Goal: Transaction & Acquisition: Obtain resource

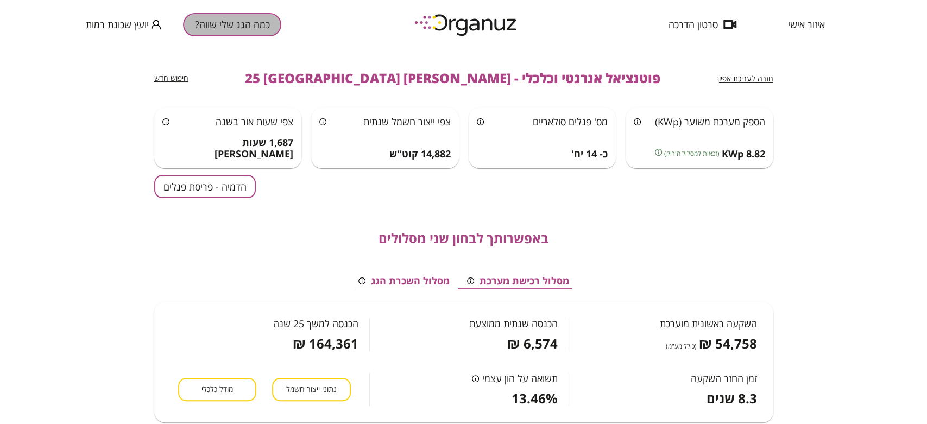
click at [213, 27] on button "כמה הגג שלי שווה?" at bounding box center [232, 24] width 98 height 23
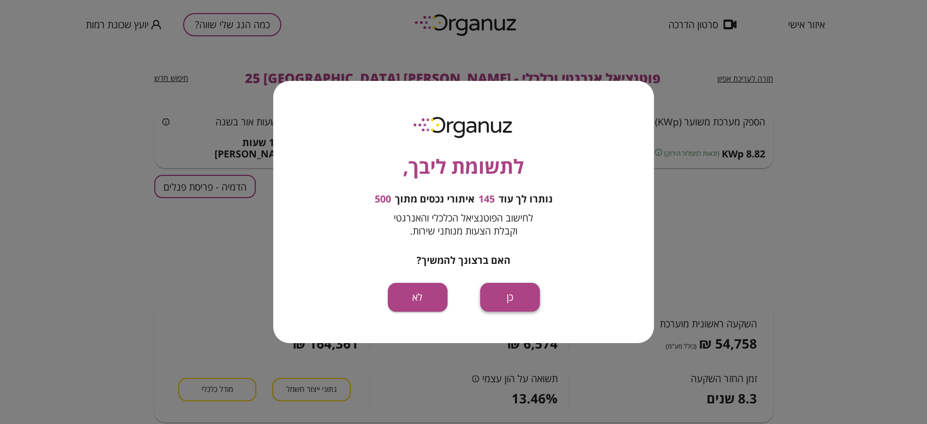
click at [534, 303] on button "כן" at bounding box center [510, 297] width 60 height 29
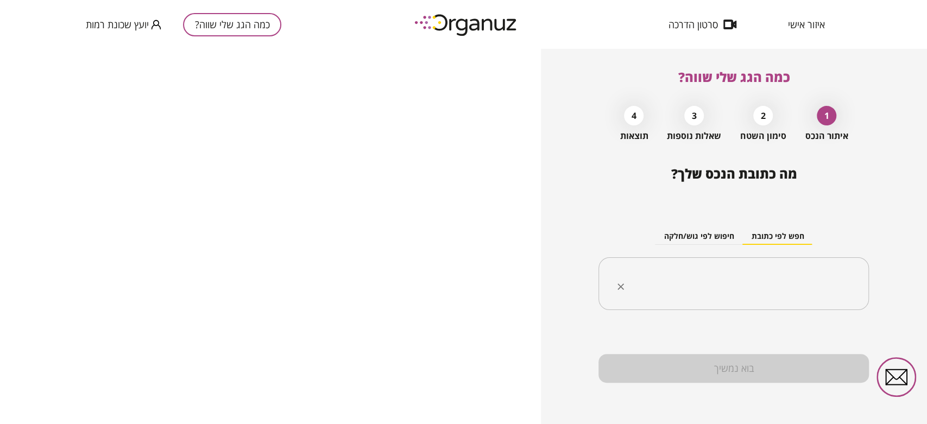
click at [734, 271] on input "text" at bounding box center [738, 283] width 236 height 27
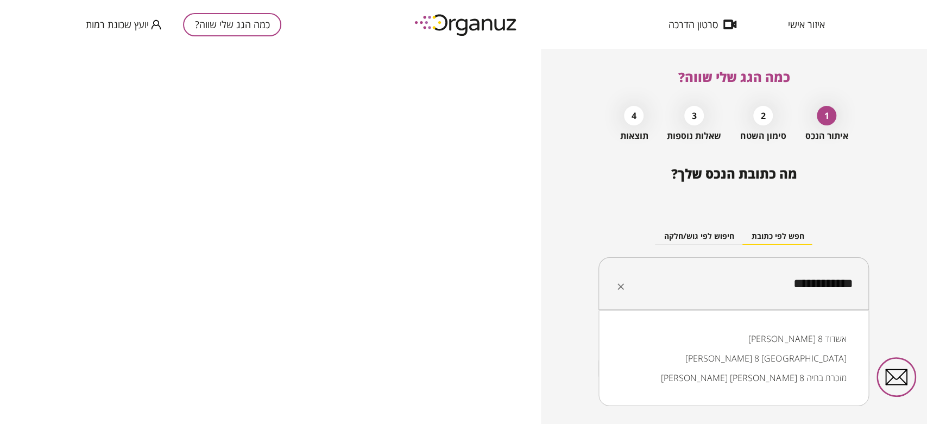
click at [754, 363] on li "[PERSON_NAME] 8 [GEOGRAPHIC_DATA]" at bounding box center [734, 359] width 242 height 20
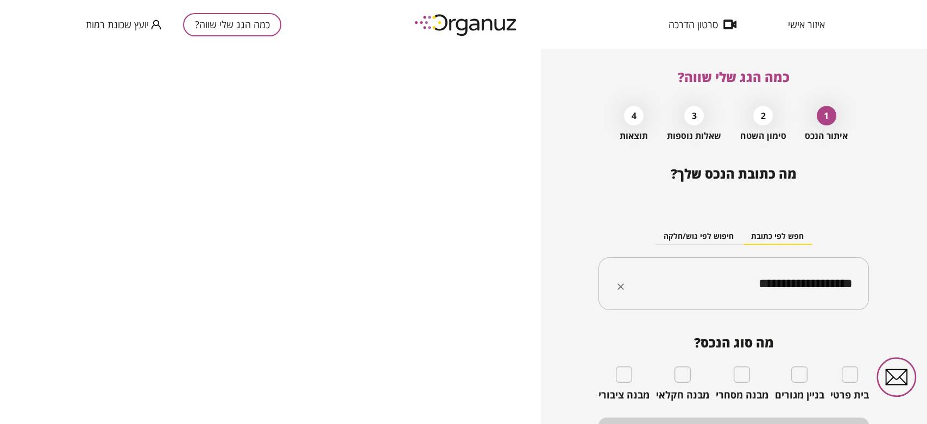
click at [656, 292] on input "**********" at bounding box center [738, 283] width 236 height 27
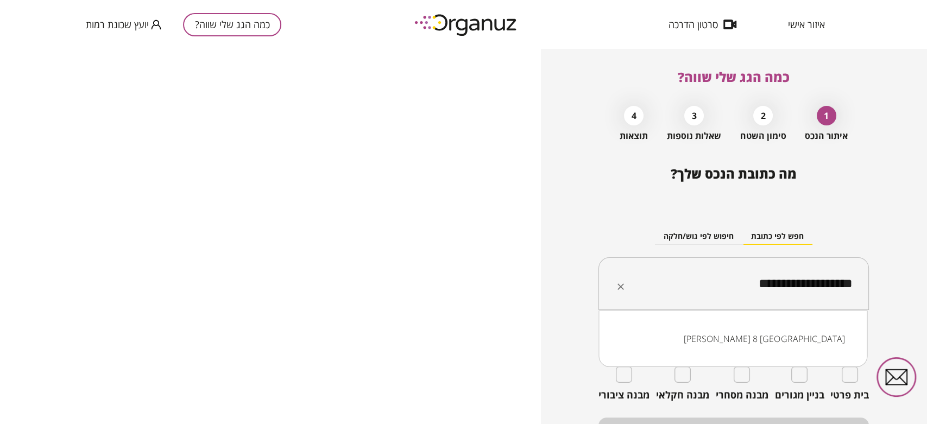
click at [731, 333] on li "[PERSON_NAME] 8 [GEOGRAPHIC_DATA]" at bounding box center [733, 339] width 241 height 20
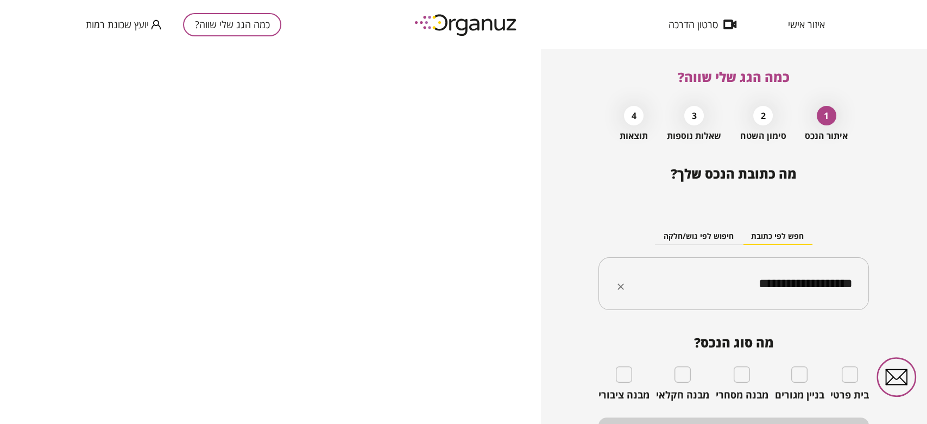
click at [713, 274] on input "**********" at bounding box center [738, 283] width 236 height 27
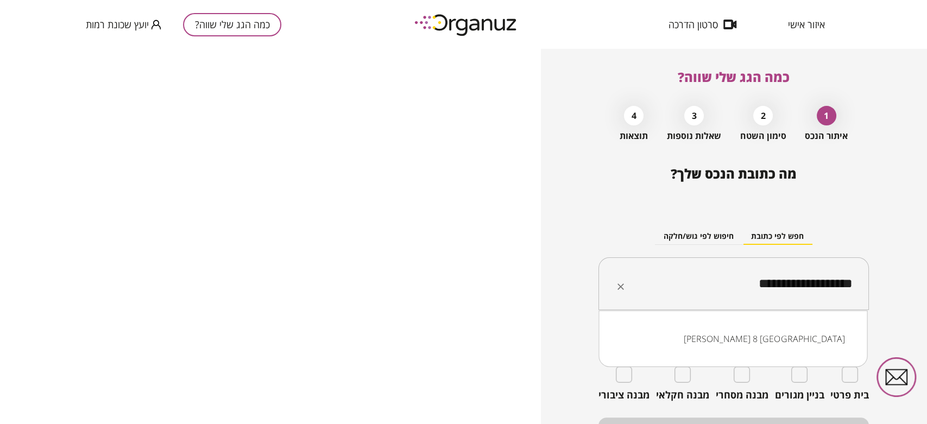
click at [713, 274] on input "**********" at bounding box center [738, 283] width 236 height 27
click at [714, 277] on input "**********" at bounding box center [738, 283] width 236 height 27
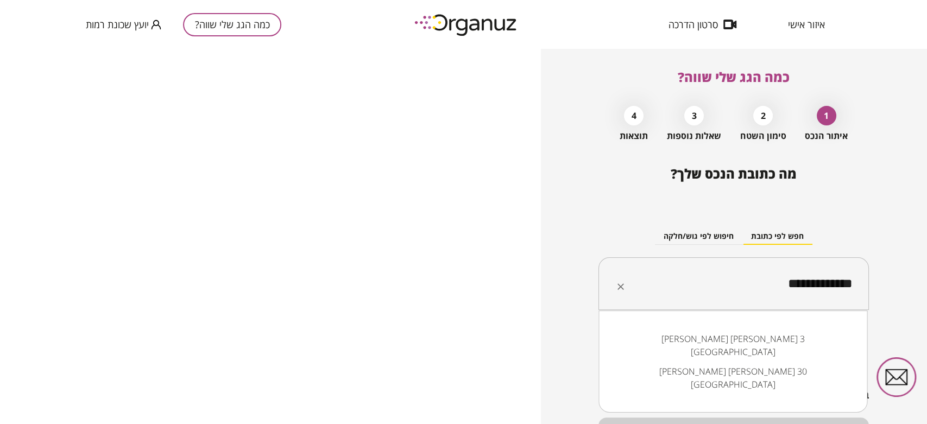
click at [769, 336] on li "[PERSON_NAME] [PERSON_NAME] 3 [GEOGRAPHIC_DATA]" at bounding box center [733, 345] width 241 height 33
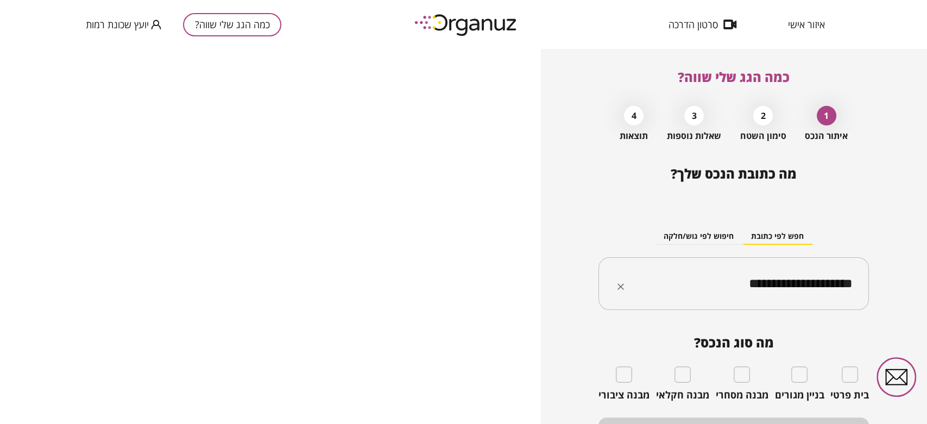
type input "**********"
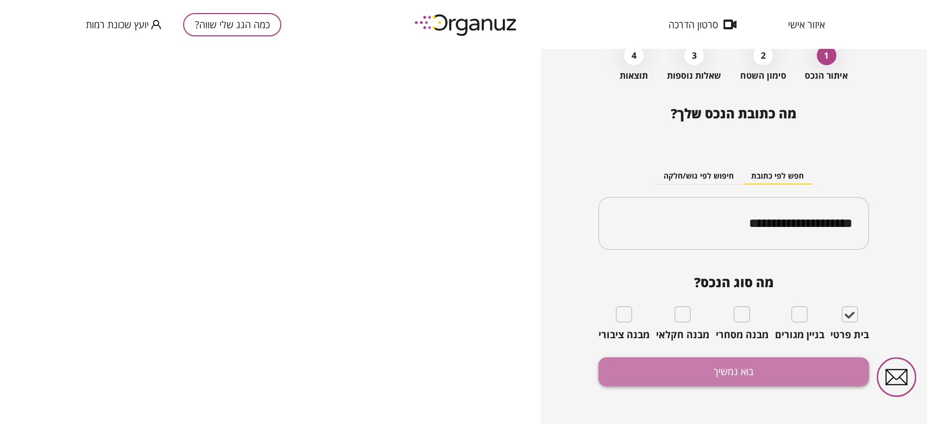
click at [763, 368] on button "בוא נמשיך" at bounding box center [734, 371] width 270 height 29
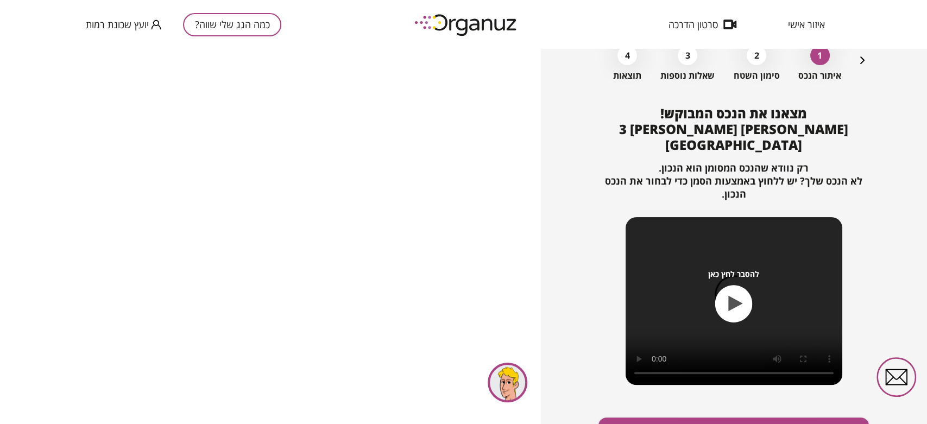
scroll to position [108, 0]
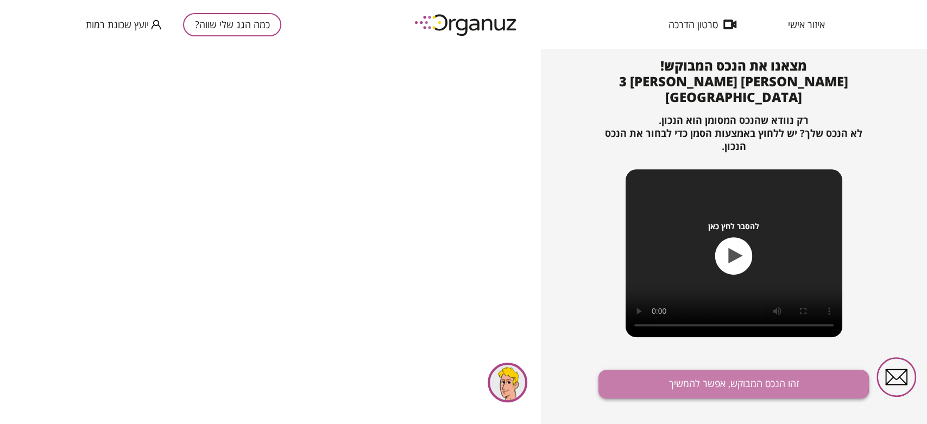
click at [723, 370] on button "זהו הנכס המבוקש, אפשר להמשיך" at bounding box center [734, 384] width 270 height 29
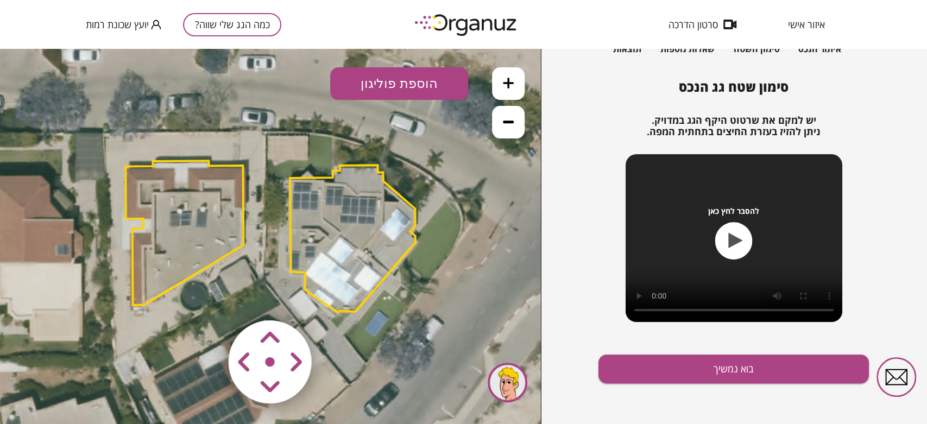
click at [333, 251] on polygon at bounding box center [352, 239] width 125 height 148
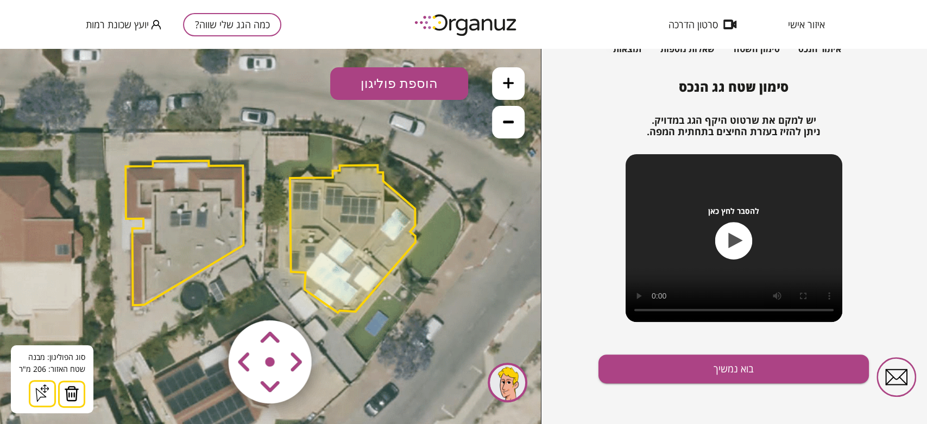
click at [68, 392] on img at bounding box center [71, 394] width 15 height 16
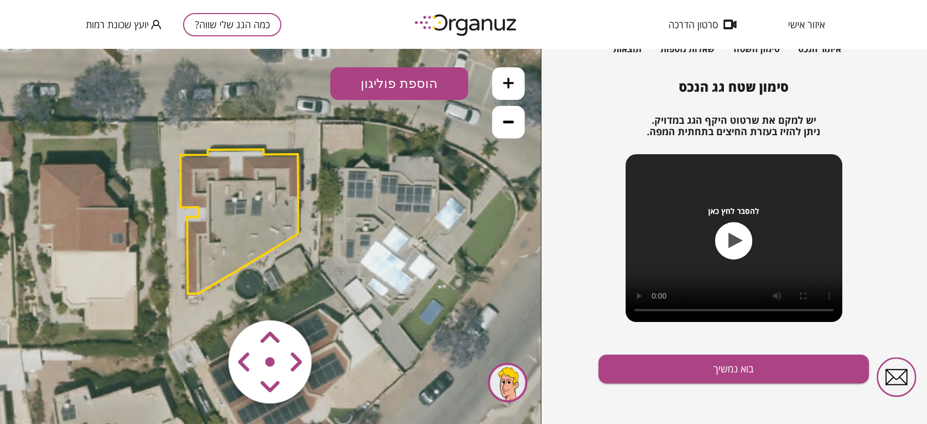
drag, startPoint x: 115, startPoint y: 283, endPoint x: 185, endPoint y: 268, distance: 71.6
click at [185, 268] on icon at bounding box center [327, 226] width 904 height 904
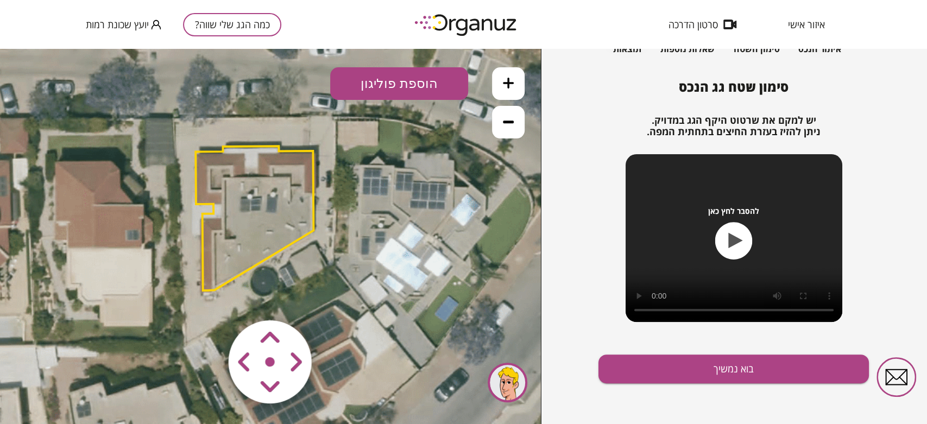
click at [412, 331] on icon at bounding box center [342, 222] width 904 height 904
click at [206, 298] on area at bounding box center [206, 298] width 0 height 0
click at [676, 374] on button "בוא נמשיך" at bounding box center [734, 369] width 270 height 29
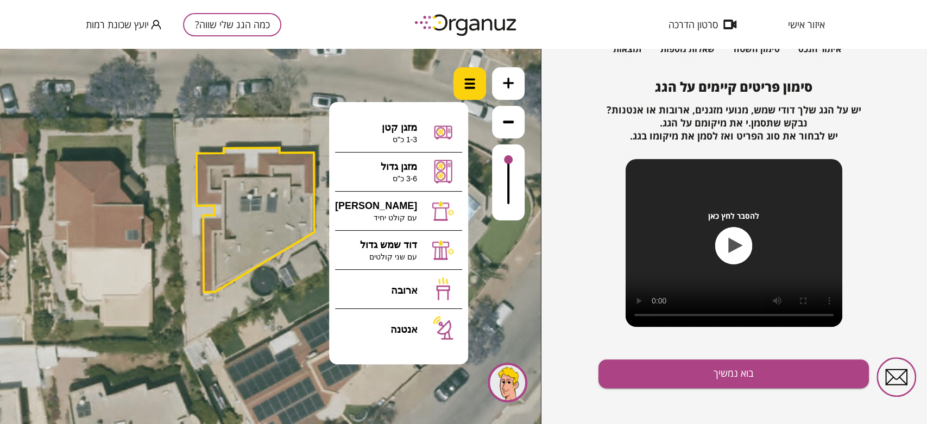
click at [465, 86] on img at bounding box center [469, 83] width 11 height 11
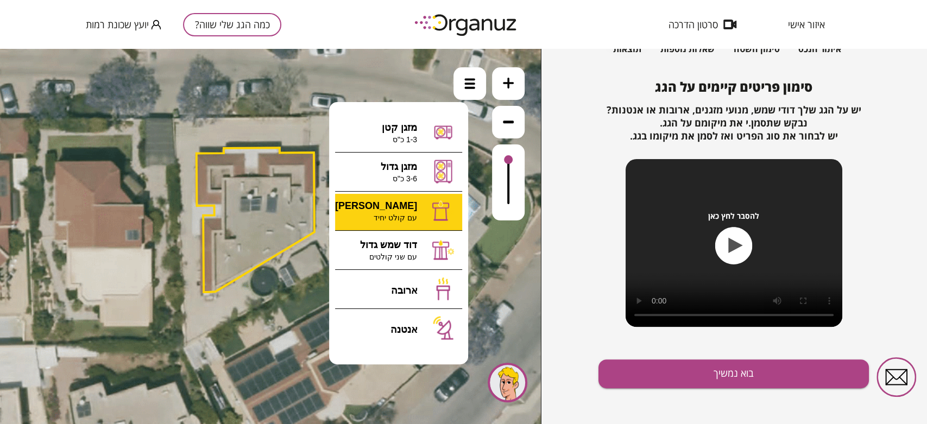
click at [392, 207] on div ".st0 { fill: #FFFFFF; } 0" at bounding box center [270, 236] width 541 height 375
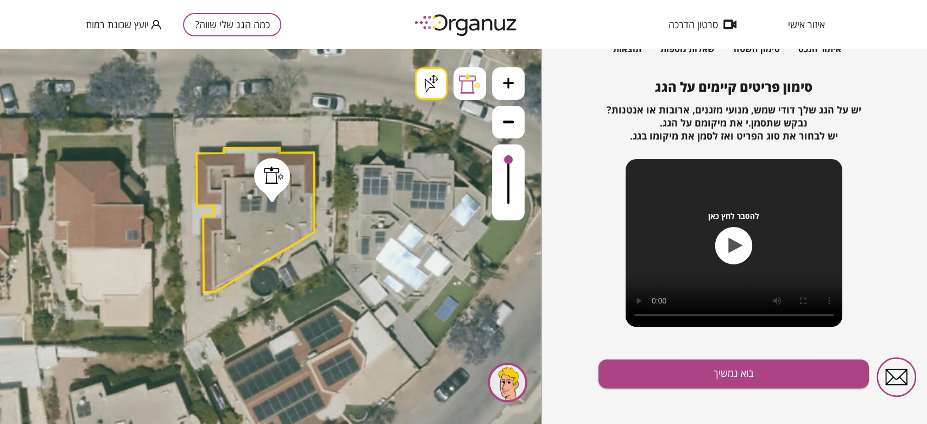
click at [432, 86] on div ".st0 { fill: #FFFFFF; } .st0 { fill: #FFFFFF; }" at bounding box center [270, 236] width 541 height 375
click at [456, 82] on div at bounding box center [470, 83] width 33 height 33
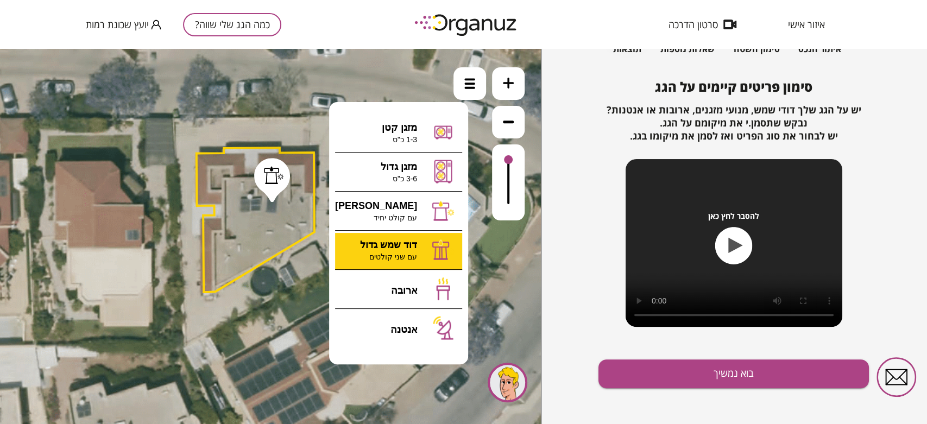
click at [385, 250] on div ".st0 { fill: #FFFFFF; } .st0 { fill: #FFFFFF; }" at bounding box center [270, 236] width 541 height 375
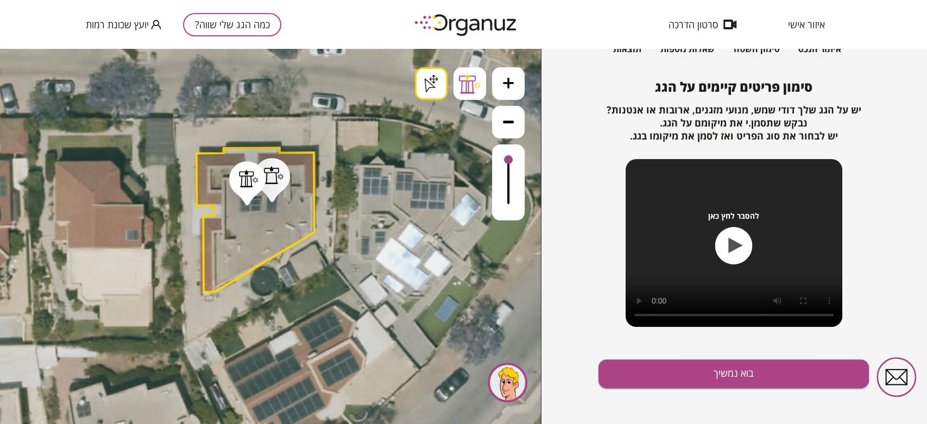
click at [691, 374] on button "בוא נמשיך" at bounding box center [734, 374] width 270 height 29
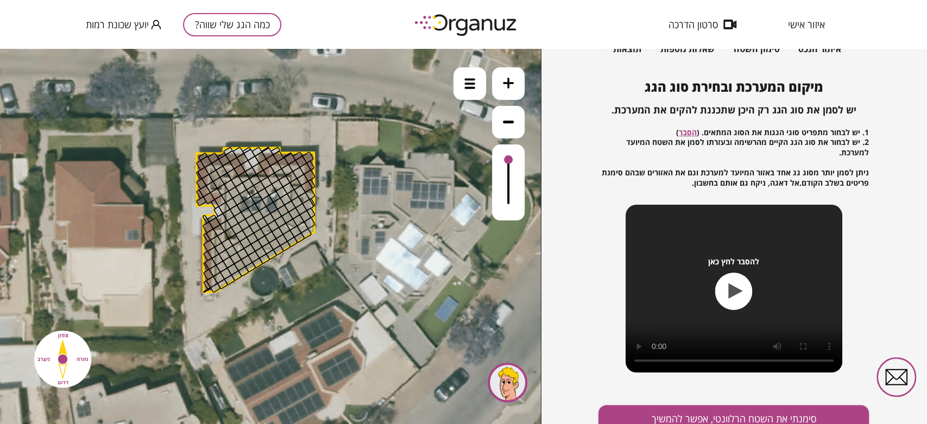
click at [507, 70] on button at bounding box center [508, 83] width 33 height 33
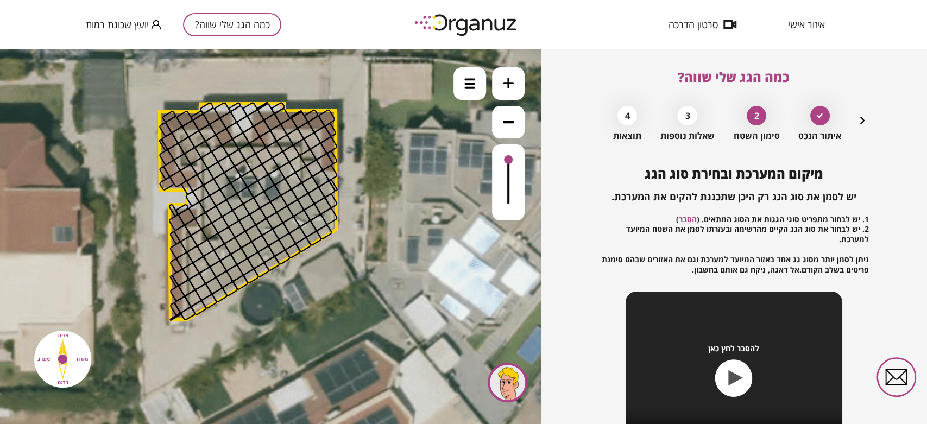
click at [865, 108] on div "איתור הנכס 2 סימון השטח 3 שאלות נוספות 4 תוצאות" at bounding box center [734, 120] width 270 height 41
click at [858, 118] on icon "button" at bounding box center [862, 120] width 13 height 13
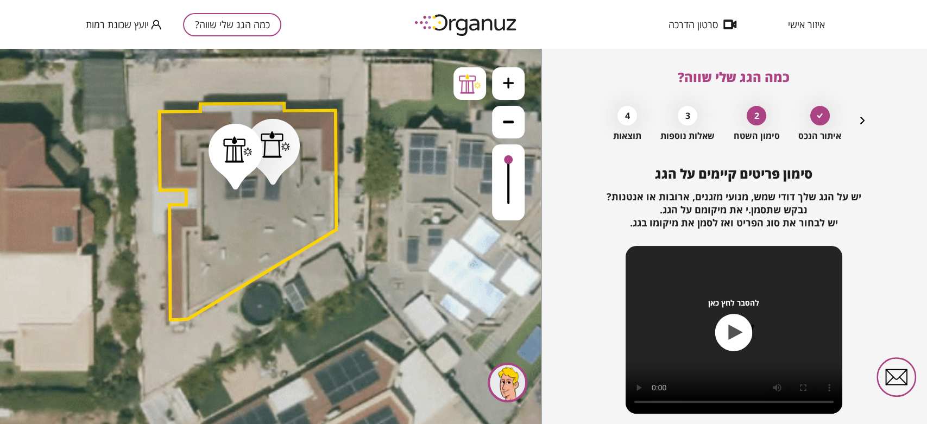
click at [858, 118] on icon "button" at bounding box center [862, 120] width 13 height 13
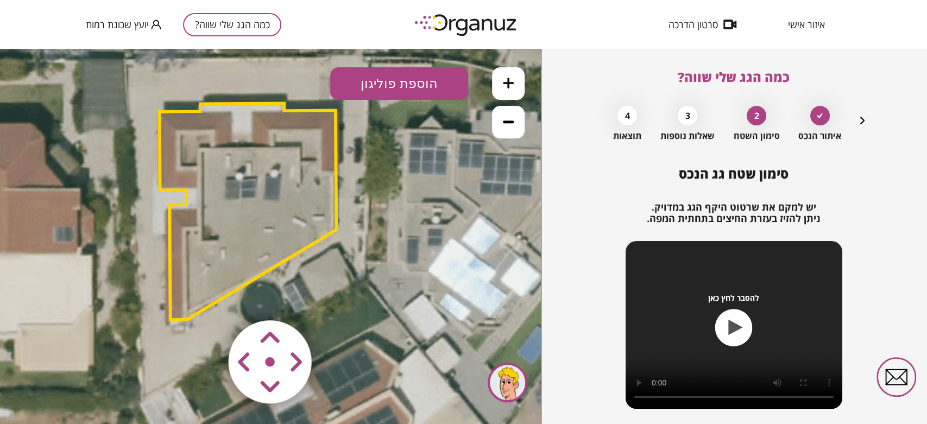
click at [231, 213] on polygon at bounding box center [248, 211] width 177 height 216
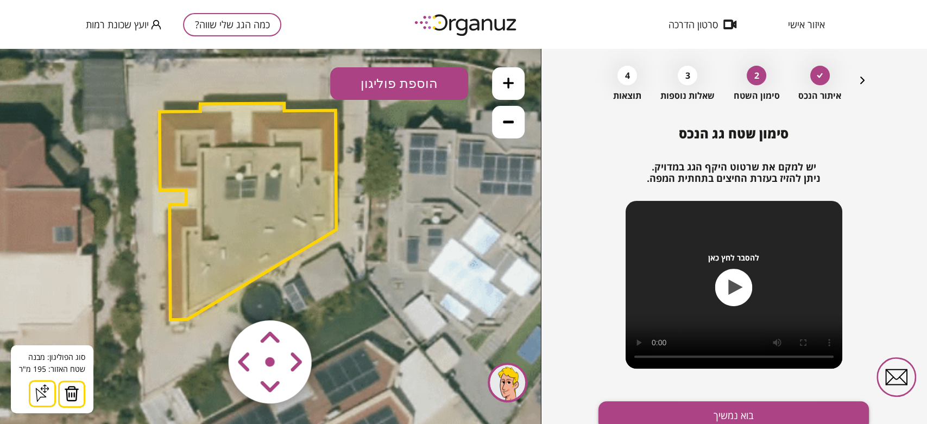
scroll to position [87, 0]
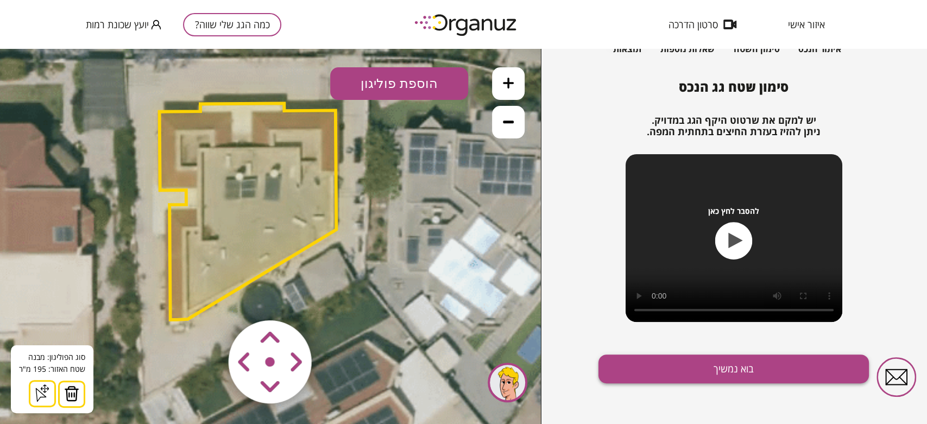
click at [675, 356] on button "בוא נמשיך" at bounding box center [734, 369] width 270 height 29
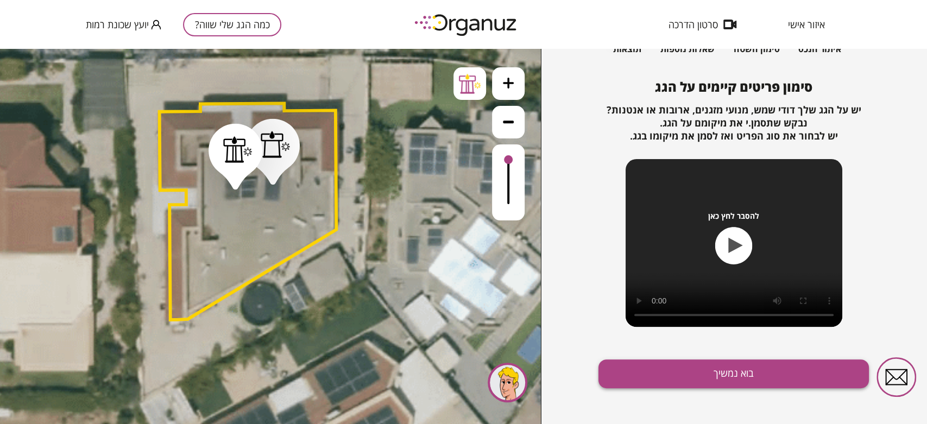
click at [653, 368] on button "בוא נמשיך" at bounding box center [734, 374] width 270 height 29
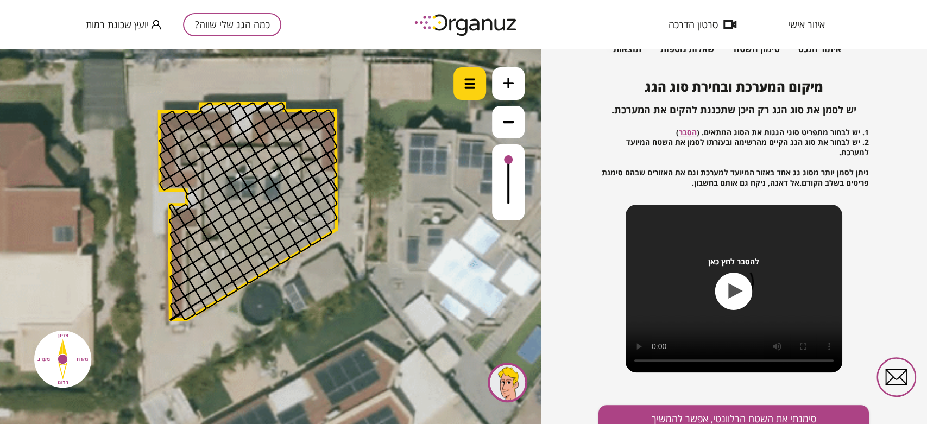
click at [471, 89] on div at bounding box center [470, 83] width 33 height 33
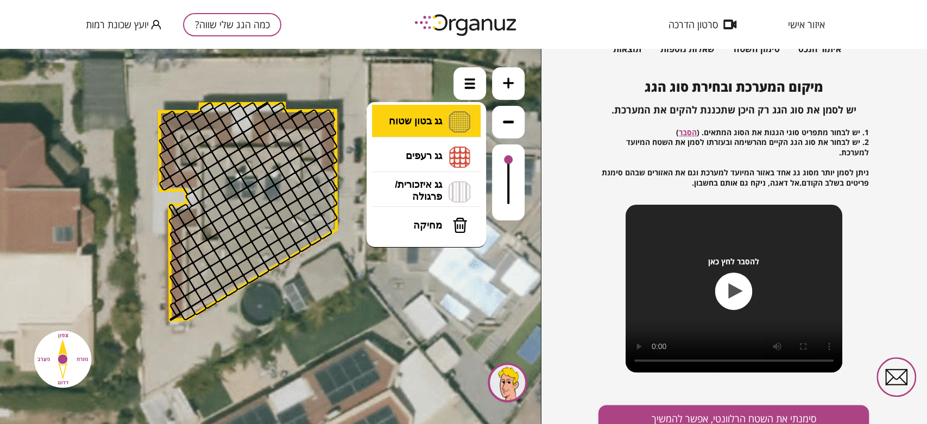
click at [451, 119] on li "גג בטון שטוח מפלס א א מפלס ב ב מפלס ג ג" at bounding box center [426, 122] width 114 height 35
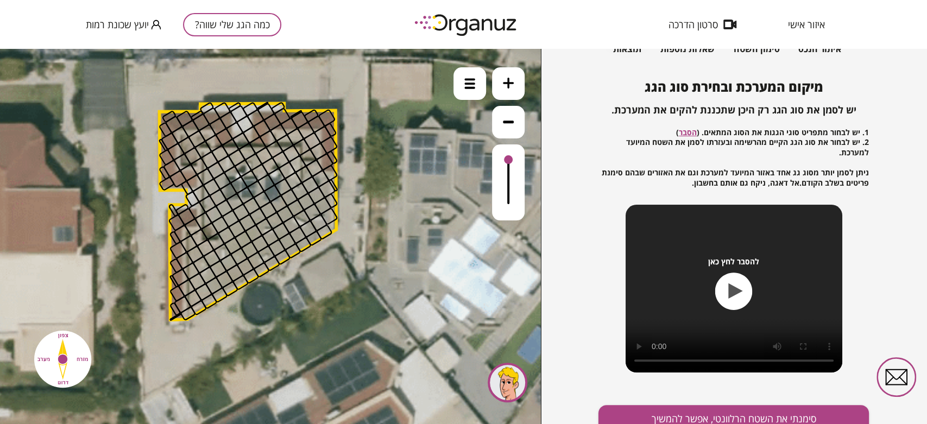
drag, startPoint x: 197, startPoint y: 310, endPoint x: 195, endPoint y: 296, distance: 13.7
drag, startPoint x: 194, startPoint y: 307, endPoint x: 192, endPoint y: 291, distance: 16.5
drag, startPoint x: 192, startPoint y: 302, endPoint x: 205, endPoint y: 306, distance: 13.6
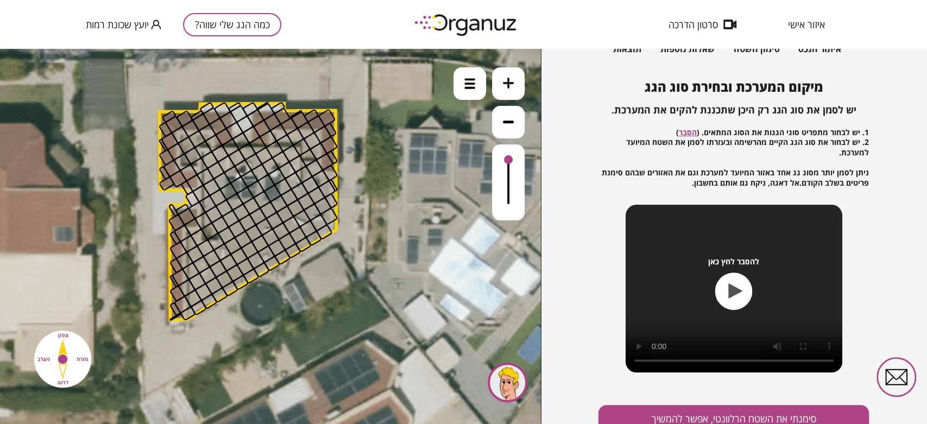
click at [462, 81] on div at bounding box center [470, 83] width 33 height 33
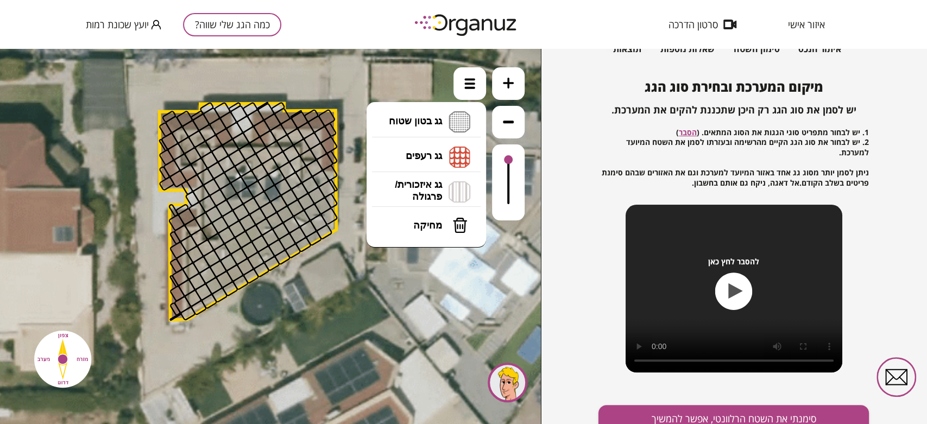
click at [447, 110] on li "גג בטון שטוח מפלס א א מפלס ב ב מפלס ג ג" at bounding box center [426, 122] width 114 height 35
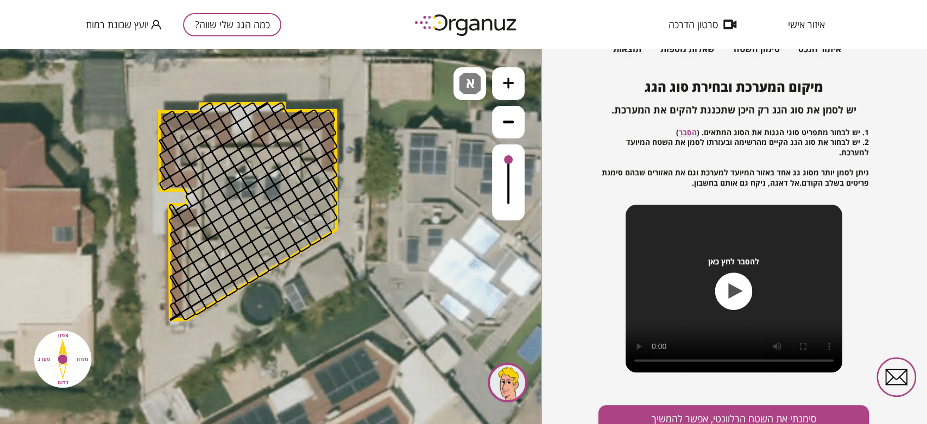
click at [437, 138] on div ".st0 { fill: #FFFFFF; } .st0 { fill: #FFFFFF; }" at bounding box center [270, 236] width 541 height 375
click at [198, 303] on div at bounding box center [198, 308] width 17 height 16
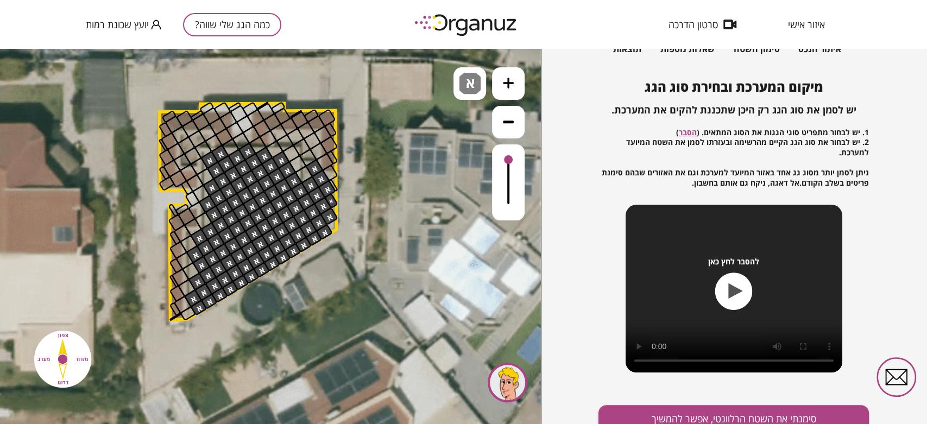
drag, startPoint x: 201, startPoint y: 300, endPoint x: 316, endPoint y: 181, distance: 165.5
drag, startPoint x: 190, startPoint y: 153, endPoint x: 190, endPoint y: 147, distance: 6.5
click at [199, 137] on div at bounding box center [197, 139] width 18 height 18
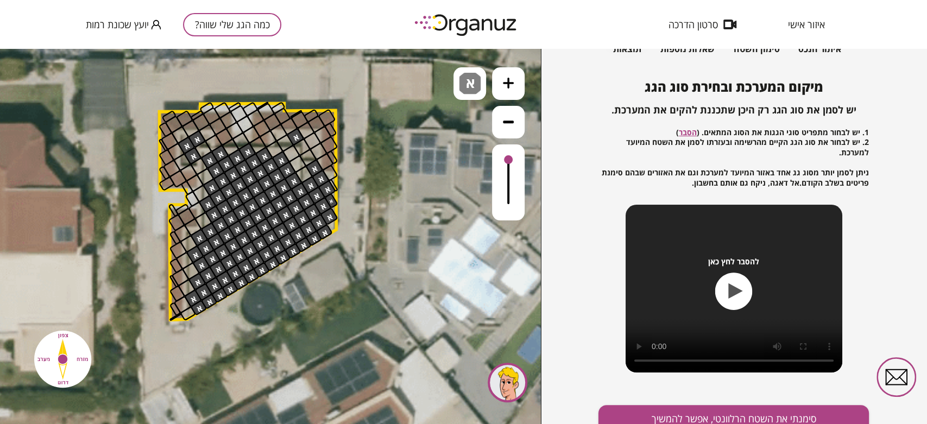
click at [294, 136] on div at bounding box center [295, 137] width 18 height 18
click at [308, 140] on div at bounding box center [312, 141] width 18 height 18
click at [513, 80] on button at bounding box center [508, 83] width 33 height 33
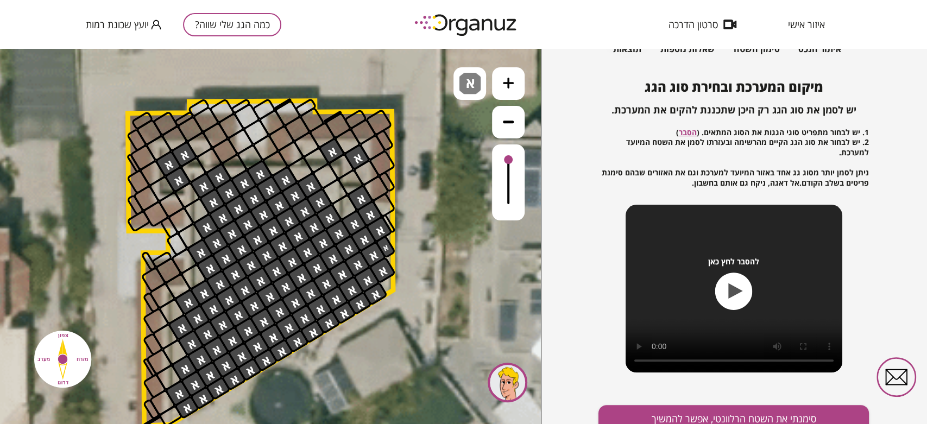
drag, startPoint x: 405, startPoint y: 125, endPoint x: 423, endPoint y: 176, distance: 53.6
click at [423, 176] on icon at bounding box center [456, 268] width 2035 height 2035
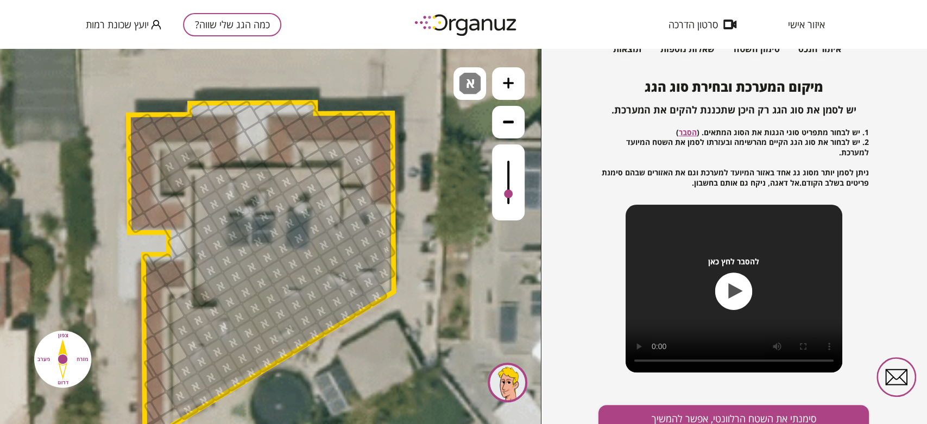
drag, startPoint x: 508, startPoint y: 157, endPoint x: 517, endPoint y: 195, distance: 39.0
click at [517, 195] on div at bounding box center [508, 182] width 33 height 76
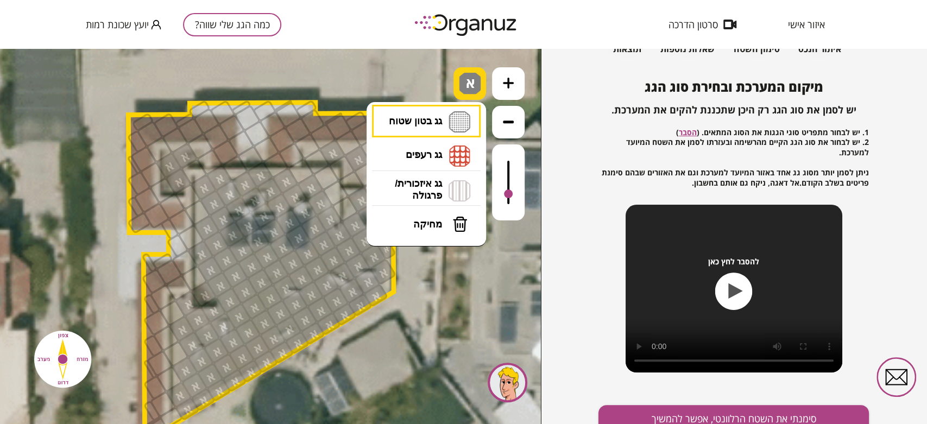
click at [459, 81] on img at bounding box center [470, 84] width 22 height 22
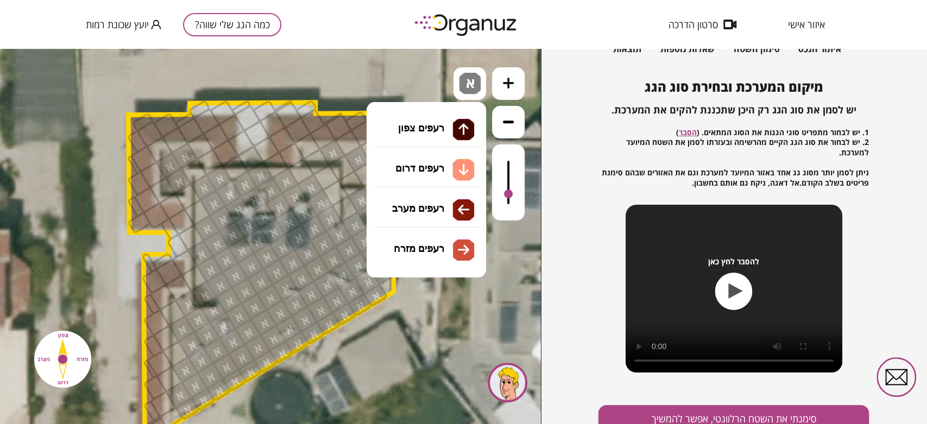
click at [440, 145] on li "גג רעפים רעפים צפון רעפים דרום רעפים מערב רעפים מזרח" at bounding box center [426, 155] width 114 height 35
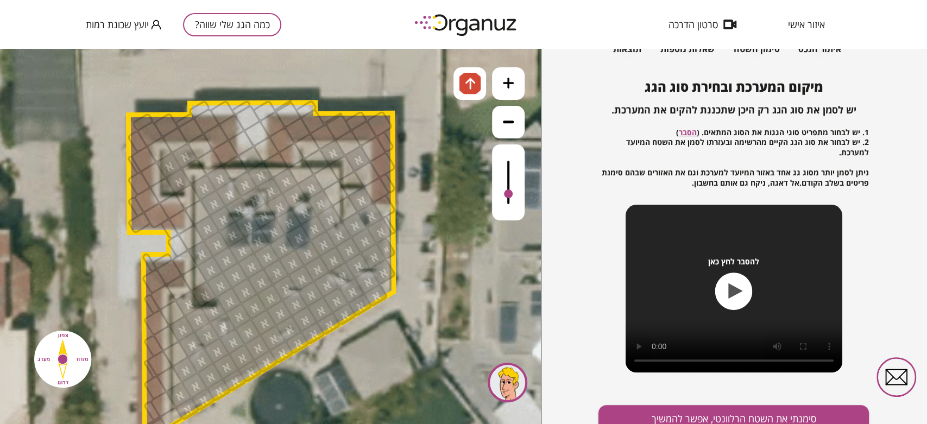
click at [408, 136] on div ".st0 { fill: #FFFFFF; } .st0 { fill: #FFFFFF; }" at bounding box center [270, 236] width 541 height 375
drag, startPoint x: 150, startPoint y: 126, endPoint x: 216, endPoint y: 123, distance: 66.3
drag, startPoint x: 300, startPoint y: 129, endPoint x: 368, endPoint y: 124, distance: 68.6
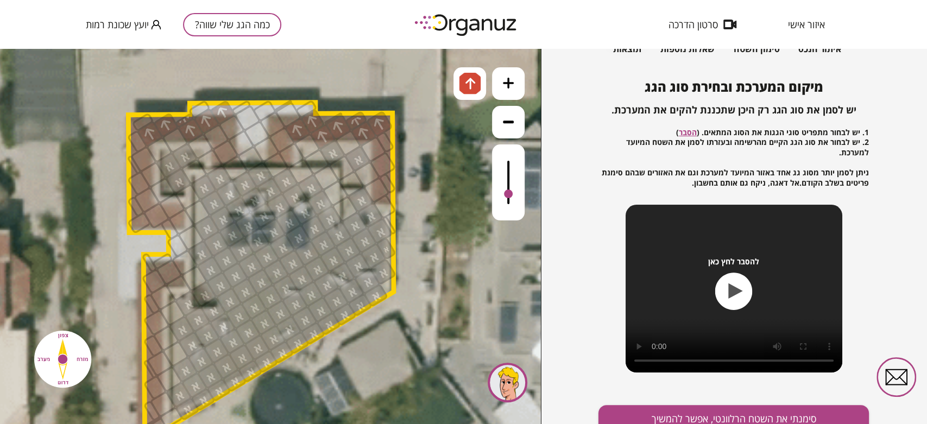
click at [217, 128] on div at bounding box center [216, 137] width 28 height 28
drag, startPoint x: 233, startPoint y: 121, endPoint x: 242, endPoint y: 124, distance: 9.8
click at [234, 121] on div at bounding box center [232, 128] width 28 height 28
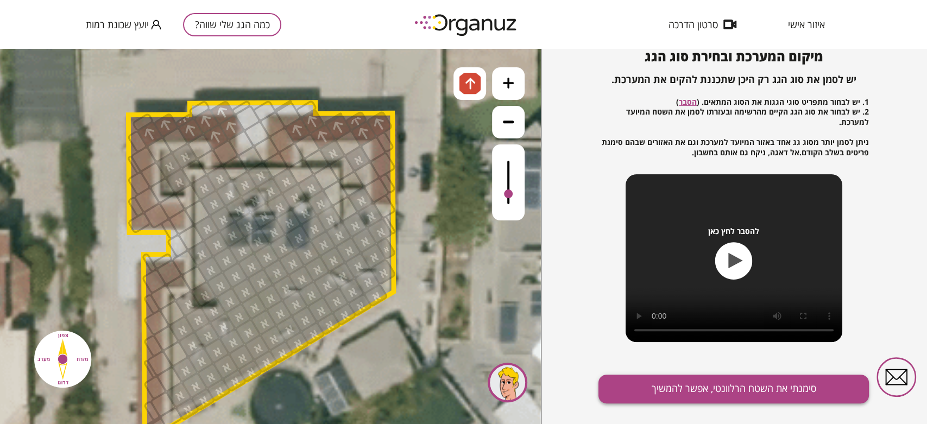
click at [757, 395] on button "סימנתי את השטח הרלוונטי, אפשר להמשיך" at bounding box center [734, 389] width 270 height 29
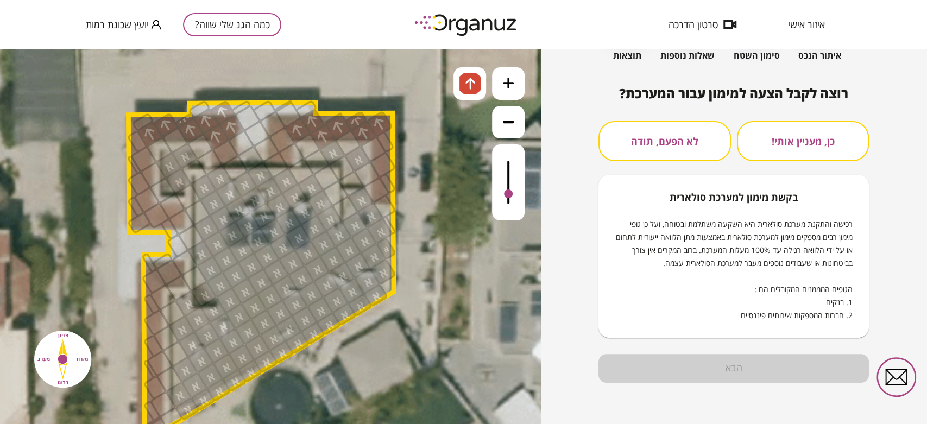
scroll to position [80, 0]
click at [702, 134] on button "לא הפעם, תודה" at bounding box center [665, 142] width 132 height 40
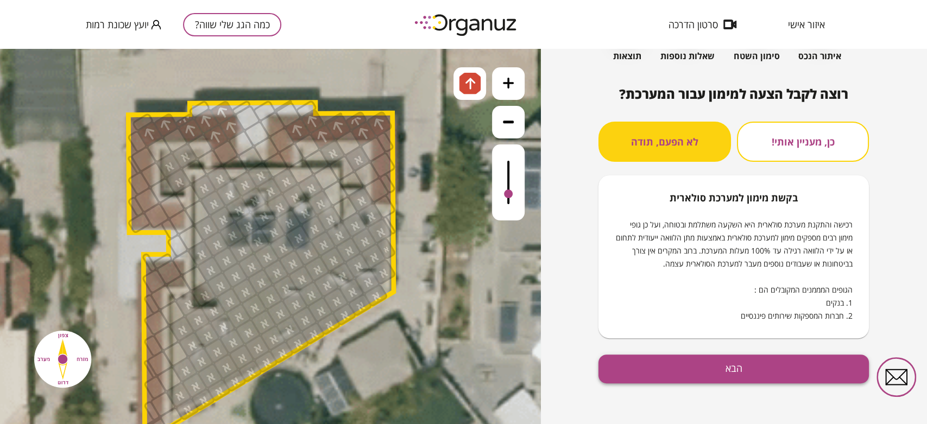
click at [687, 381] on button "הבא" at bounding box center [734, 369] width 270 height 29
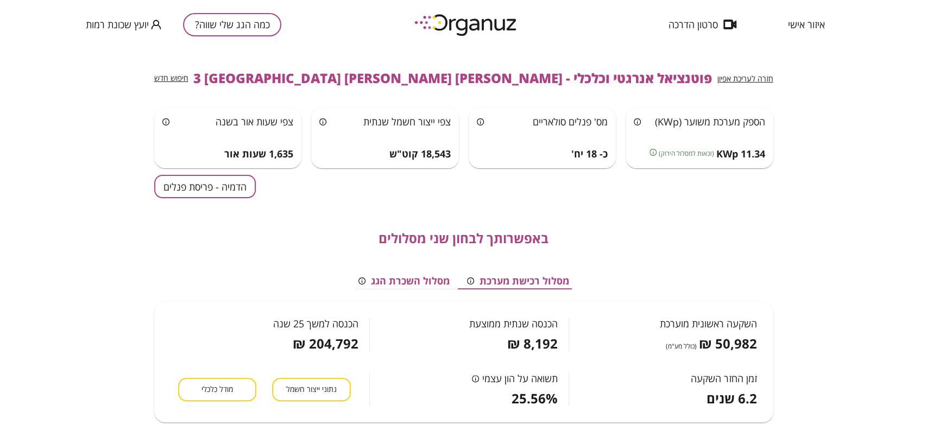
click at [215, 214] on div "באפשרותך לבחון שני מסלולים מסלול רכישת מערכת מסלול השכרת הגג השקעה ראשונית מוער…" at bounding box center [463, 319] width 619 height 242
click at [203, 181] on button "הדמיה - פריסת פנלים" at bounding box center [205, 186] width 102 height 23
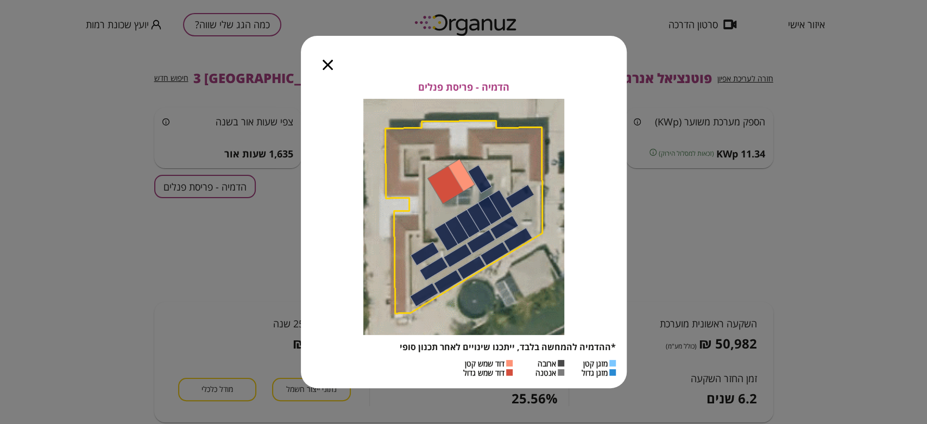
click at [327, 72] on div at bounding box center [328, 59] width 54 height 46
click at [326, 65] on icon "button" at bounding box center [328, 65] width 10 height 10
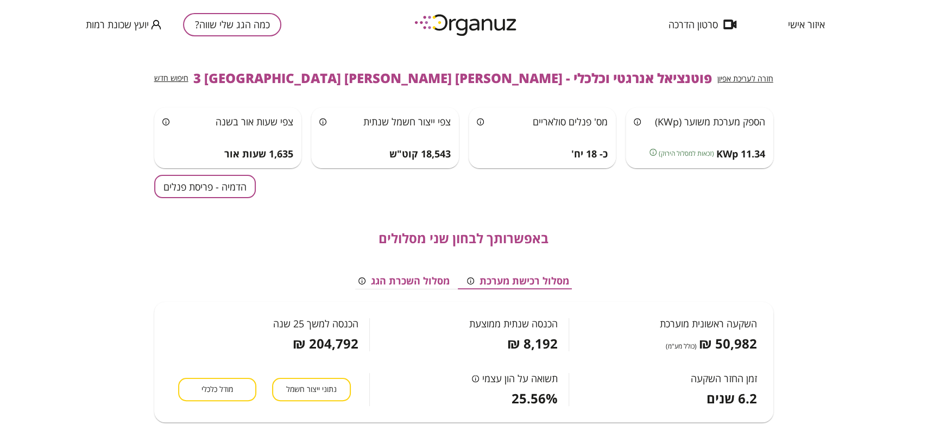
click at [212, 32] on button "כמה הגג שלי שווה?" at bounding box center [232, 24] width 98 height 23
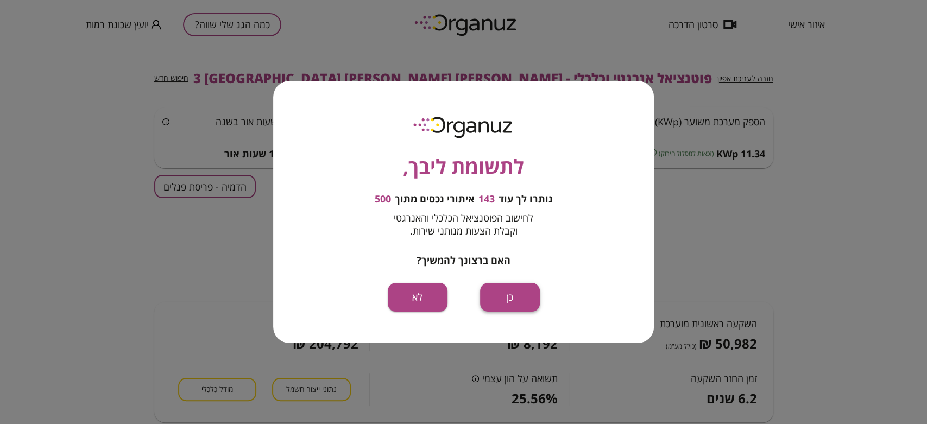
click at [506, 289] on button "כן" at bounding box center [510, 297] width 60 height 29
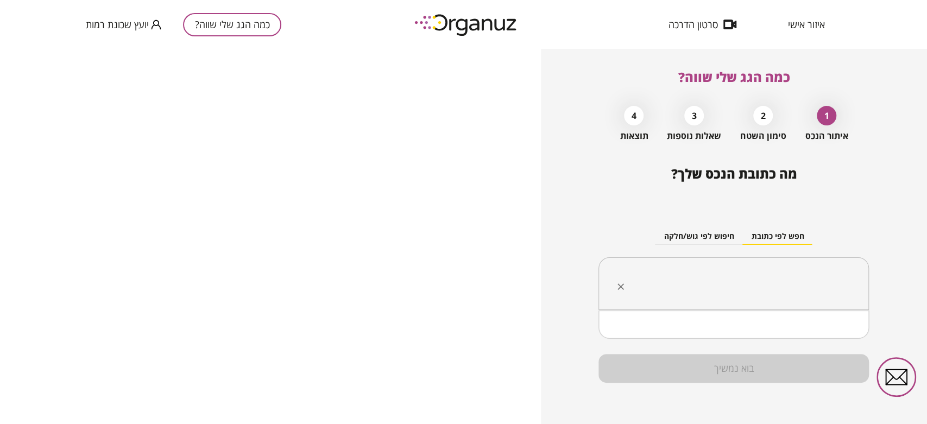
click at [730, 281] on input "text" at bounding box center [738, 283] width 236 height 27
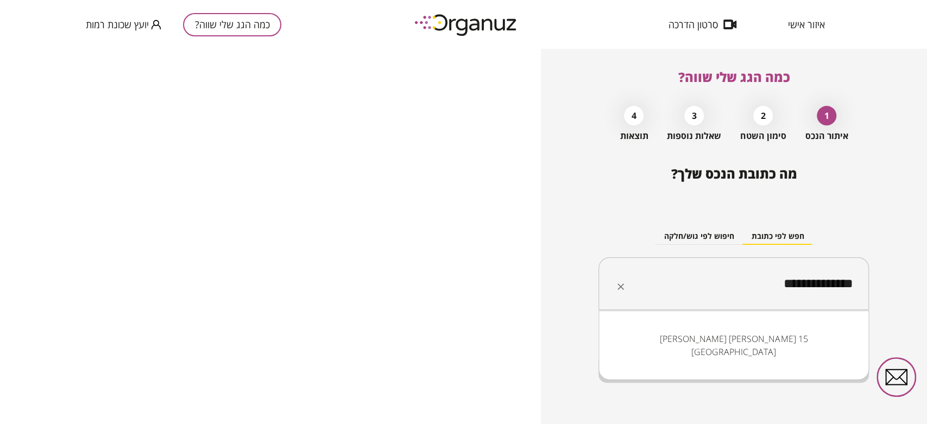
drag, startPoint x: 771, startPoint y: 289, endPoint x: 778, endPoint y: 289, distance: 6.5
click at [778, 289] on input "**********" at bounding box center [738, 283] width 236 height 27
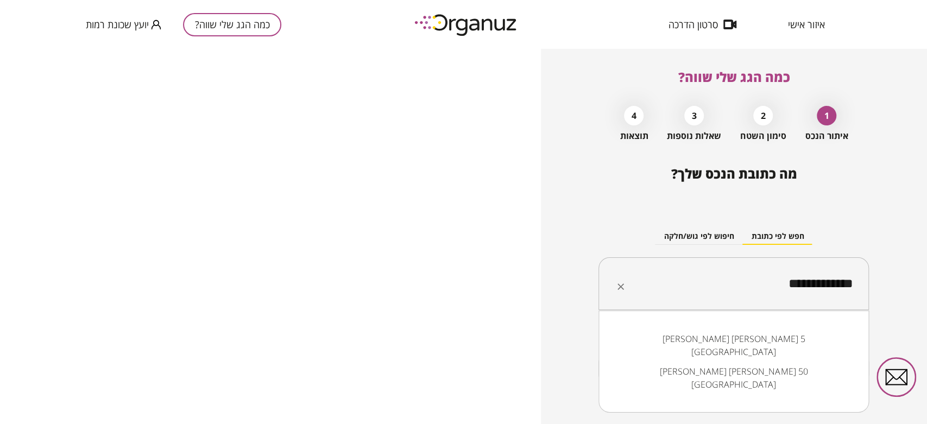
click at [778, 338] on li "[PERSON_NAME] [PERSON_NAME] 5 [GEOGRAPHIC_DATA]" at bounding box center [734, 345] width 242 height 33
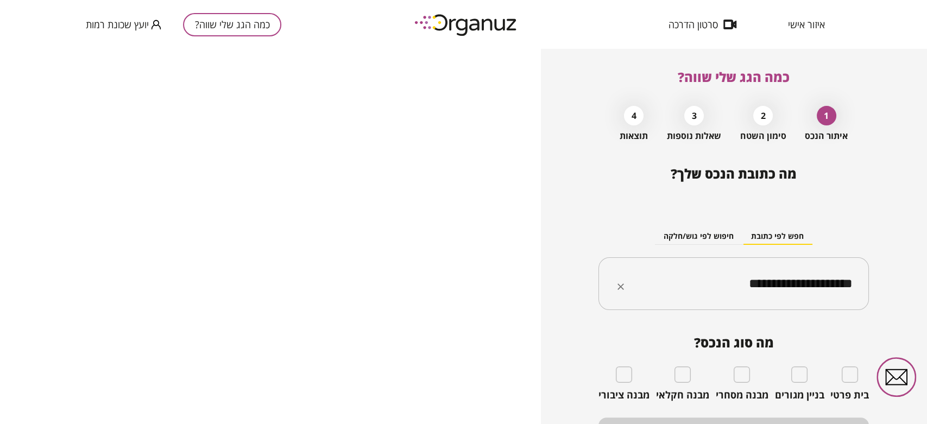
type input "**********"
click at [857, 376] on div "בית פרטי" at bounding box center [849, 384] width 39 height 35
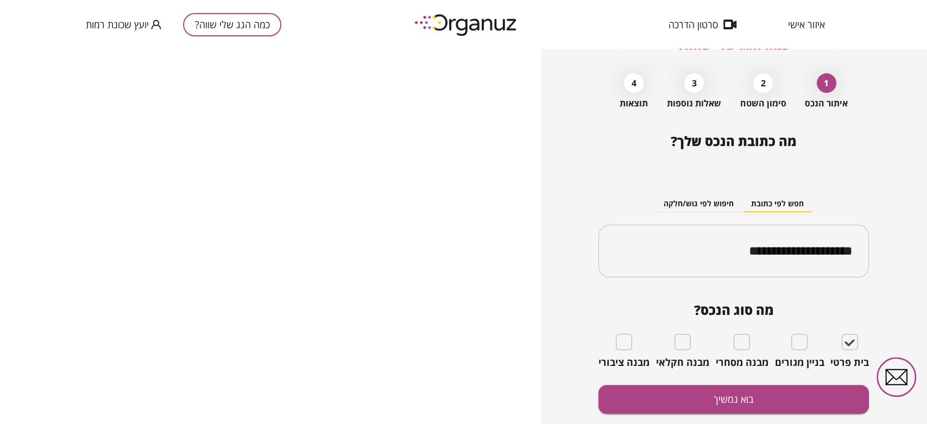
scroll to position [63, 0]
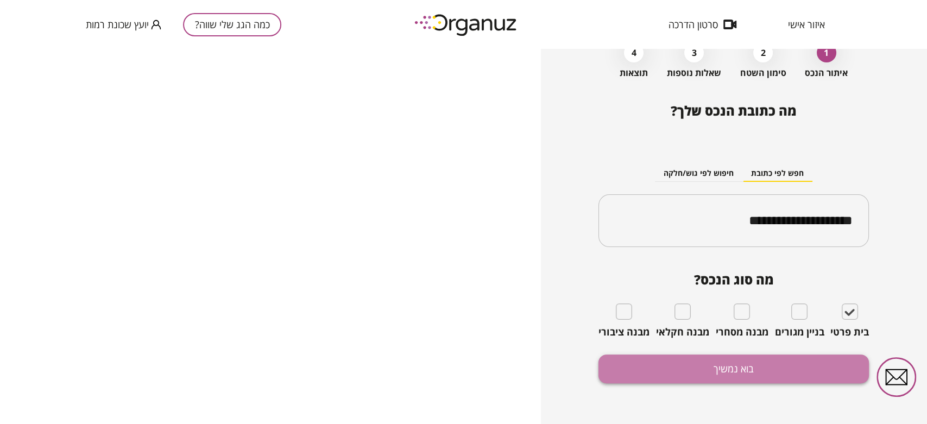
click at [767, 372] on button "בוא נמשיך" at bounding box center [734, 369] width 270 height 29
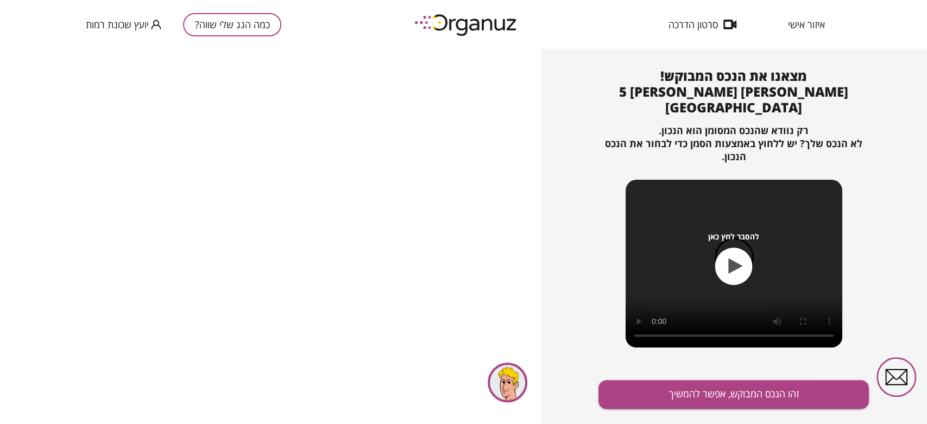
scroll to position [108, 0]
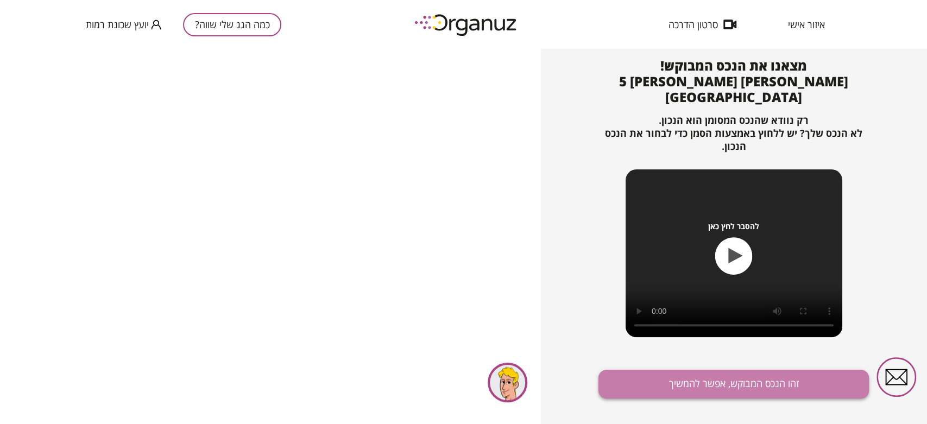
click at [756, 370] on button "זהו הנכס המבוקש, אפשר להמשיך" at bounding box center [734, 384] width 270 height 29
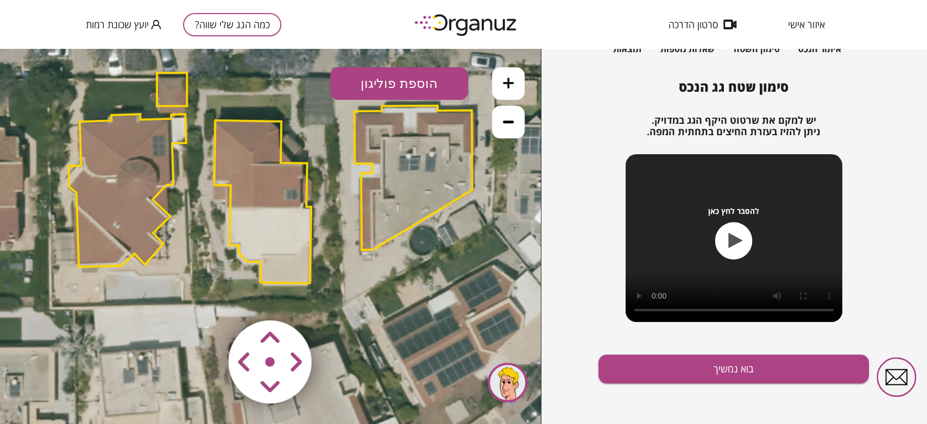
drag, startPoint x: 337, startPoint y: 242, endPoint x: 337, endPoint y: 179, distance: 63.5
click at [337, 179] on icon at bounding box center [269, 178] width 1222 height 1222
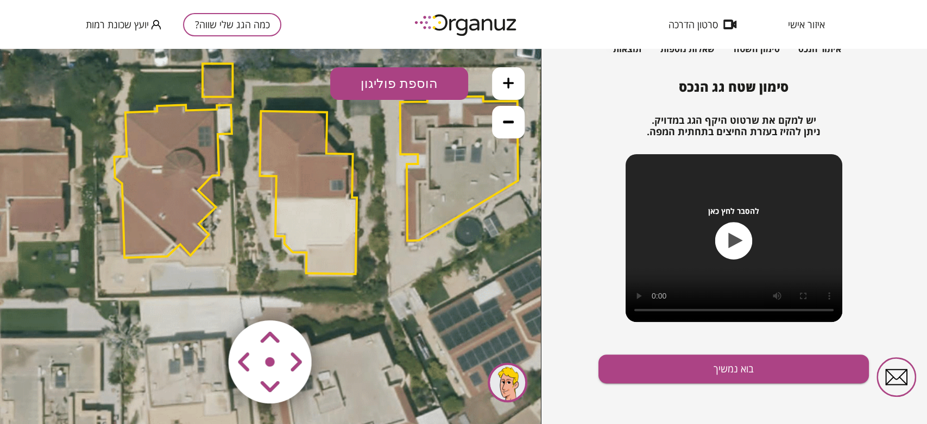
drag, startPoint x: 327, startPoint y: 177, endPoint x: 380, endPoint y: 172, distance: 52.9
click at [380, 172] on icon at bounding box center [314, 168] width 1222 height 1222
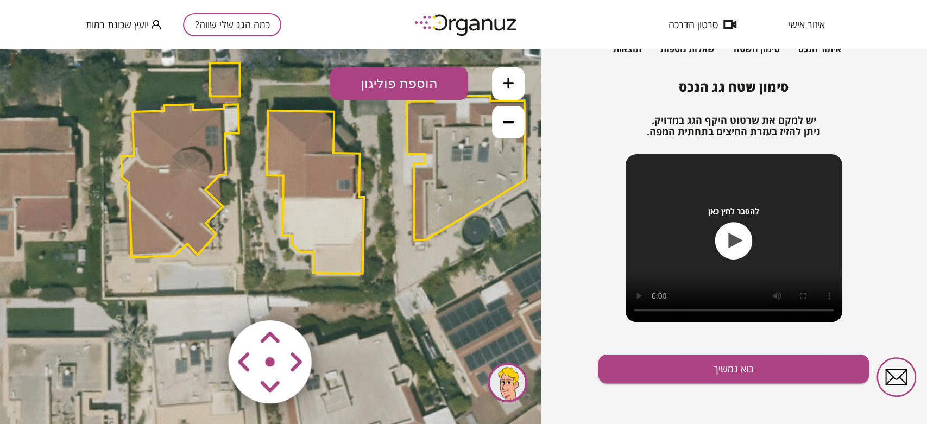
click at [313, 197] on polygon at bounding box center [315, 192] width 97 height 163
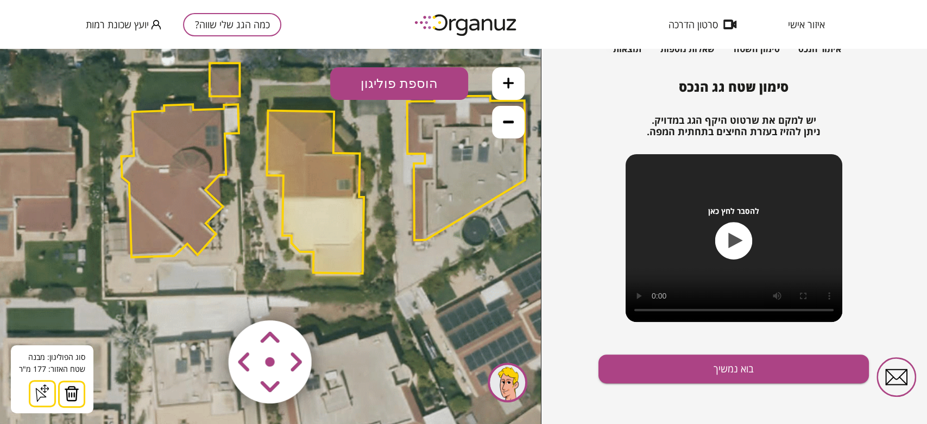
click at [198, 181] on polygon at bounding box center [179, 180] width 117 height 153
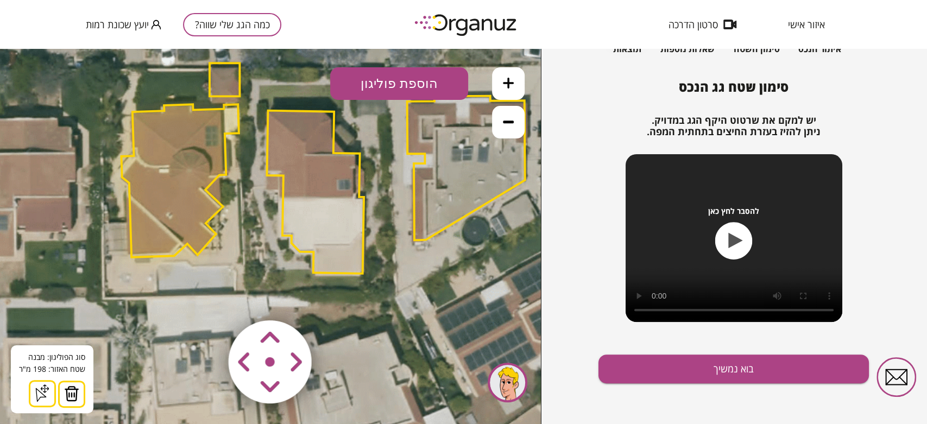
click at [75, 391] on img at bounding box center [71, 394] width 15 height 16
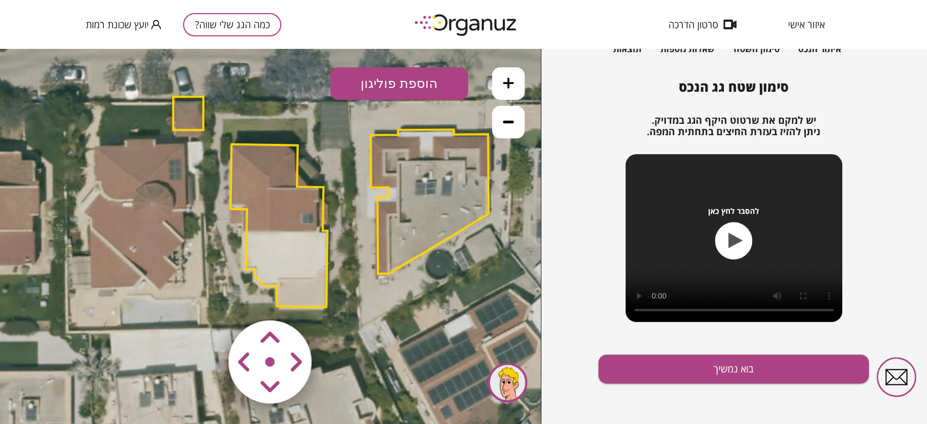
drag, startPoint x: 406, startPoint y: 140, endPoint x: 369, endPoint y: 174, distance: 49.6
click at [369, 174] on icon at bounding box center [285, 201] width 1222 height 1222
click at [446, 160] on polygon at bounding box center [429, 202] width 118 height 144
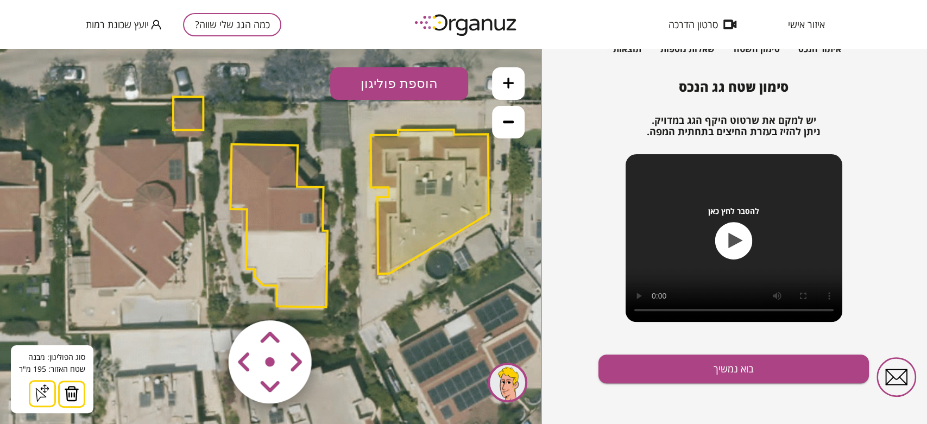
click at [80, 393] on button at bounding box center [71, 394] width 27 height 27
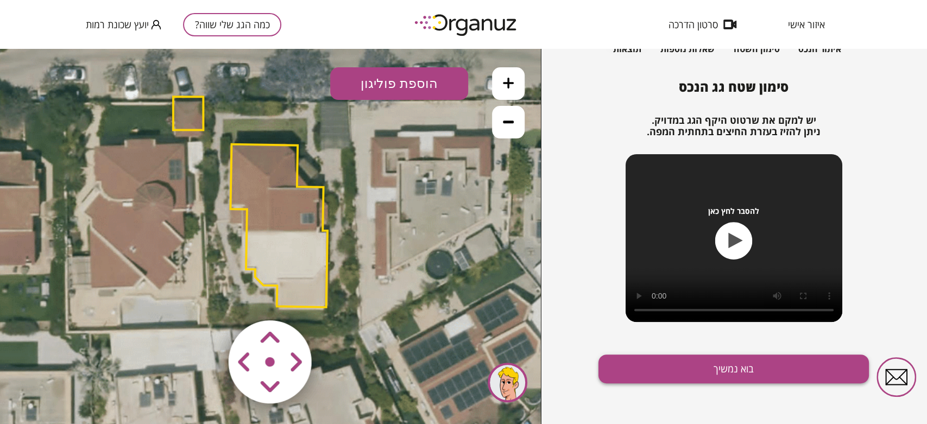
click at [666, 358] on button "בוא נמשיך" at bounding box center [734, 369] width 270 height 29
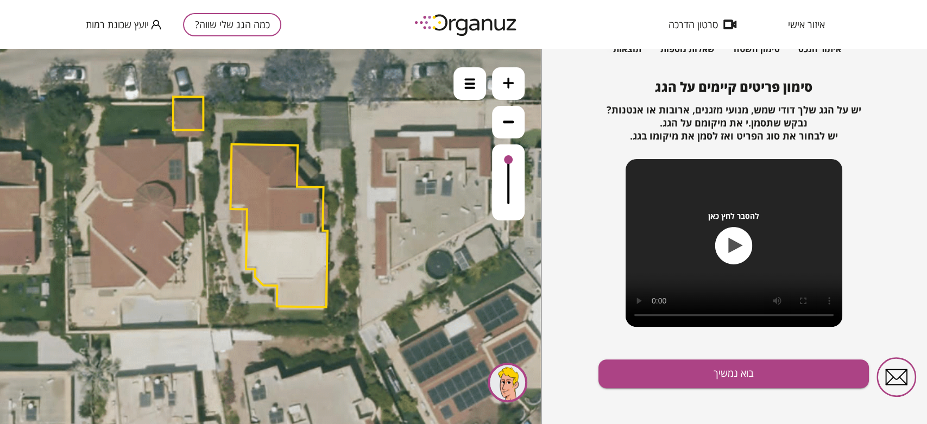
click at [284, 222] on polygon at bounding box center [278, 225] width 97 height 163
click at [363, 202] on icon at bounding box center [285, 201] width 1222 height 1222
click at [275, 233] on polygon at bounding box center [278, 225] width 97 height 163
drag, startPoint x: 507, startPoint y: 162, endPoint x: 521, endPoint y: 266, distance: 104.2
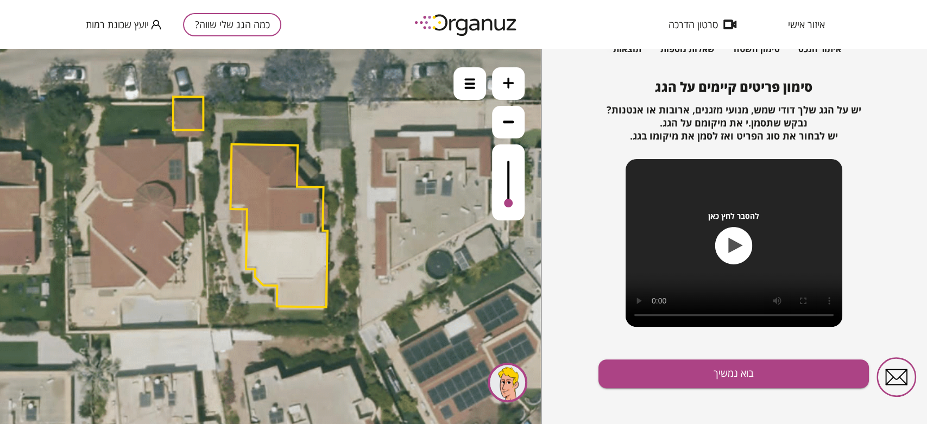
click at [521, 266] on div ".st0 { fill: #FFFFFF; } 0" at bounding box center [270, 236] width 541 height 375
click at [514, 162] on div at bounding box center [508, 182] width 33 height 76
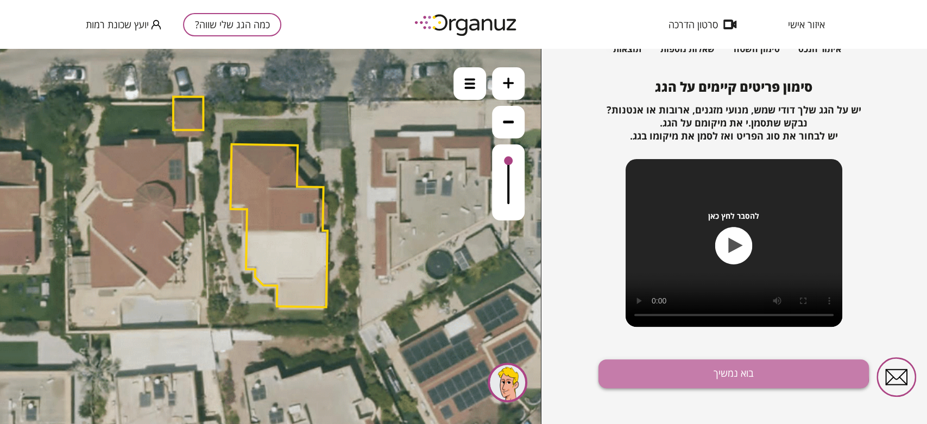
click at [674, 370] on button "בוא נמשיך" at bounding box center [734, 374] width 270 height 29
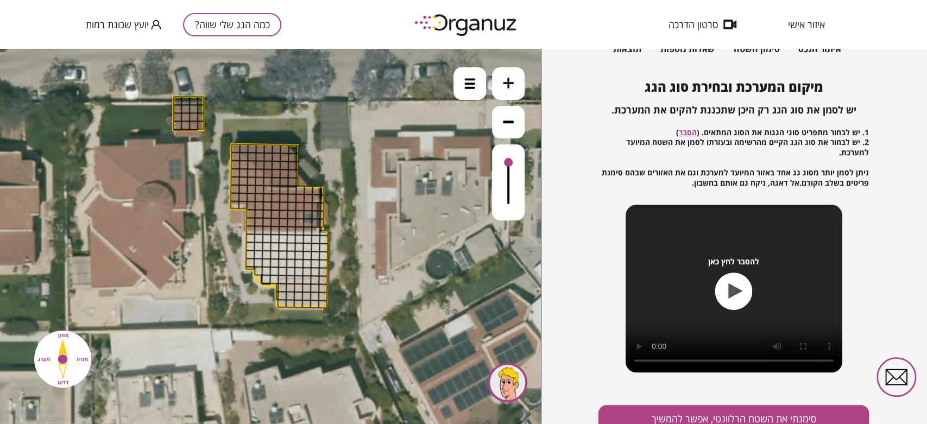
drag, startPoint x: 509, startPoint y: 161, endPoint x: 521, endPoint y: 142, distance: 22.0
click at [512, 148] on div at bounding box center [508, 182] width 33 height 76
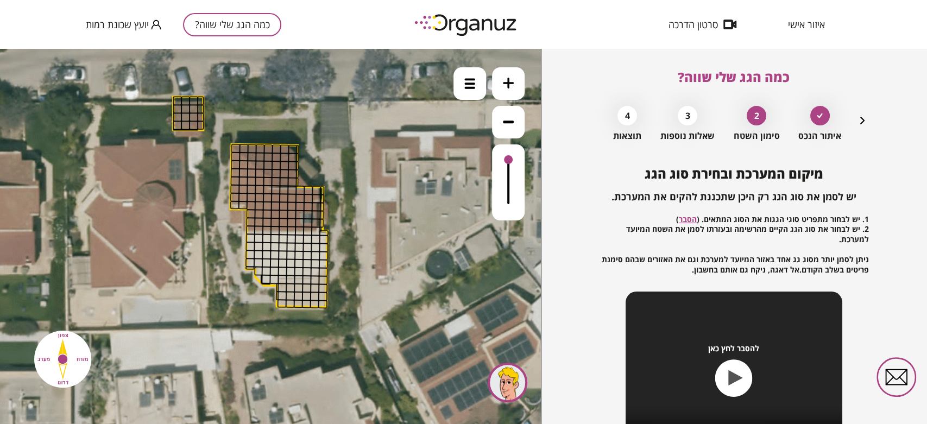
click at [857, 124] on icon "button" at bounding box center [862, 120] width 13 height 13
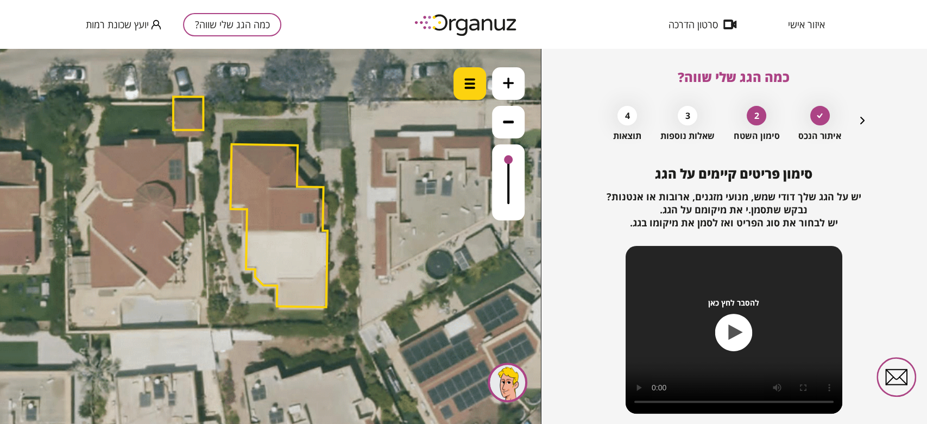
click at [454, 90] on div at bounding box center [470, 83] width 33 height 33
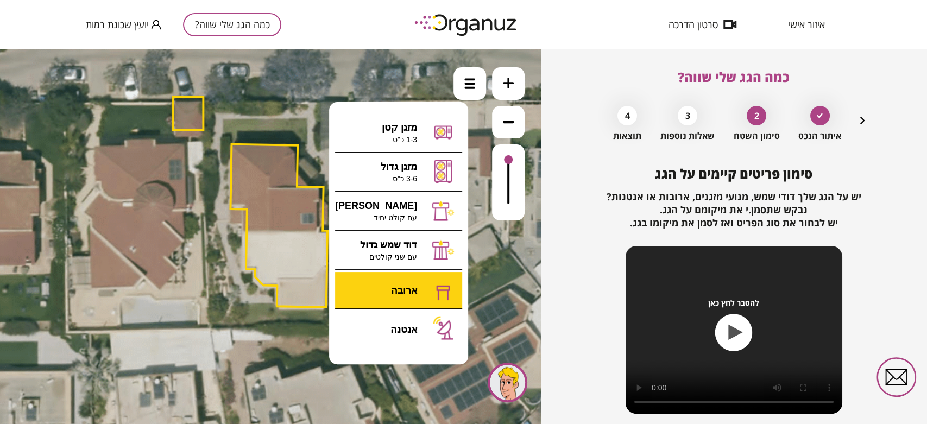
click at [407, 286] on div ".st0 { fill: #FFFFFF; } 0" at bounding box center [270, 236] width 541 height 375
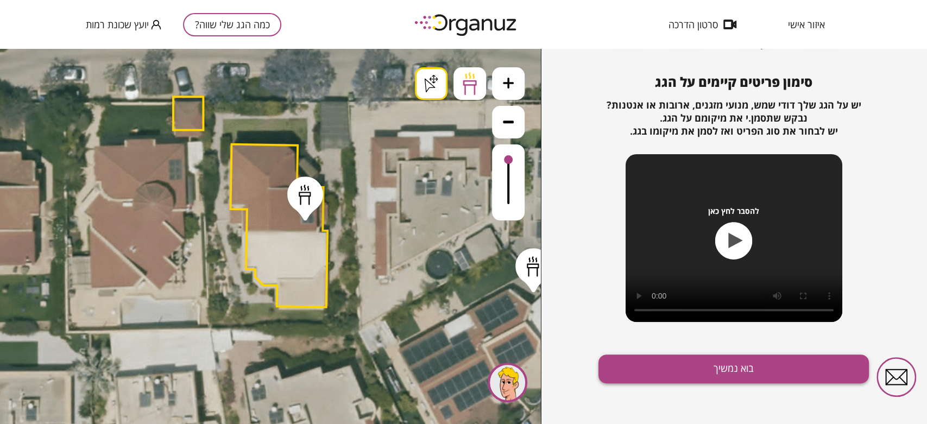
click at [670, 369] on button "בוא נמשיך" at bounding box center [734, 369] width 270 height 29
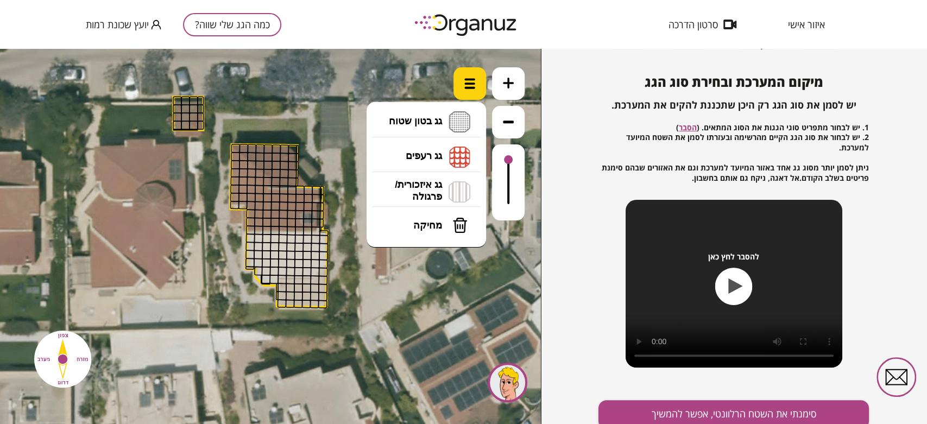
click at [470, 83] on img at bounding box center [469, 83] width 11 height 11
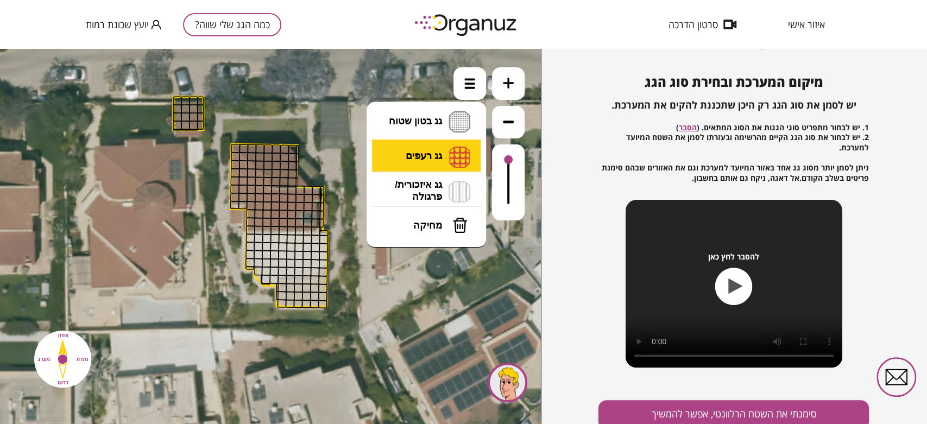
click at [436, 152] on li "גג רעפים רעפים צפון רעפים דרום רעפים מערב רעפים מזרח" at bounding box center [426, 157] width 114 height 35
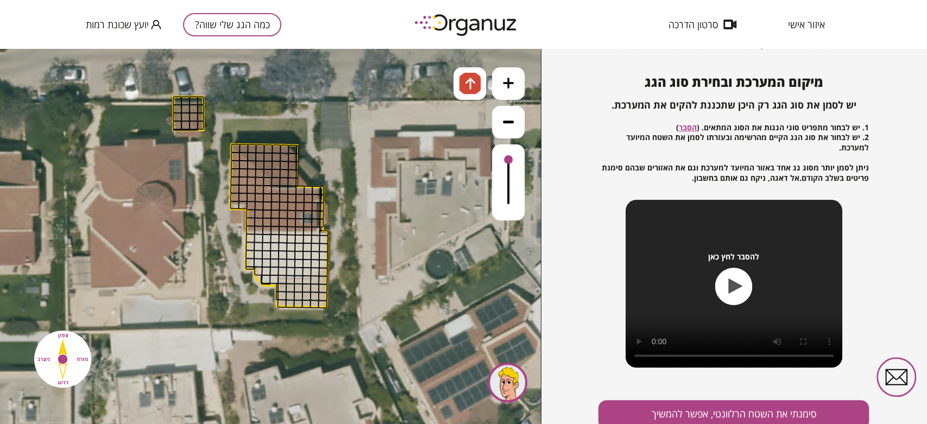
click at [438, 134] on div ".st0 { fill: #FFFFFF; } .st0 { fill: #FFFFFF; }" at bounding box center [270, 236] width 541 height 375
drag, startPoint x: 242, startPoint y: 147, endPoint x: 284, endPoint y: 146, distance: 41.3
drag, startPoint x: 277, startPoint y: 151, endPoint x: 259, endPoint y: 155, distance: 18.3
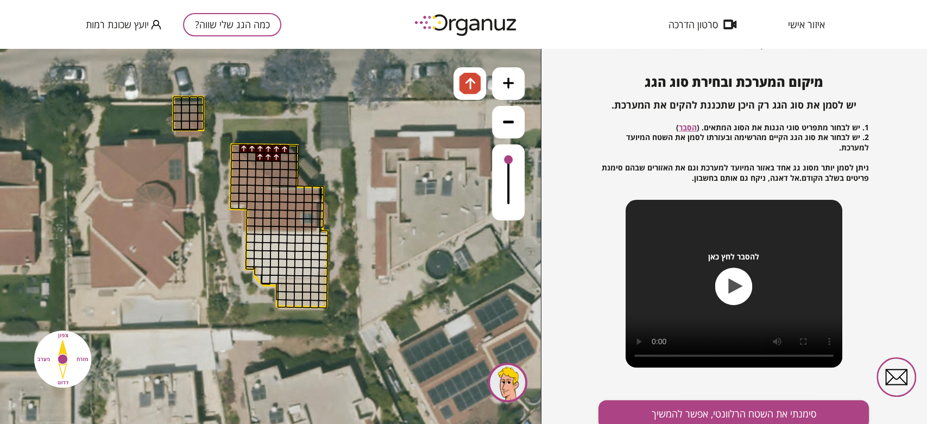
click at [268, 163] on div at bounding box center [267, 165] width 9 height 9
click at [251, 156] on div at bounding box center [251, 156] width 9 height 9
drag, startPoint x: 258, startPoint y: 162, endPoint x: 292, endPoint y: 166, distance: 34.4
click at [258, 162] on div at bounding box center [259, 165] width 9 height 9
click at [496, 90] on button at bounding box center [508, 83] width 33 height 33
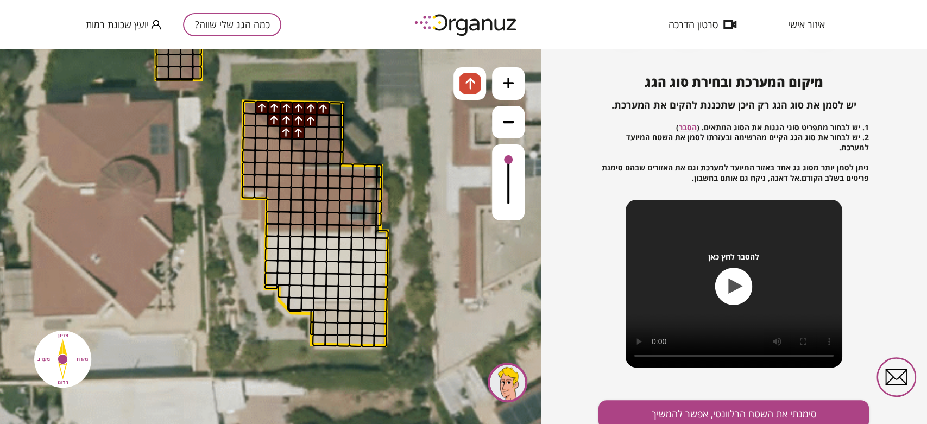
drag, startPoint x: 401, startPoint y: 138, endPoint x: 432, endPoint y: 141, distance: 31.1
click at [432, 141] on icon at bounding box center [324, 187] width 1833 height 1833
click at [475, 89] on img at bounding box center [470, 83] width 11 height 13
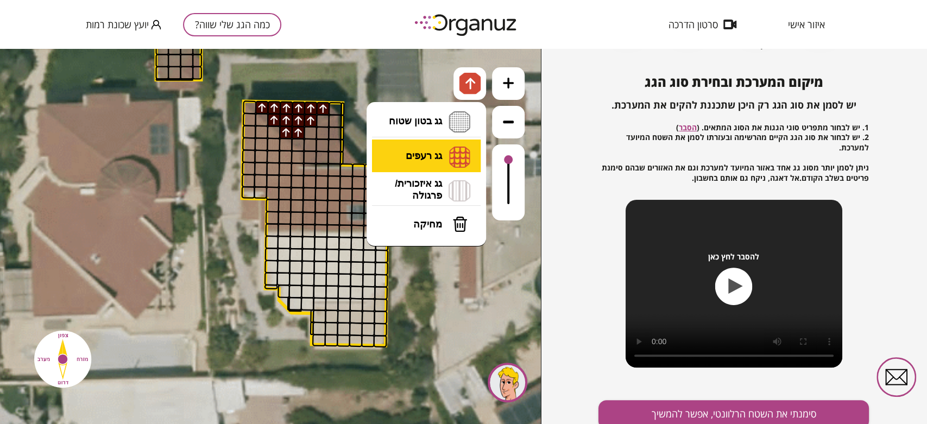
click at [442, 142] on li "גג רעפים רעפים צפון רעפים דרום רעפים מערב רעפים מזרח" at bounding box center [426, 157] width 114 height 34
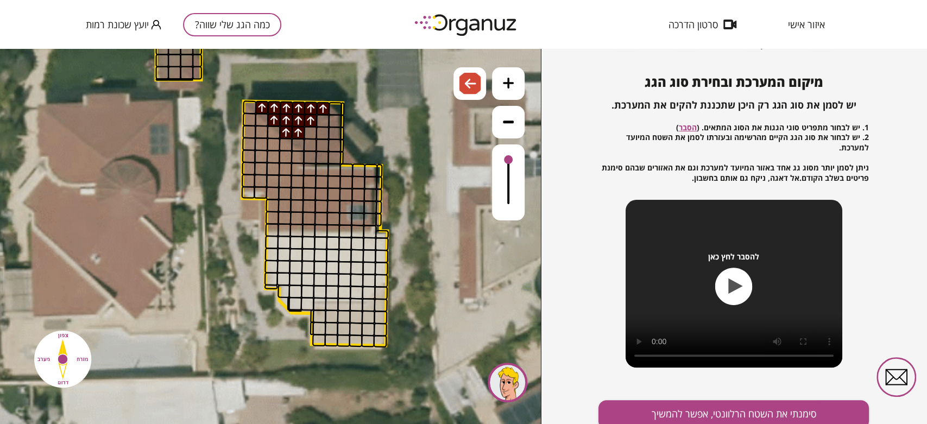
click at [437, 207] on div ".st0 { fill: #FFFFFF; } .st0 { fill: #FFFFFF; }" at bounding box center [270, 236] width 541 height 375
drag, startPoint x: 250, startPoint y: 121, endPoint x: 272, endPoint y: 177, distance: 60.5
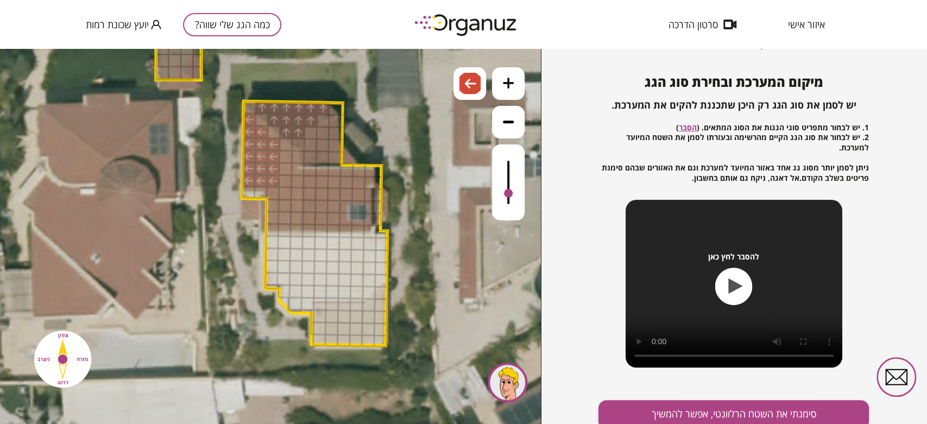
drag, startPoint x: 508, startPoint y: 160, endPoint x: 504, endPoint y: 194, distance: 34.4
click at [504, 194] on div at bounding box center [508, 193] width 9 height 9
click at [282, 147] on div at bounding box center [286, 145] width 14 height 14
click at [269, 138] on div at bounding box center [274, 145] width 14 height 14
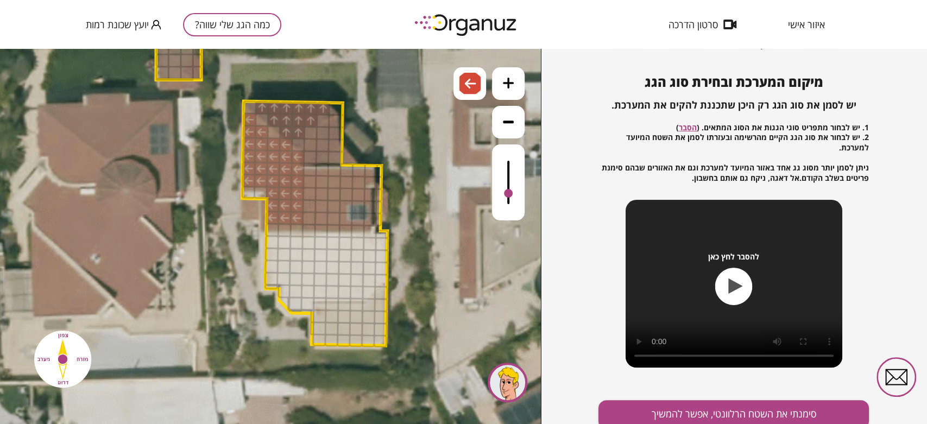
click at [260, 123] on div at bounding box center [262, 120] width 14 height 14
click at [269, 131] on div at bounding box center [274, 132] width 14 height 14
click at [249, 108] on div at bounding box center [250, 107] width 14 height 14
drag, startPoint x: 297, startPoint y: 228, endPoint x: 273, endPoint y: 230, distance: 24.0
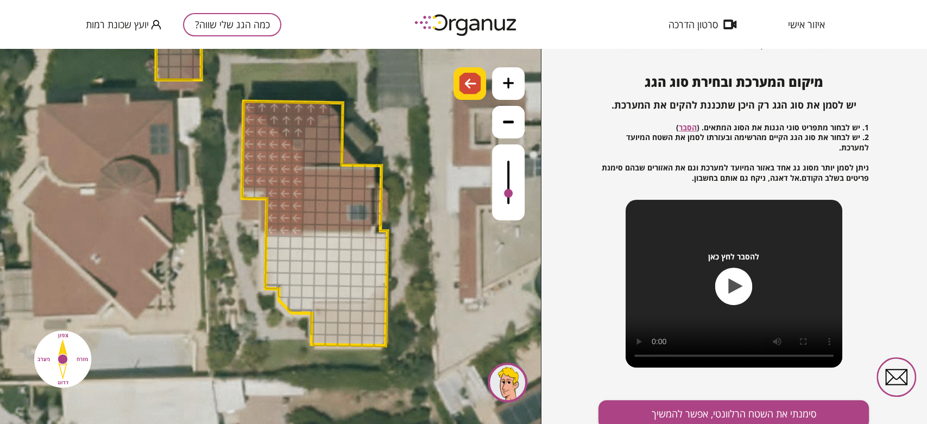
click at [456, 91] on div at bounding box center [470, 83] width 33 height 33
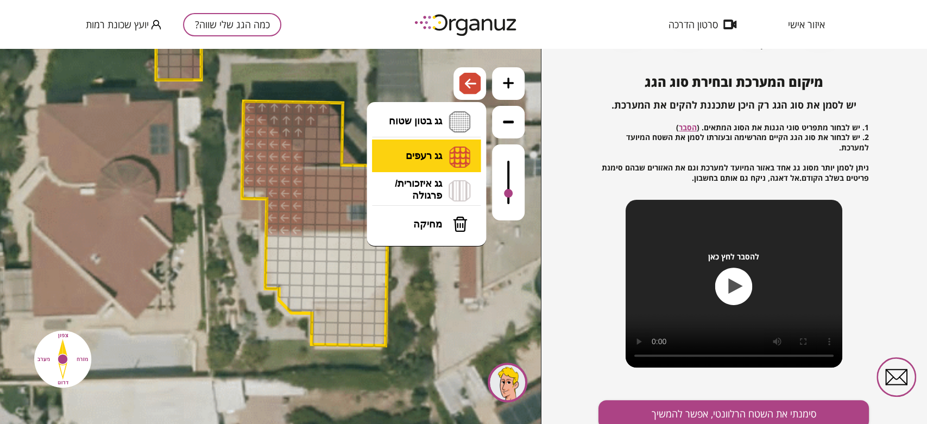
click at [423, 156] on li "גג רעפים רעפים צפון רעפים דרום רעפים מערב רעפים מזרח" at bounding box center [426, 157] width 114 height 34
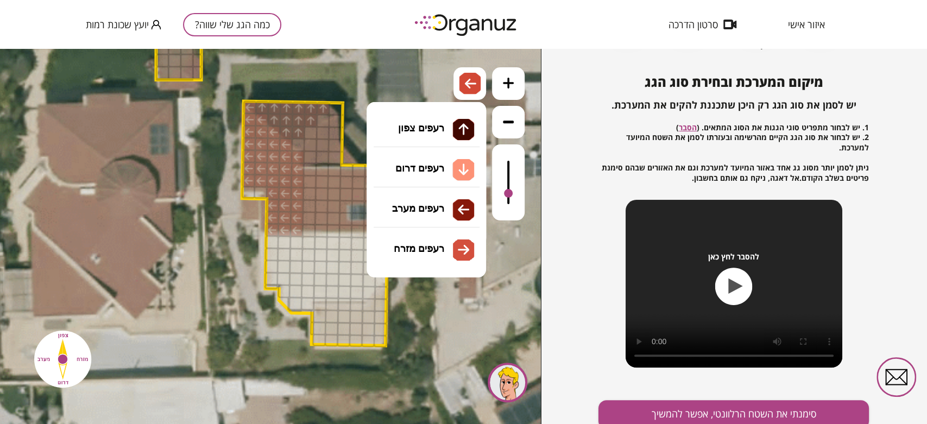
click at [426, 251] on div ".st0 { fill: #FFFFFF; } .st0 { fill: #FFFFFF; }" at bounding box center [270, 236] width 541 height 375
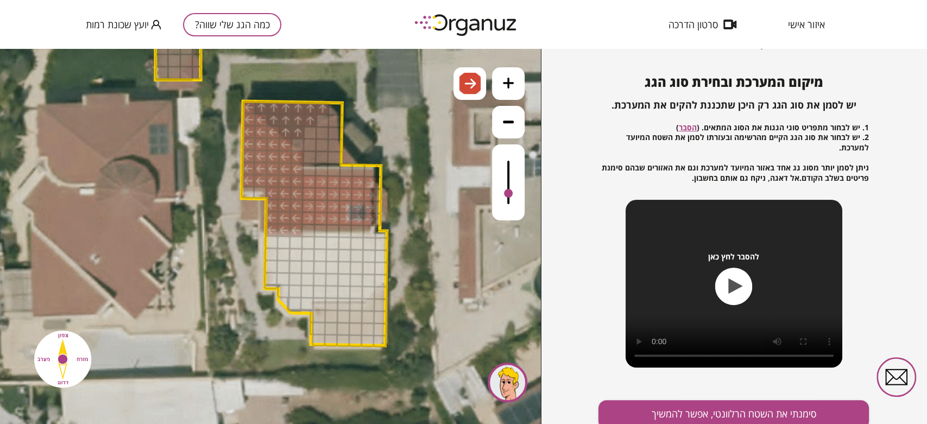
drag, startPoint x: 308, startPoint y: 179, endPoint x: 319, endPoint y: 182, distance: 12.0
drag, startPoint x: 308, startPoint y: 153, endPoint x: 324, endPoint y: 158, distance: 16.0
click at [467, 89] on img at bounding box center [470, 83] width 11 height 13
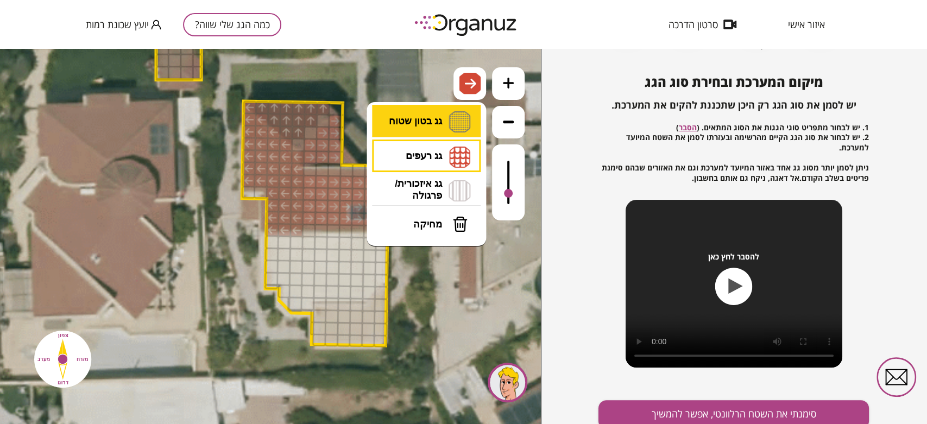
click at [465, 124] on li "גג בטון שטוח מפלס א א מפלס ב ב מפלס ג ג" at bounding box center [426, 122] width 114 height 35
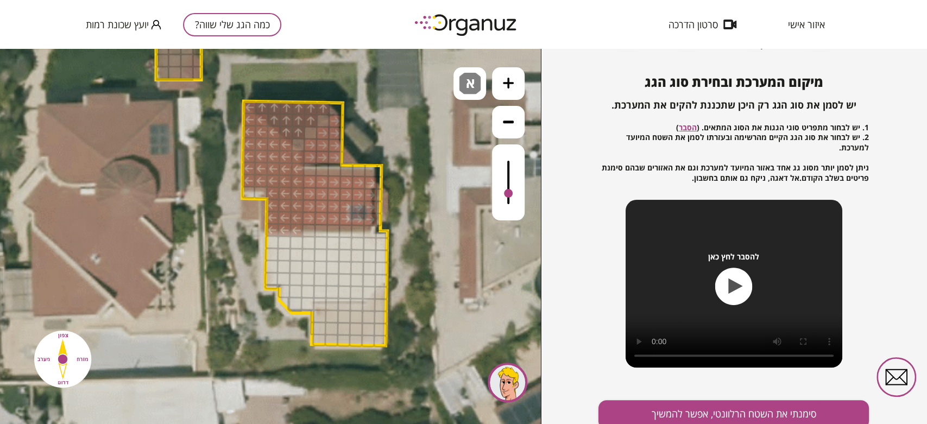
click at [458, 134] on div ".st0 { fill: #FFFFFF; } .st0 { fill: #FFFFFF; }" at bounding box center [270, 236] width 541 height 375
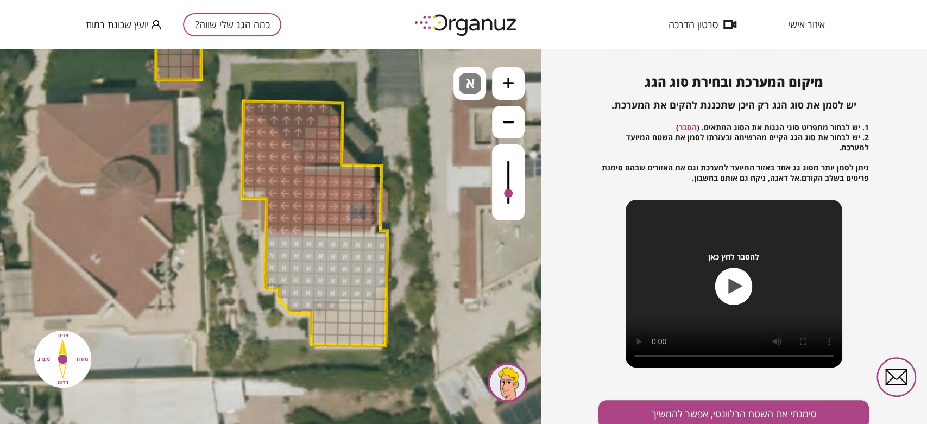
drag, startPoint x: 274, startPoint y: 243, endPoint x: 348, endPoint y: 261, distance: 75.6
click at [478, 90] on img at bounding box center [470, 84] width 22 height 22
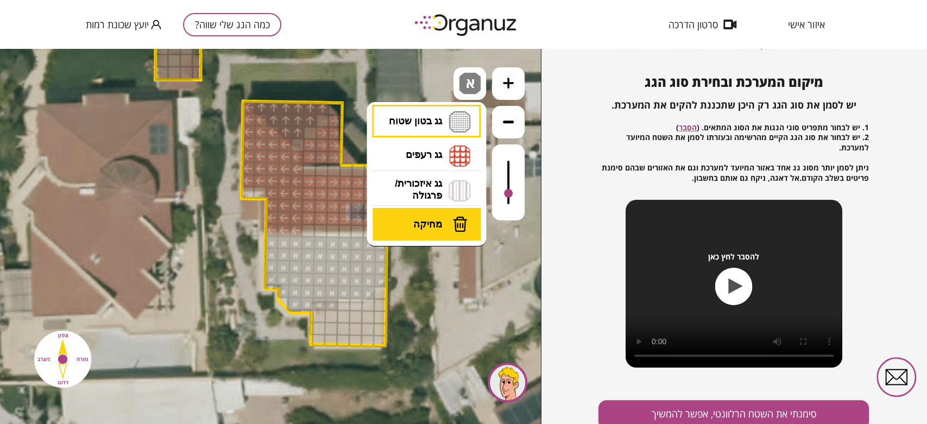
click at [430, 229] on span "מחיקה" at bounding box center [427, 224] width 29 height 12
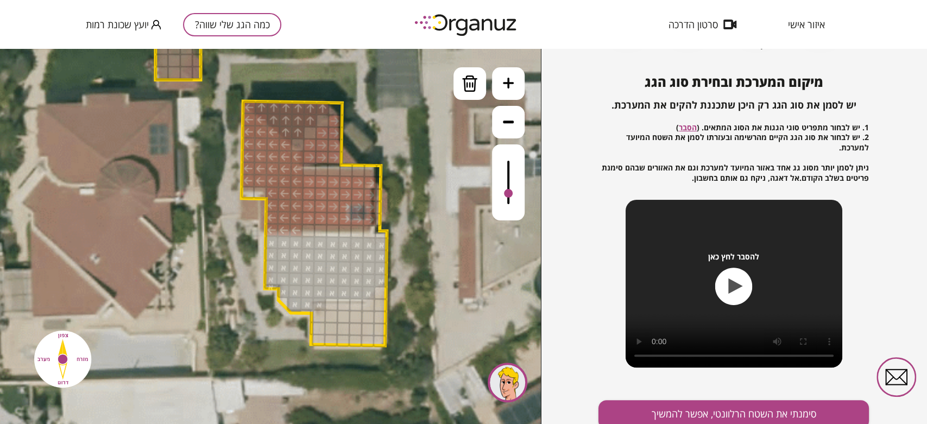
click at [329, 307] on div at bounding box center [331, 305] width 14 height 14
click at [320, 307] on div at bounding box center [319, 305] width 14 height 14
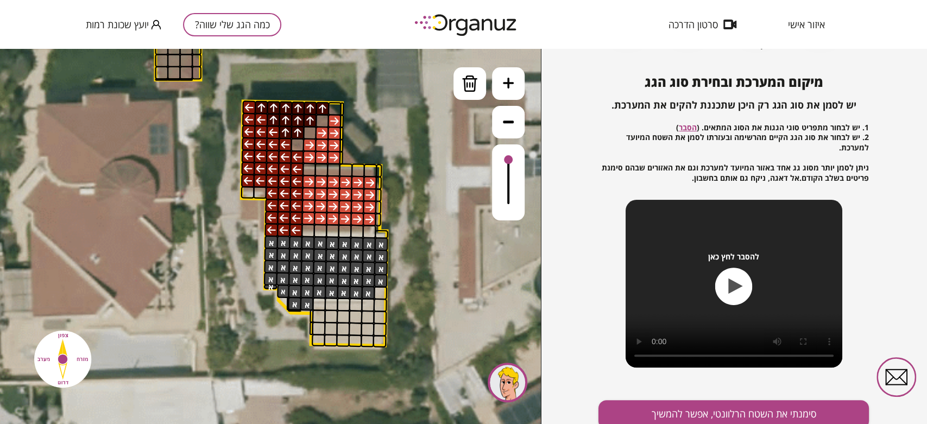
drag, startPoint x: 508, startPoint y: 191, endPoint x: 508, endPoint y: 155, distance: 35.9
click at [508, 155] on div at bounding box center [508, 159] width 9 height 9
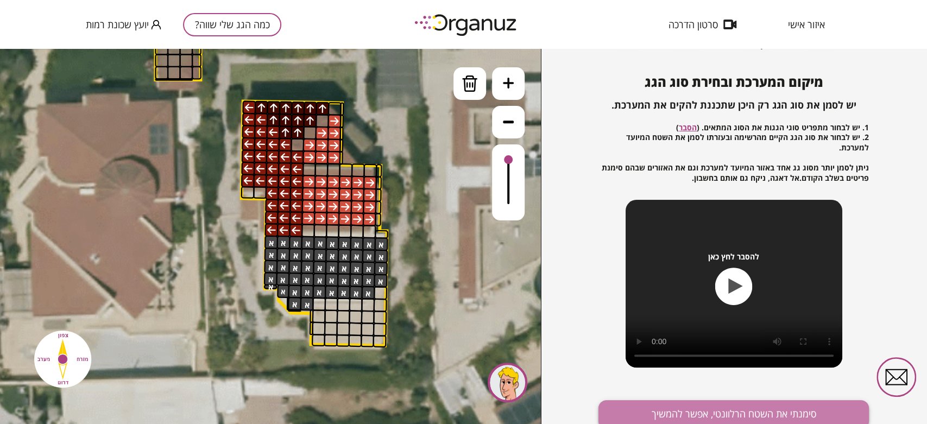
click at [702, 403] on button "סימנתי את השטח הרלוונטי, אפשר להמשיך" at bounding box center [734, 414] width 270 height 29
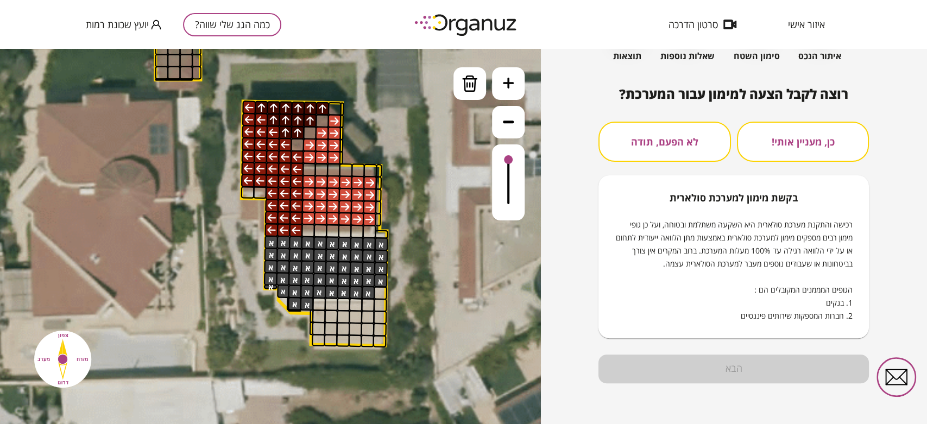
click at [637, 136] on button "לא הפעם, תודה" at bounding box center [665, 142] width 132 height 40
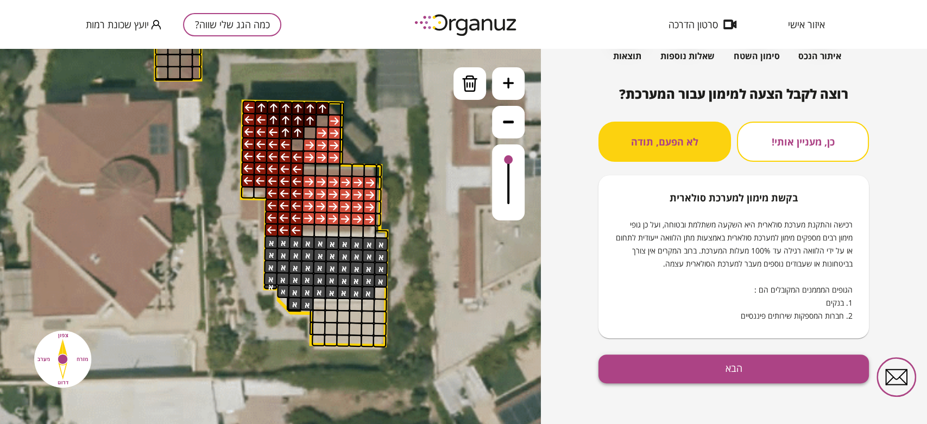
click at [695, 364] on button "הבא" at bounding box center [734, 369] width 270 height 29
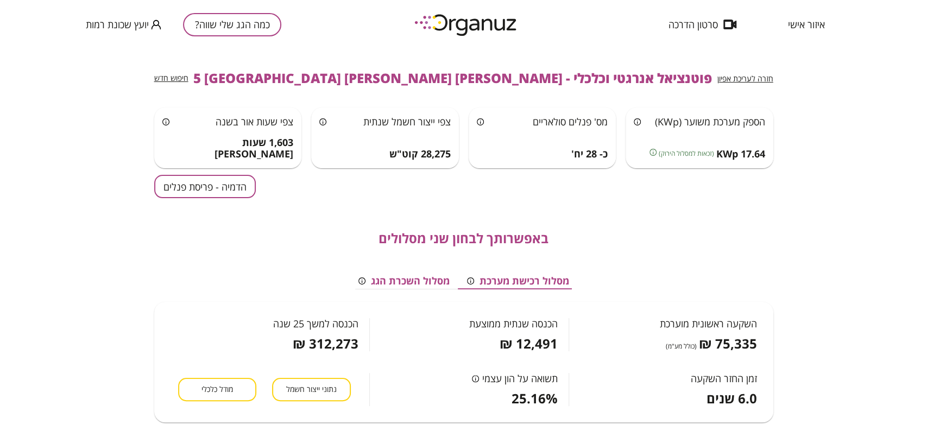
click at [221, 186] on button "הדמיה - פריסת פנלים" at bounding box center [205, 186] width 102 height 23
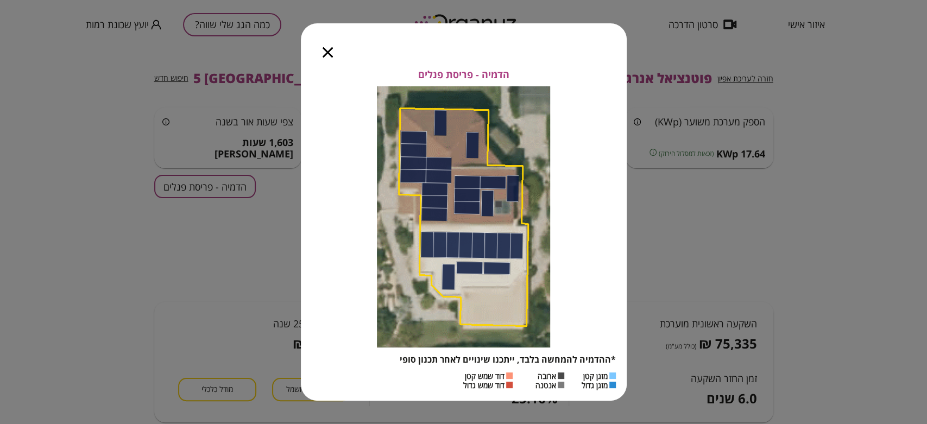
click at [331, 53] on icon "button" at bounding box center [328, 52] width 10 height 10
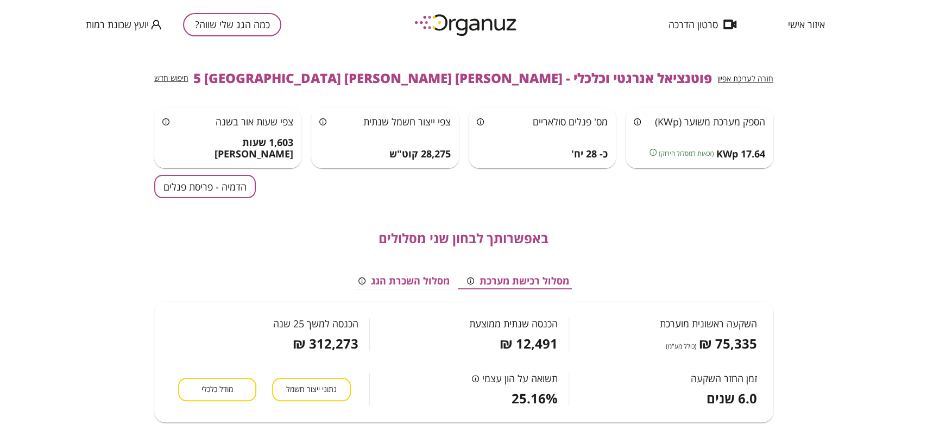
click at [247, 23] on button "כמה הגג שלי שווה?" at bounding box center [232, 24] width 98 height 23
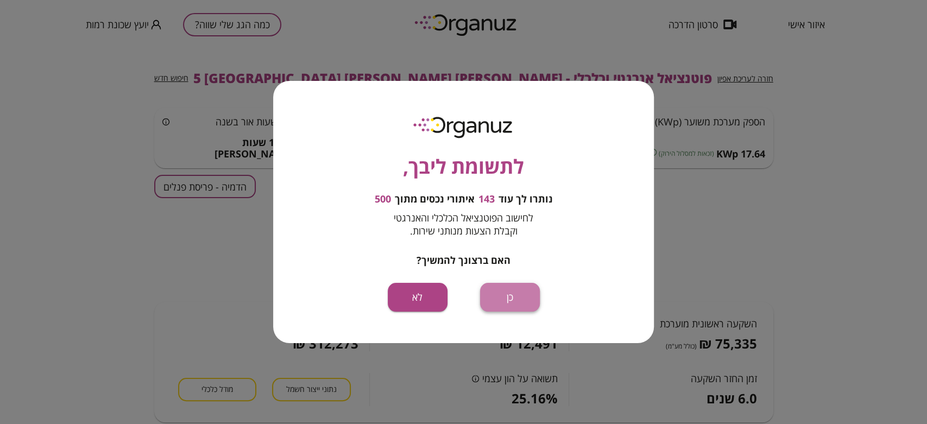
click at [506, 294] on button "כן" at bounding box center [510, 297] width 60 height 29
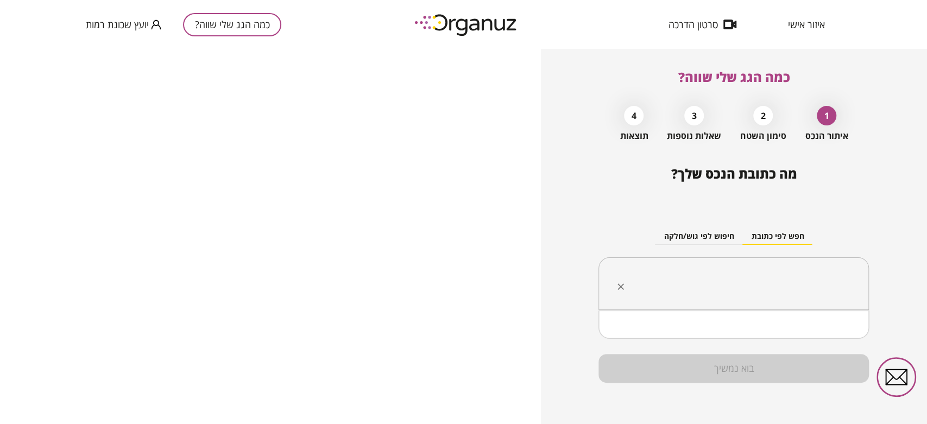
click at [733, 289] on input "text" at bounding box center [738, 283] width 236 height 27
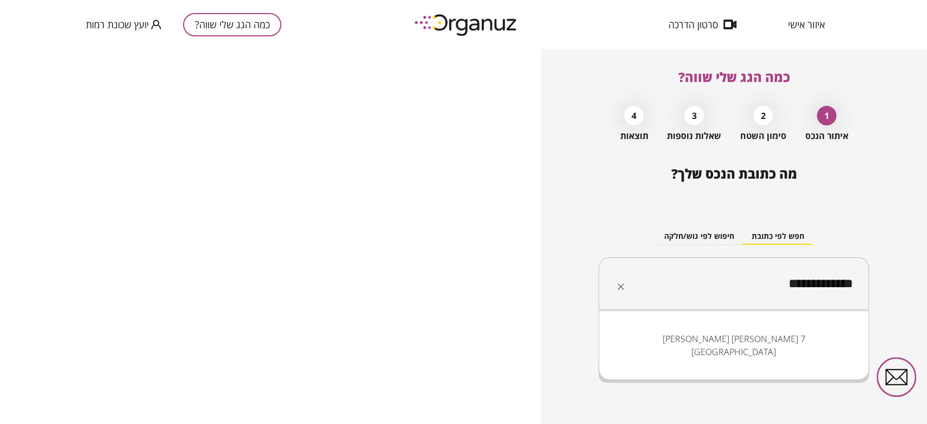
click at [830, 330] on li "[PERSON_NAME] [PERSON_NAME] 7 [GEOGRAPHIC_DATA]" at bounding box center [734, 345] width 242 height 33
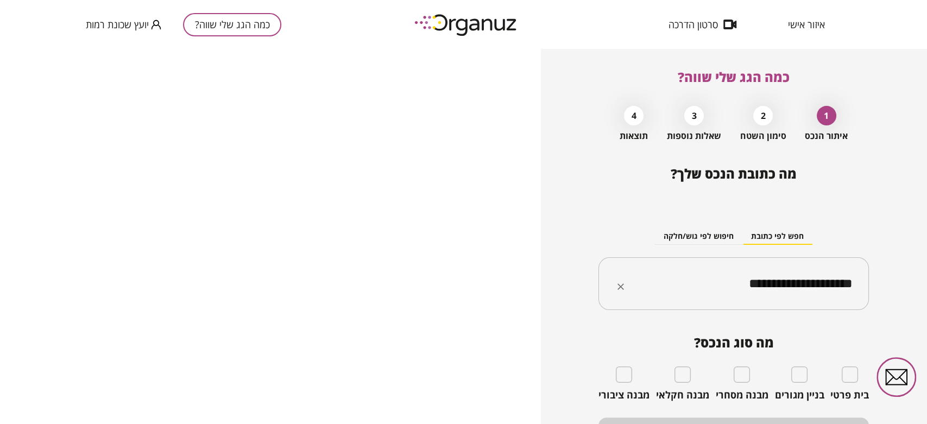
type input "**********"
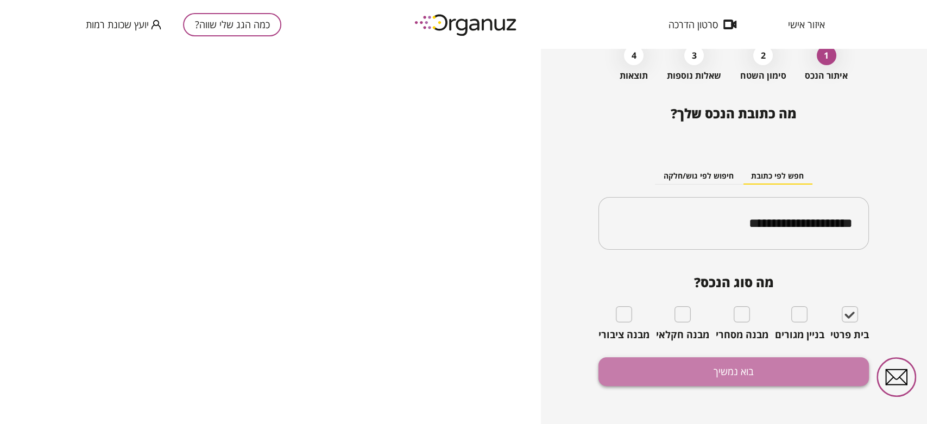
click at [738, 373] on button "בוא נמשיך" at bounding box center [734, 371] width 270 height 29
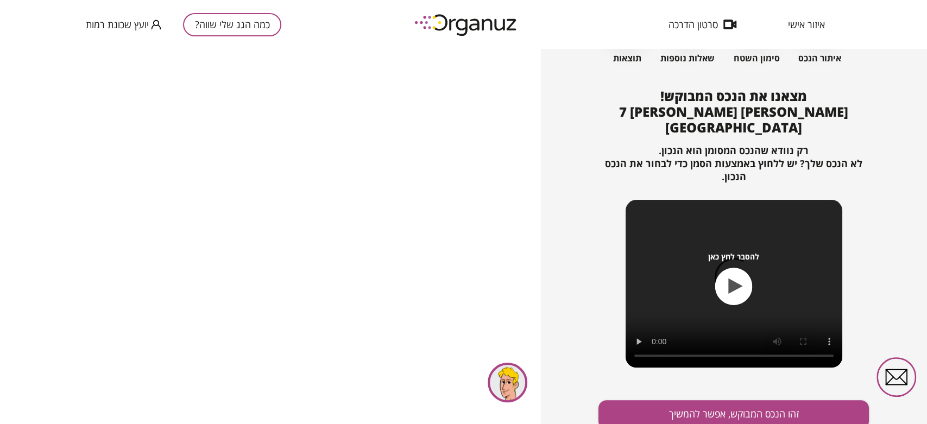
scroll to position [108, 0]
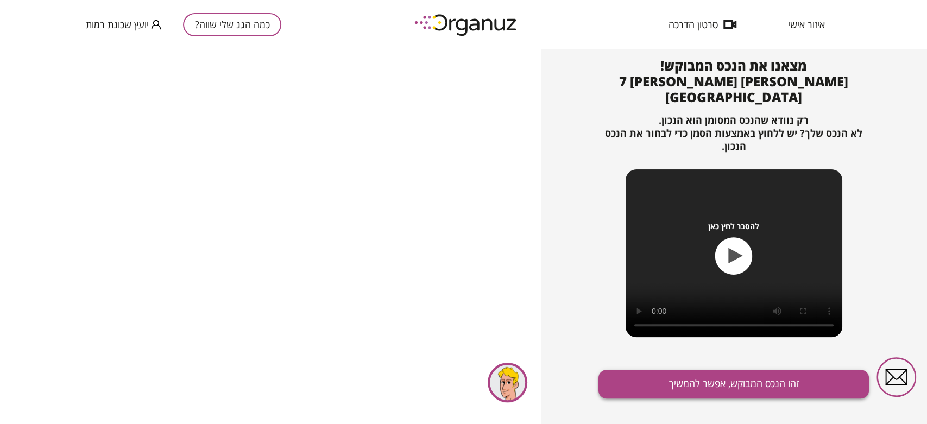
click at [716, 375] on button "זהו הנכס המבוקש, אפשר להמשיך" at bounding box center [734, 384] width 270 height 29
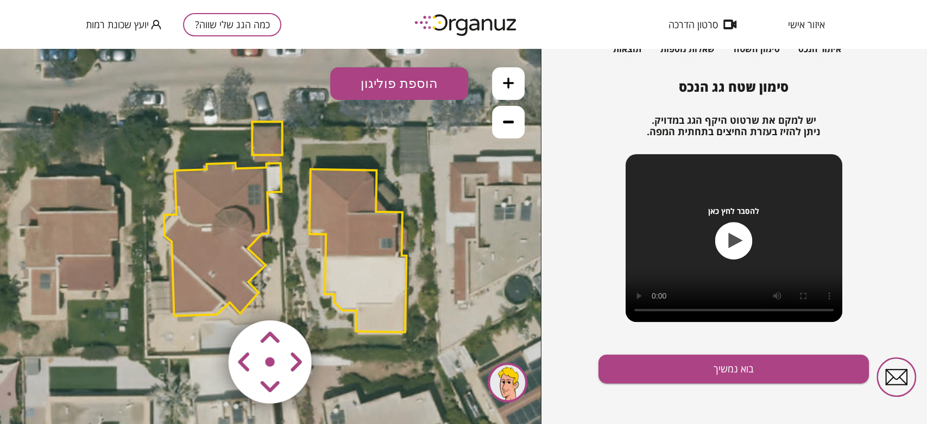
drag, startPoint x: 279, startPoint y: 219, endPoint x: 311, endPoint y: 202, distance: 36.2
click at [310, 203] on icon at bounding box center [287, 227] width 758 height 758
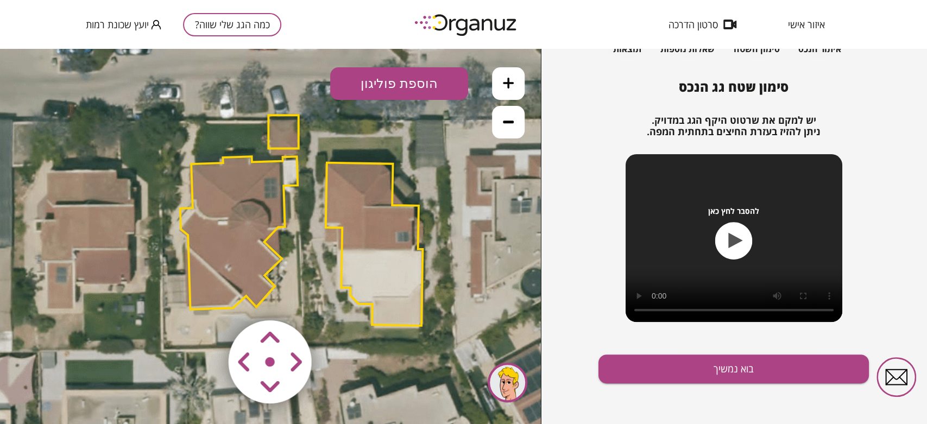
click at [282, 127] on polygon at bounding box center [283, 131] width 30 height 33
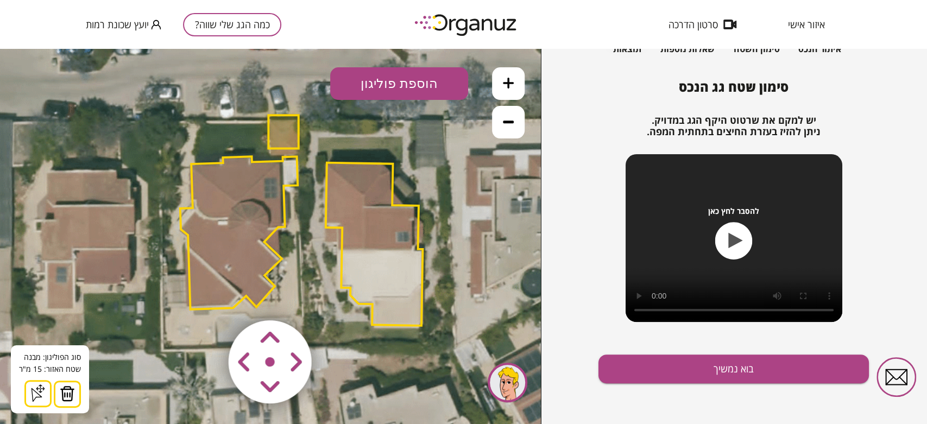
click at [72, 388] on img at bounding box center [67, 394] width 15 height 16
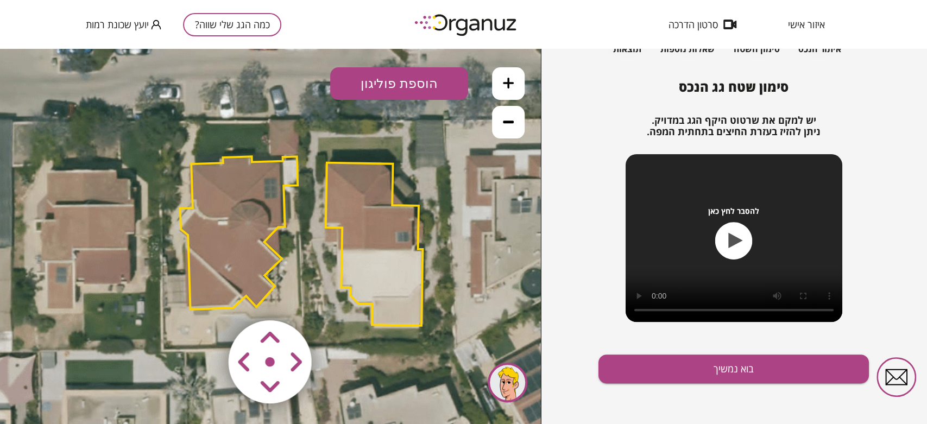
click at [380, 238] on polygon at bounding box center [374, 244] width 97 height 163
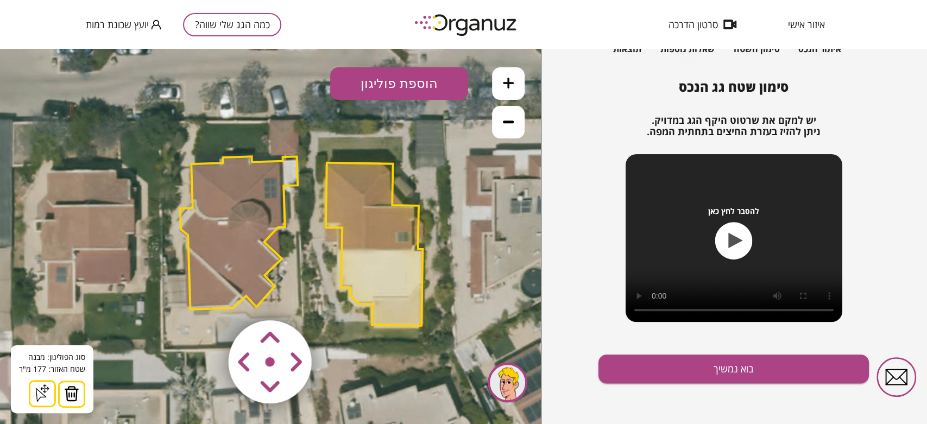
click at [78, 390] on button at bounding box center [71, 394] width 27 height 27
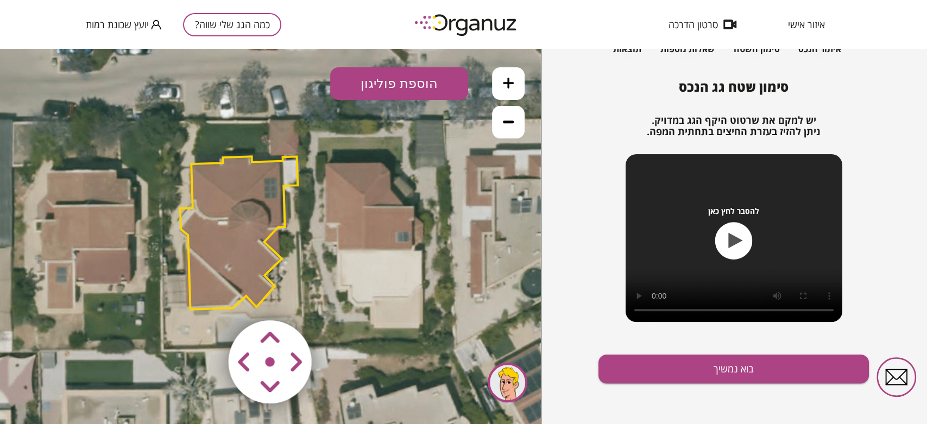
click at [230, 209] on polygon at bounding box center [238, 232] width 117 height 153
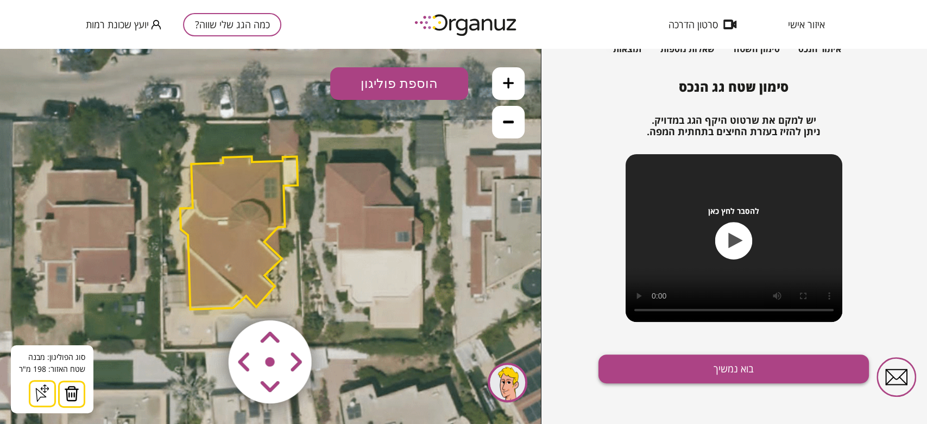
click at [663, 370] on button "בוא נמשיך" at bounding box center [734, 369] width 270 height 29
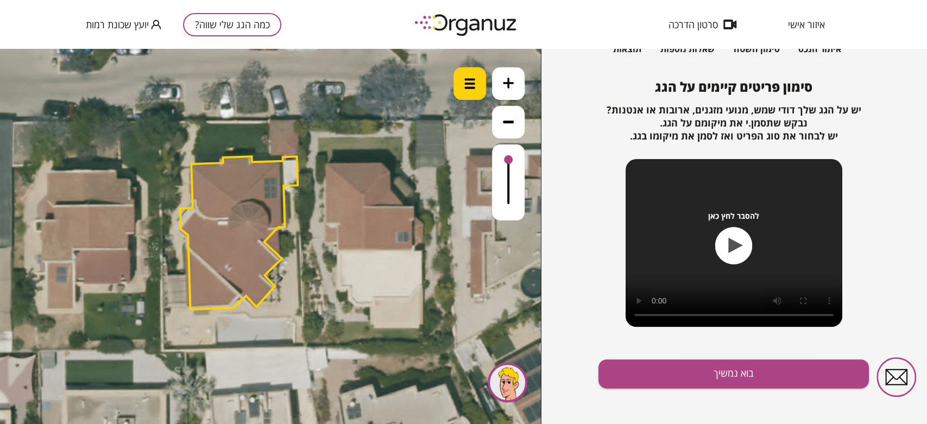
click at [465, 90] on div at bounding box center [470, 83] width 33 height 33
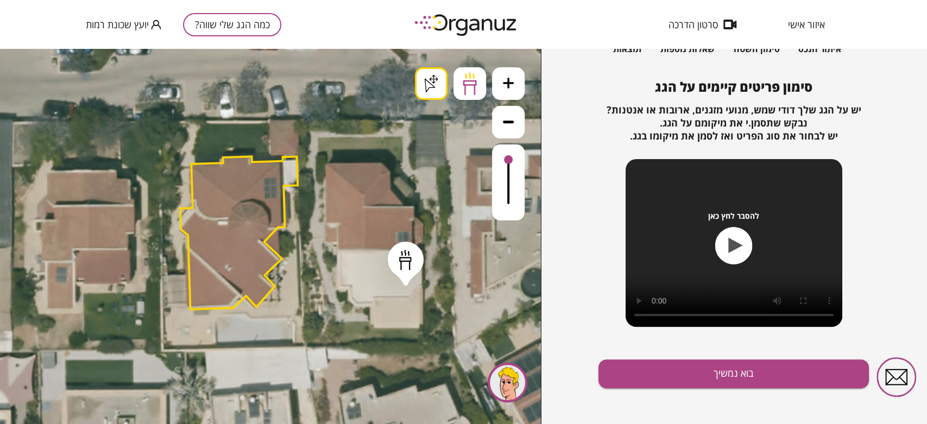
drag, startPoint x: 406, startPoint y: 281, endPoint x: 323, endPoint y: 260, distance: 85.4
click at [405, 280] on div ".st0 { fill: #FFFFFF; } .st0 { fill: #FFFFFF; }" at bounding box center [270, 236] width 541 height 375
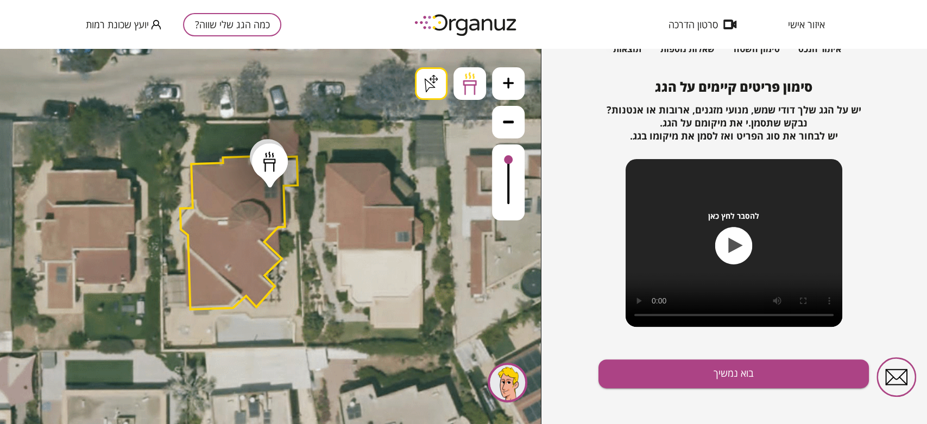
click at [653, 377] on button "בוא נמשיך" at bounding box center [734, 374] width 270 height 29
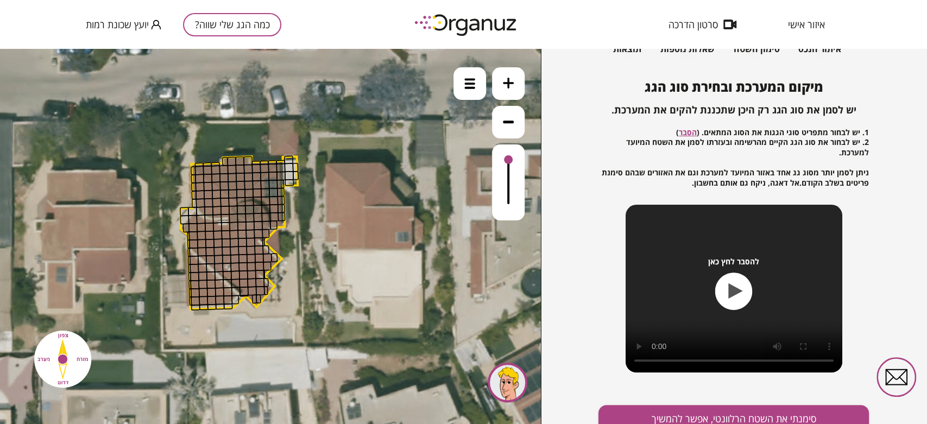
click at [511, 78] on icon at bounding box center [508, 83] width 11 height 11
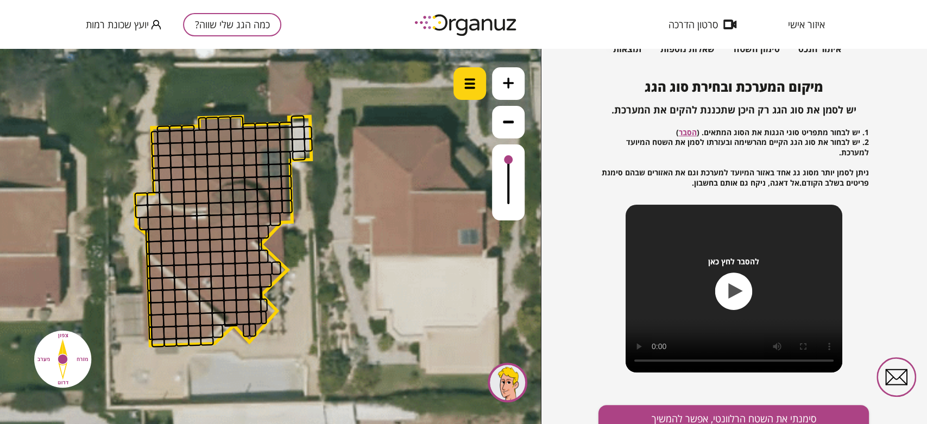
click at [467, 79] on img at bounding box center [469, 83] width 11 height 11
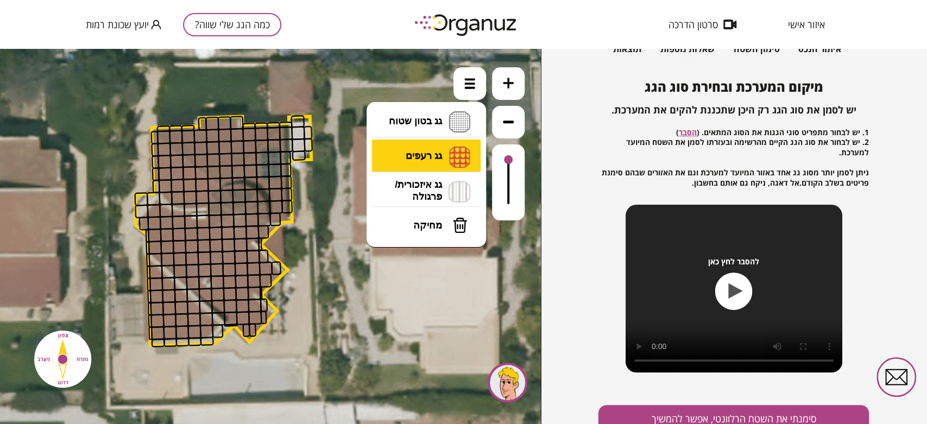
click at [437, 153] on li "גג רעפים רעפים צפון רעפים דרום רעפים מערב רעפים מזרח" at bounding box center [426, 157] width 114 height 35
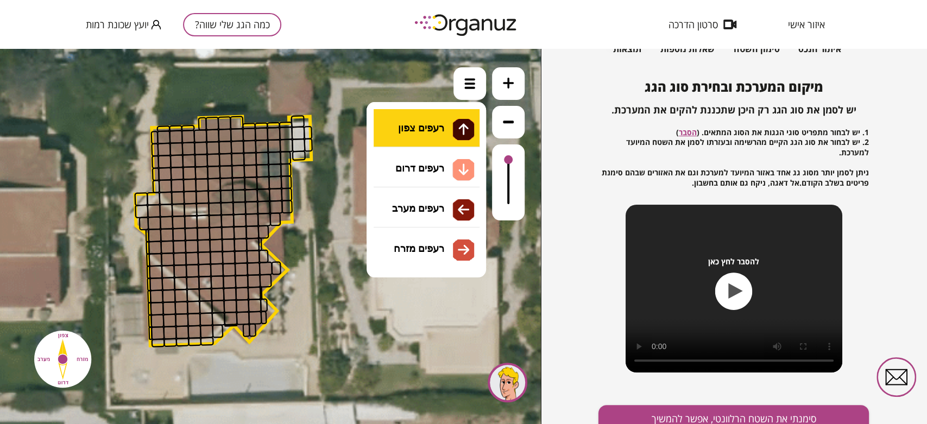
click at [419, 122] on div ".st0 { fill: #FFFFFF; } .st0 { fill: #FFFFFF; }" at bounding box center [270, 236] width 541 height 375
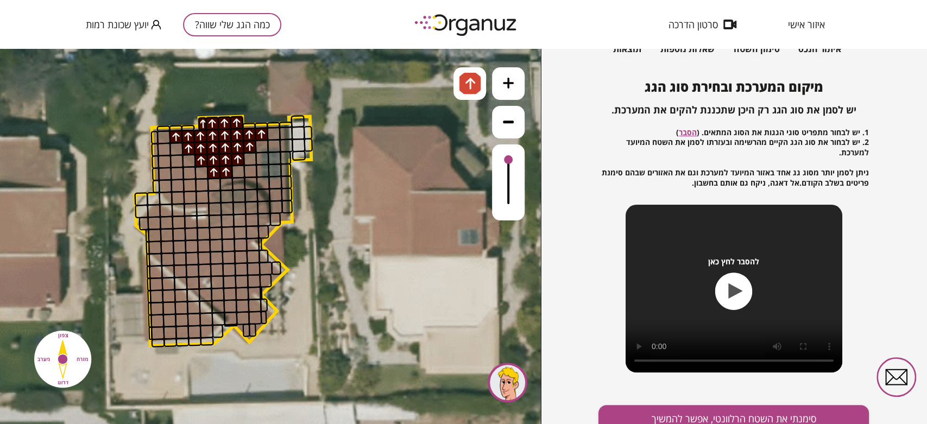
drag, startPoint x: 173, startPoint y: 134, endPoint x: 215, endPoint y: 167, distance: 53.4
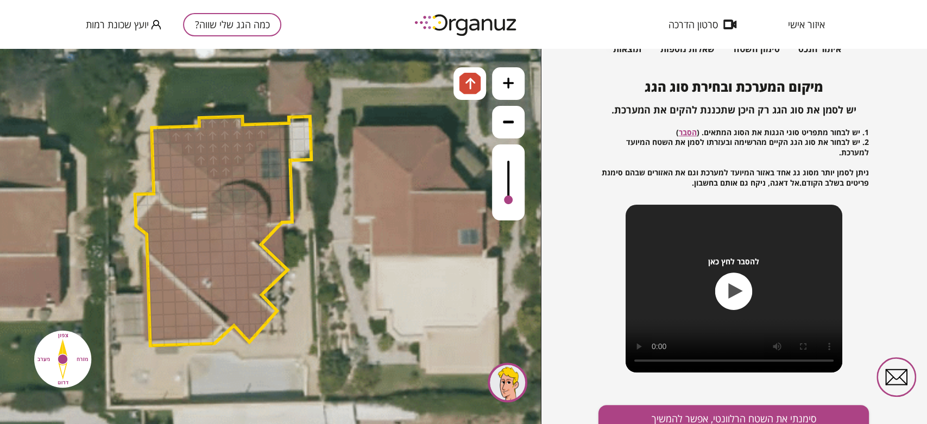
drag, startPoint x: 509, startPoint y: 163, endPoint x: 494, endPoint y: 201, distance: 40.2
click at [494, 201] on div at bounding box center [508, 182] width 33 height 76
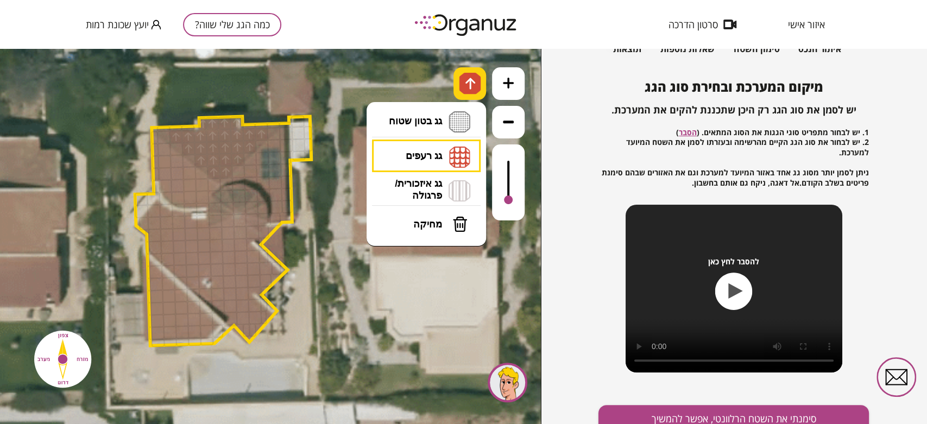
click at [474, 81] on img at bounding box center [470, 83] width 11 height 13
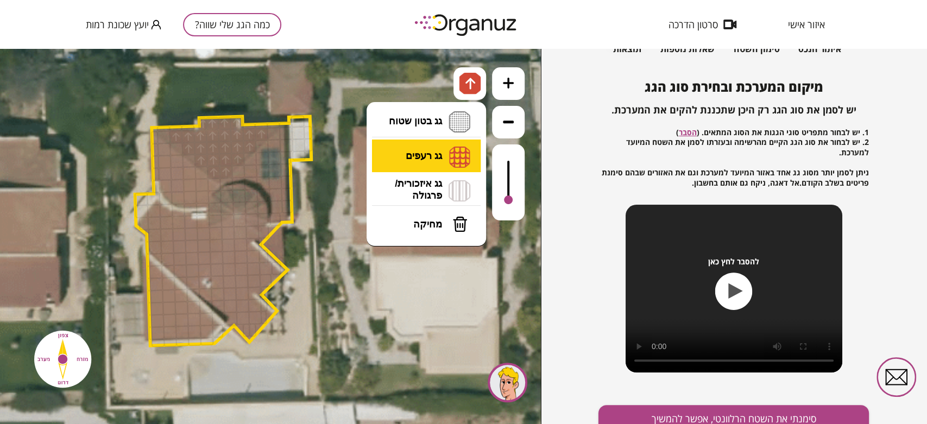
click at [414, 167] on li "גג רעפים רעפים צפון רעפים דרום רעפים מערב רעפים מזרח" at bounding box center [426, 157] width 114 height 34
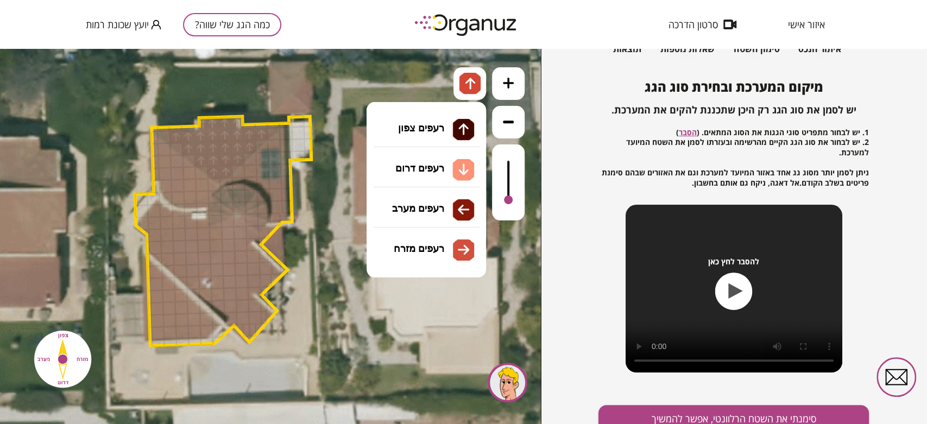
drag, startPoint x: 417, startPoint y: 204, endPoint x: 387, endPoint y: 213, distance: 31.8
click at [417, 203] on div ".st0 { fill: #FFFFFF; } .st0 { fill: #FFFFFF; }" at bounding box center [270, 236] width 541 height 375
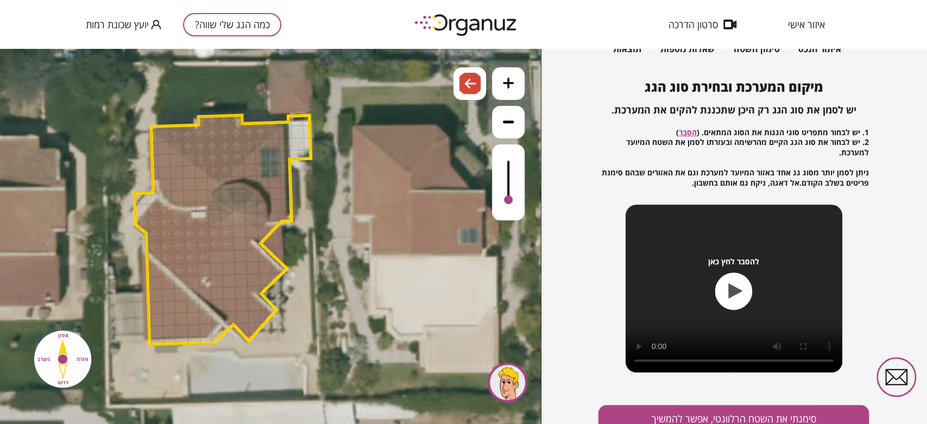
drag, startPoint x: 186, startPoint y: 268, endPoint x: 193, endPoint y: 233, distance: 36.1
drag, startPoint x: 161, startPoint y: 153, endPoint x: 169, endPoint y: 163, distance: 13.1
drag, startPoint x: 156, startPoint y: 170, endPoint x: 153, endPoint y: 140, distance: 30.6
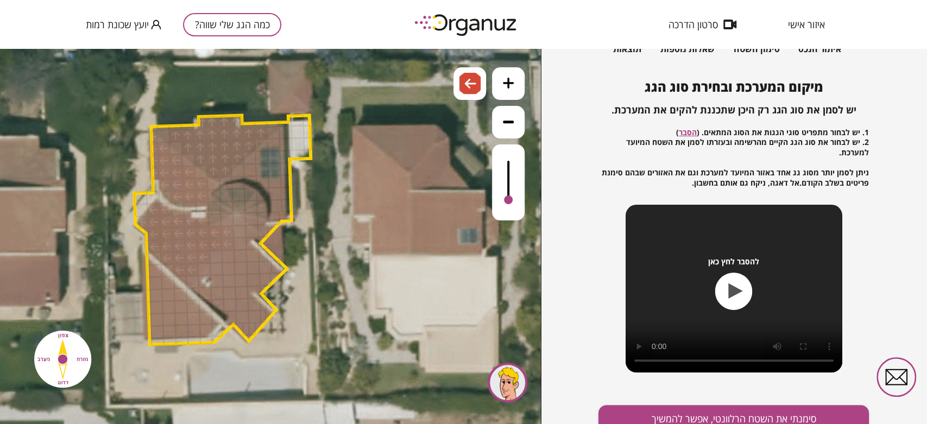
drag, startPoint x: 156, startPoint y: 281, endPoint x: 154, endPoint y: 270, distance: 11.1
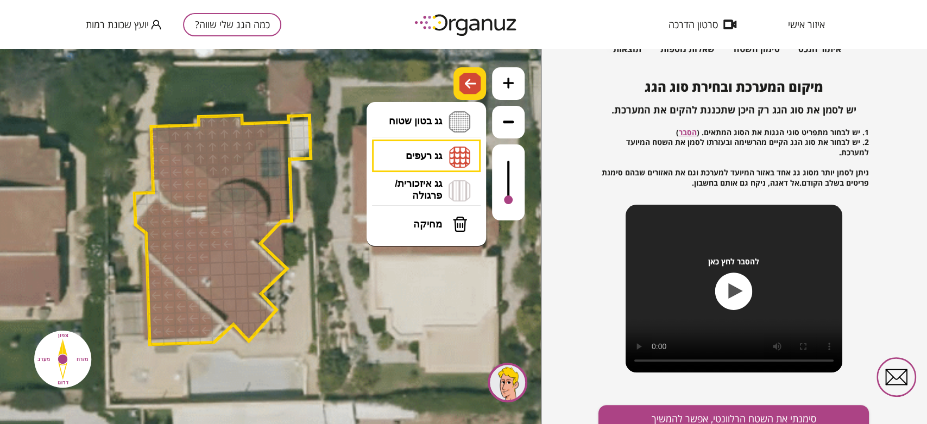
click at [469, 82] on img at bounding box center [470, 83] width 11 height 13
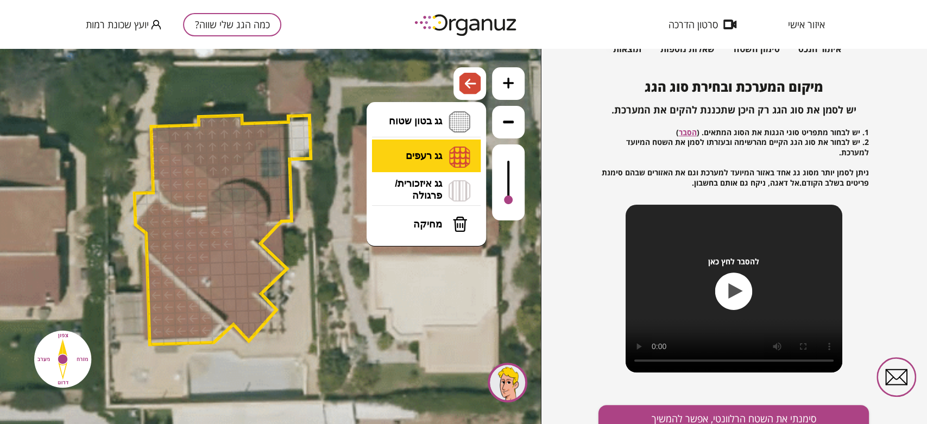
click at [433, 157] on li "גג רעפים רעפים צפון רעפים דרום רעפים מערב רעפים מזרח" at bounding box center [426, 157] width 114 height 34
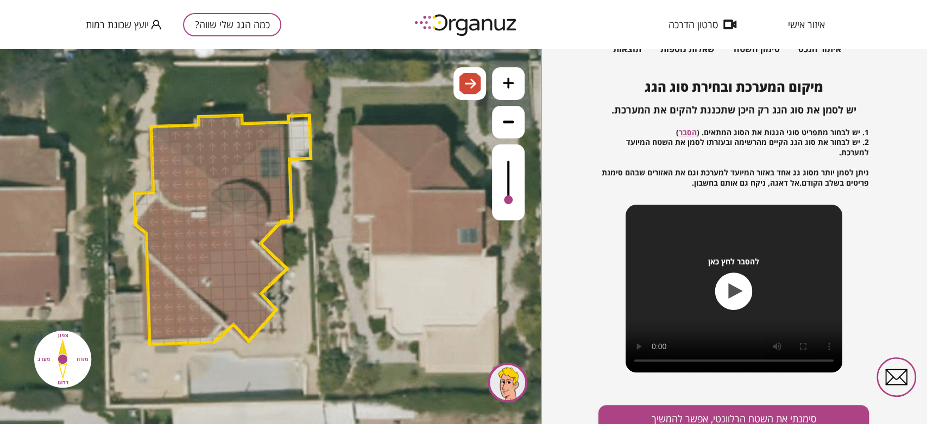
click at [401, 242] on div ".st0 { fill: #FFFFFF; } .st0 { fill: #FFFFFF; }" at bounding box center [270, 236] width 541 height 375
drag, startPoint x: 245, startPoint y: 326, endPoint x: 268, endPoint y: 277, distance: 53.9
drag, startPoint x: 274, startPoint y: 203, endPoint x: 275, endPoint y: 154, distance: 48.9
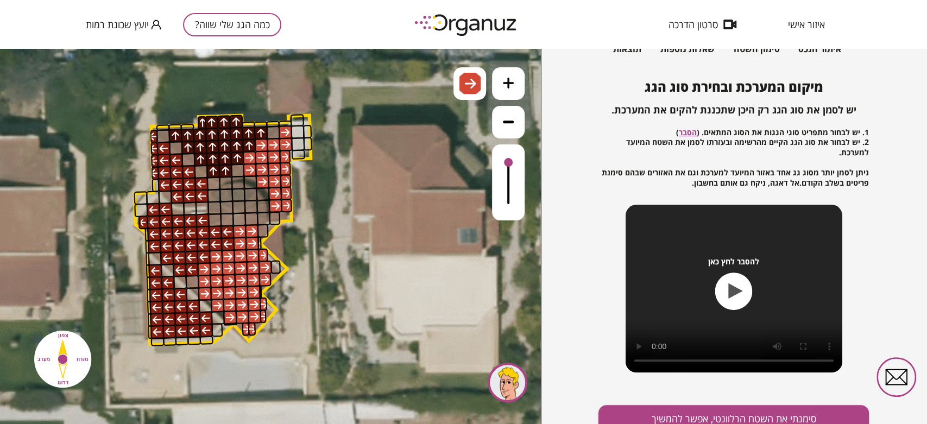
drag, startPoint x: 508, startPoint y: 200, endPoint x: 508, endPoint y: 163, distance: 36.4
click at [508, 163] on div at bounding box center [508, 162] width 9 height 9
click at [471, 82] on img at bounding box center [470, 83] width 11 height 13
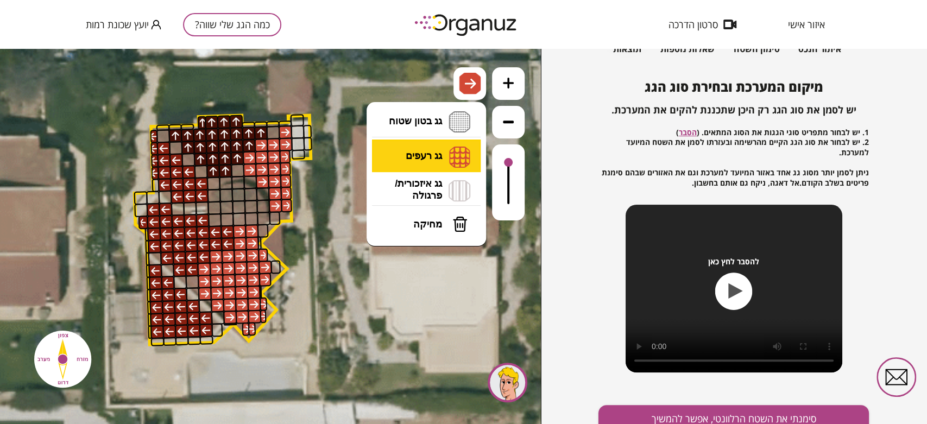
click at [436, 159] on li "גג רעפים רעפים צפון רעפים דרום רעפים מערב רעפים מזרח" at bounding box center [426, 157] width 114 height 34
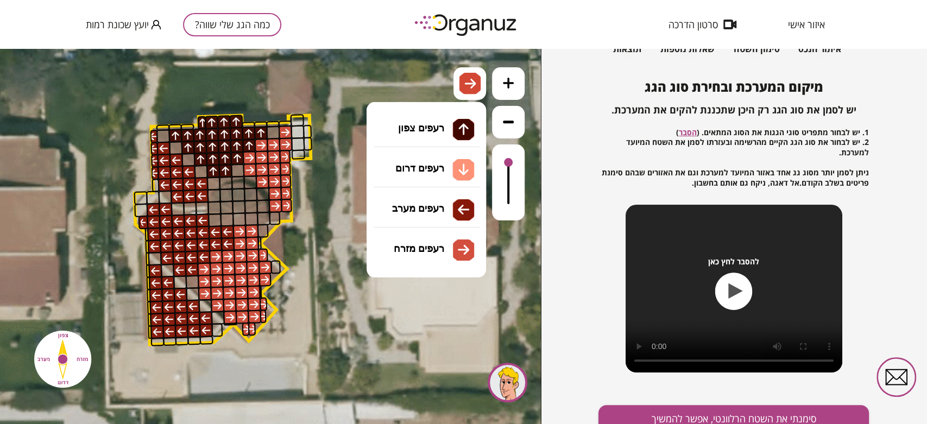
drag, startPoint x: 421, startPoint y: 222, endPoint x: 411, endPoint y: 222, distance: 10.3
click at [411, 222] on div ".st0 { fill: #FFFFFF; } .st0 { fill: #FFFFFF; }" at bounding box center [270, 236] width 541 height 375
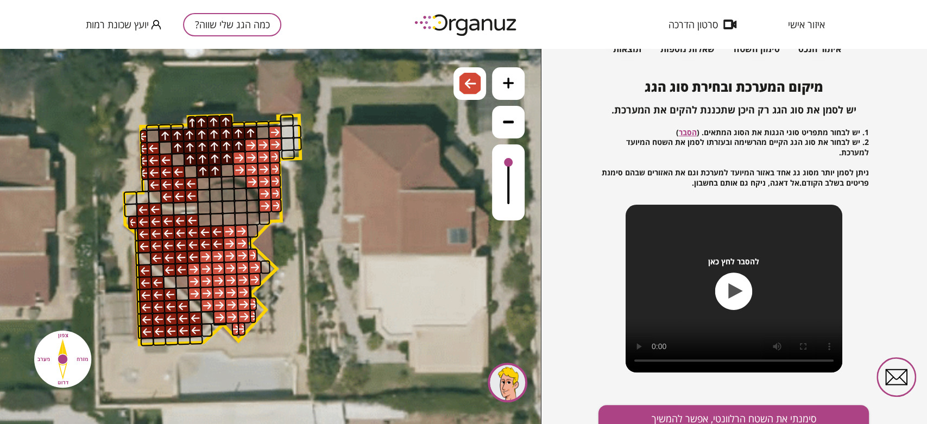
click at [182, 282] on div at bounding box center [182, 282] width 14 height 14
click at [752, 413] on button "סימנתי את השטח הרלוונטי, אפשר להמשיך" at bounding box center [734, 419] width 270 height 29
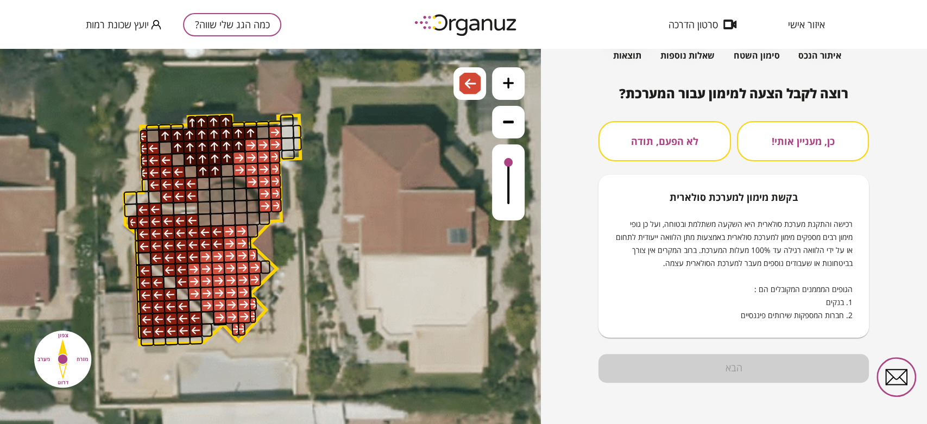
scroll to position [80, 0]
click at [697, 140] on button "לא הפעם, תודה" at bounding box center [665, 142] width 132 height 40
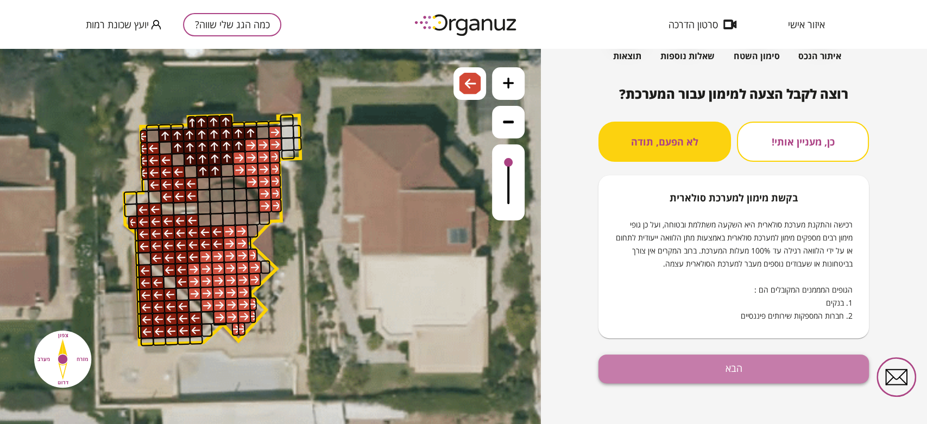
click at [728, 373] on button "הבא" at bounding box center [734, 369] width 270 height 29
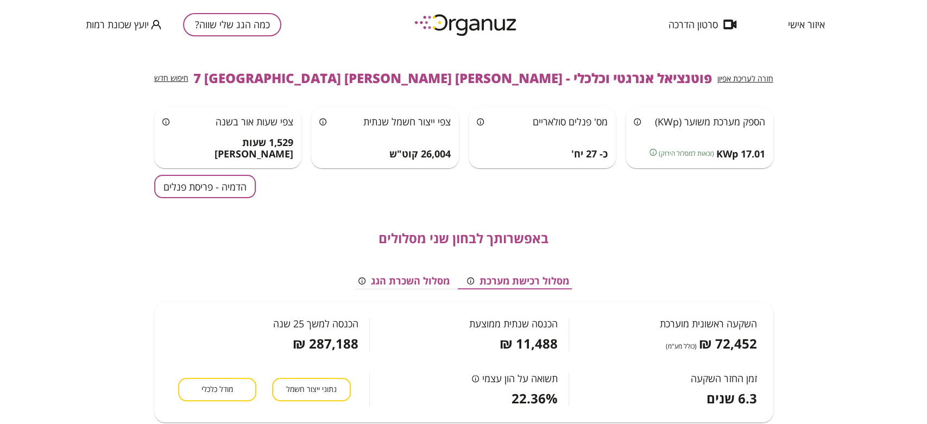
click at [218, 199] on div "באפשרותך לבחון שני מסלולים מסלול רכישת מערכת מסלול השכרת הגג השקעה ראשונית מוער…" at bounding box center [463, 319] width 619 height 242
click at [215, 192] on button "הדמיה - פריסת פנלים" at bounding box center [205, 186] width 102 height 23
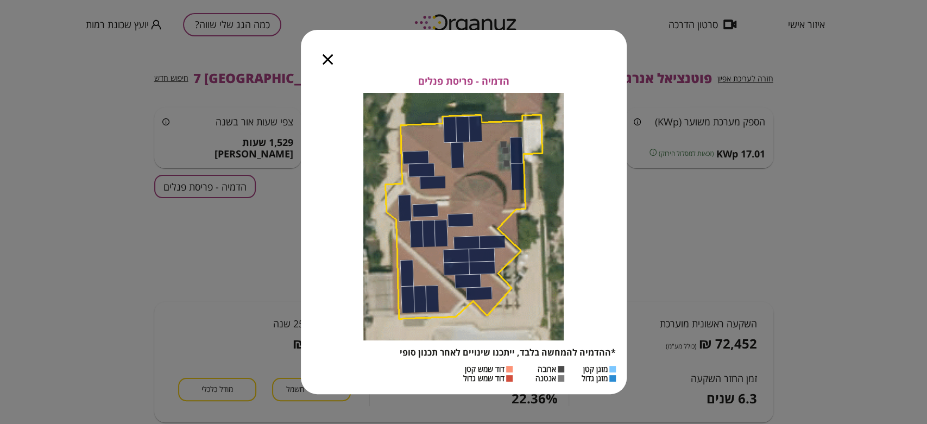
click at [328, 63] on icon "button" at bounding box center [328, 59] width 10 height 10
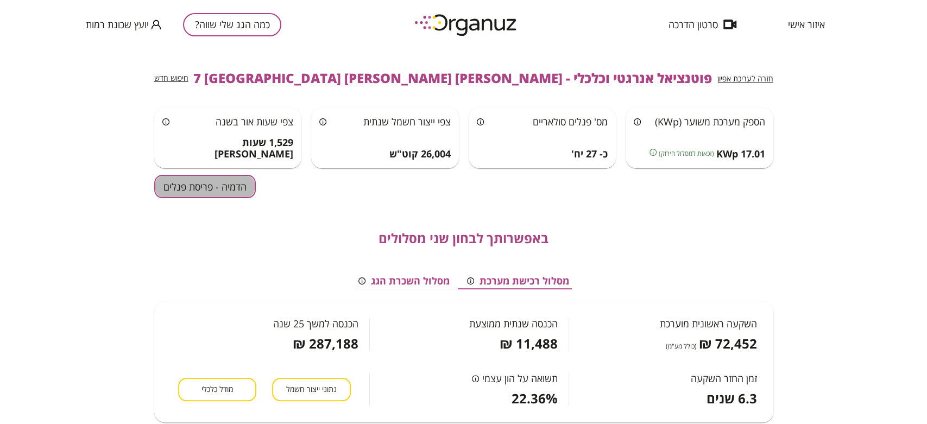
click at [237, 187] on button "הדמיה - פריסת פנלים" at bounding box center [205, 186] width 102 height 23
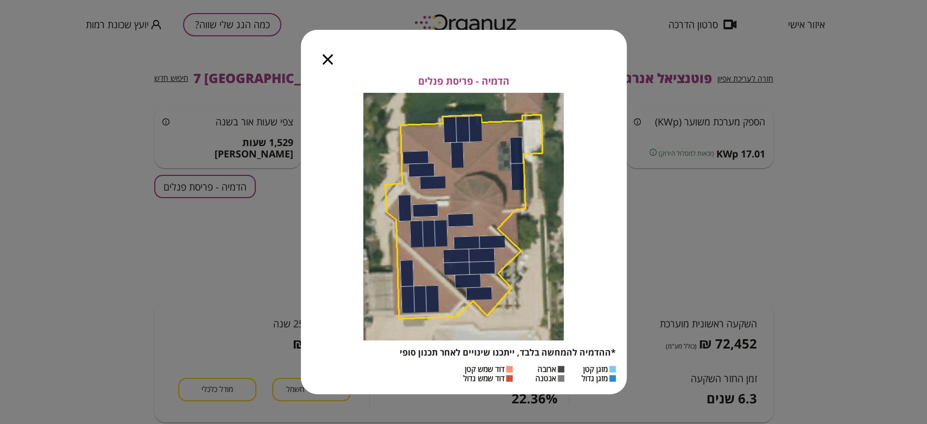
drag, startPoint x: 326, startPoint y: 54, endPoint x: 380, endPoint y: 3, distance: 73.8
click at [326, 54] on icon "button" at bounding box center [328, 59] width 10 height 10
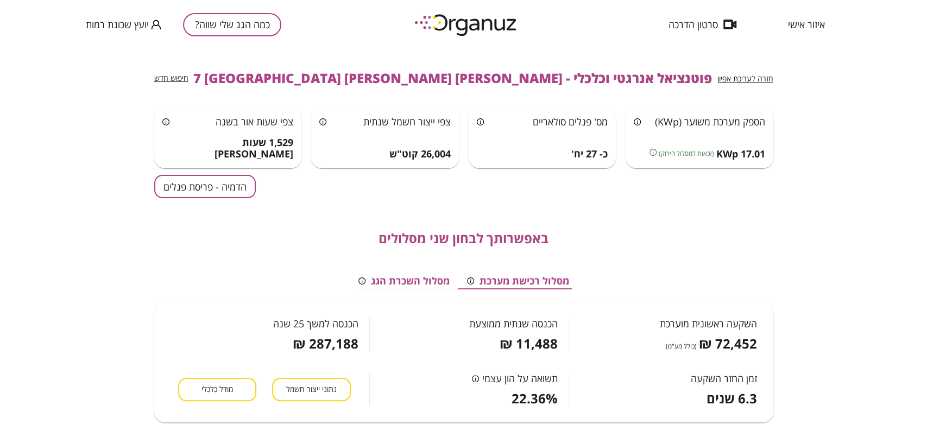
click at [247, 25] on button "כמה הגג שלי שווה?" at bounding box center [232, 24] width 98 height 23
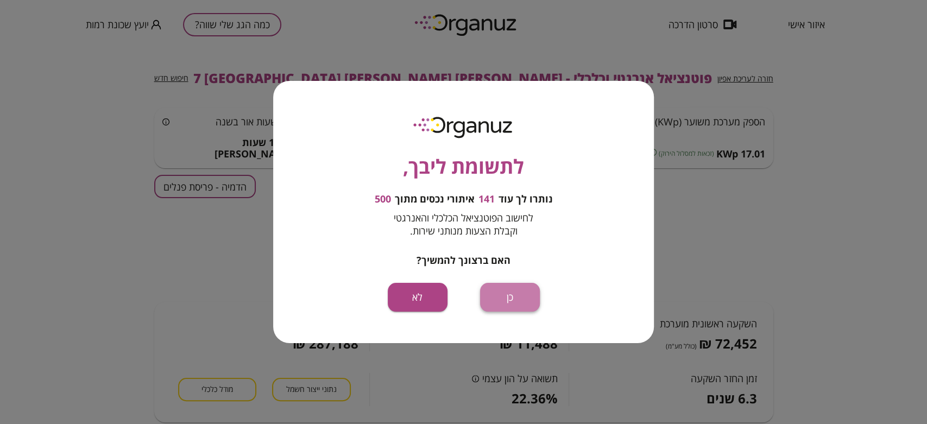
click at [513, 299] on button "כן" at bounding box center [510, 297] width 60 height 29
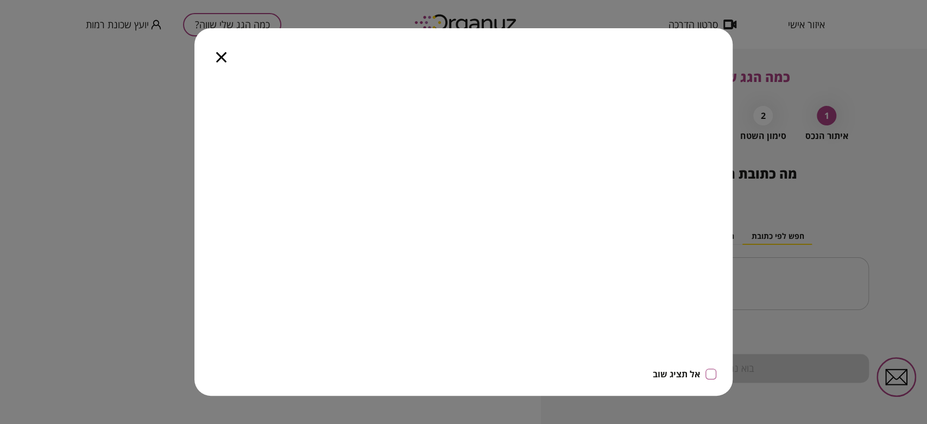
click at [219, 58] on icon "button" at bounding box center [221, 57] width 10 height 10
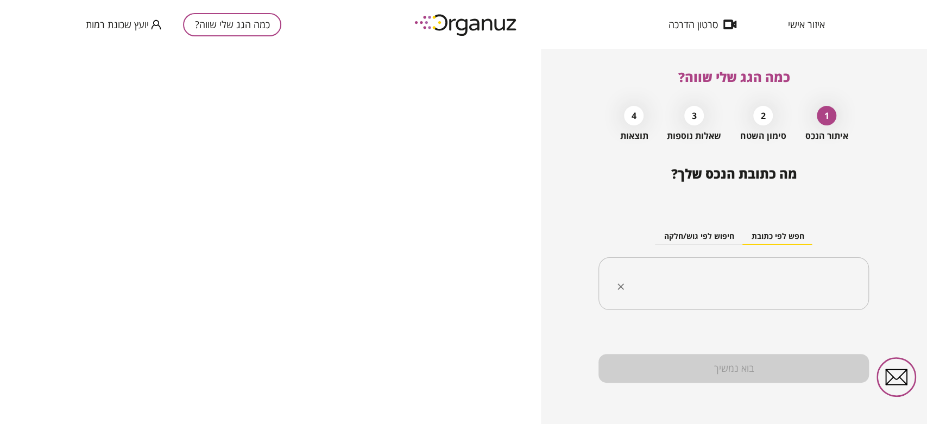
click at [706, 268] on div "​" at bounding box center [734, 283] width 270 height 53
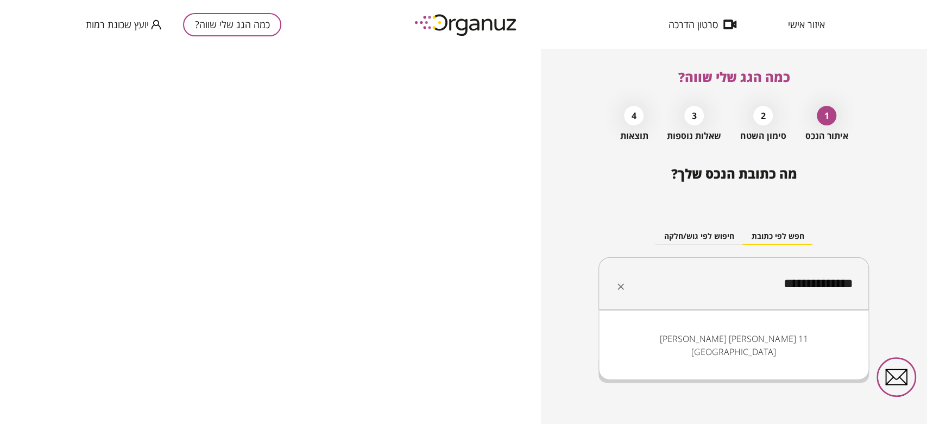
click at [804, 341] on li "[PERSON_NAME] [PERSON_NAME] 11 [GEOGRAPHIC_DATA]" at bounding box center [734, 345] width 242 height 33
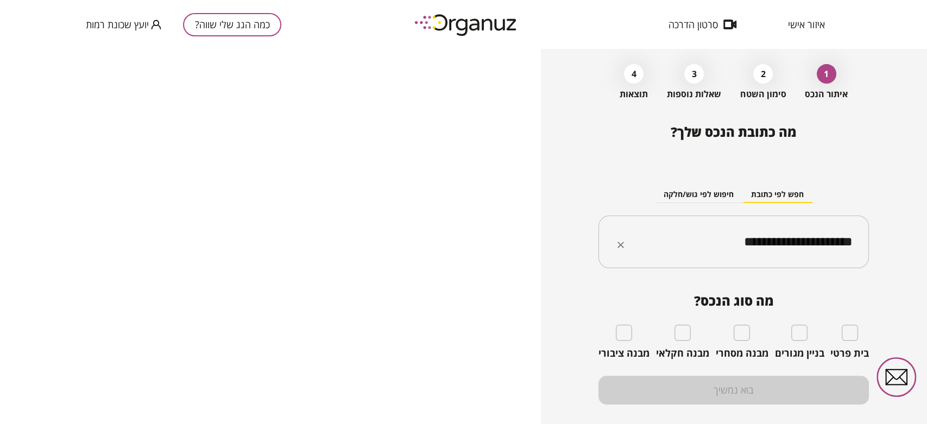
scroll to position [60, 0]
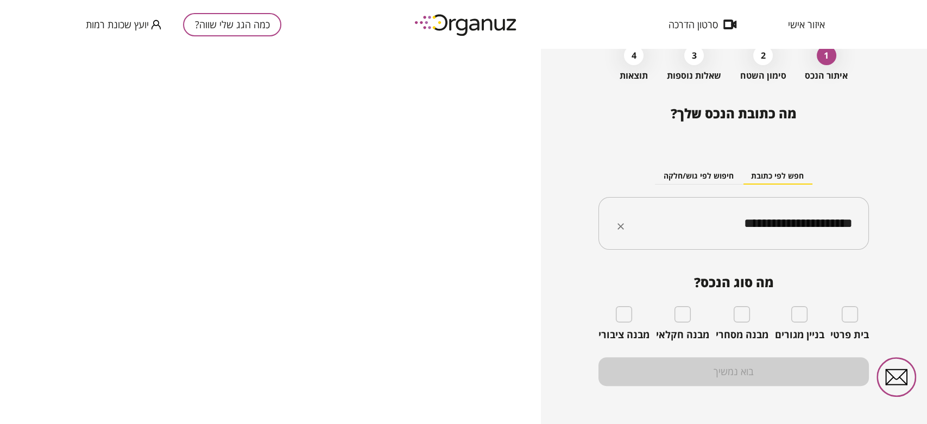
type input "**********"
click at [839, 317] on div "בית פרטי" at bounding box center [849, 323] width 39 height 35
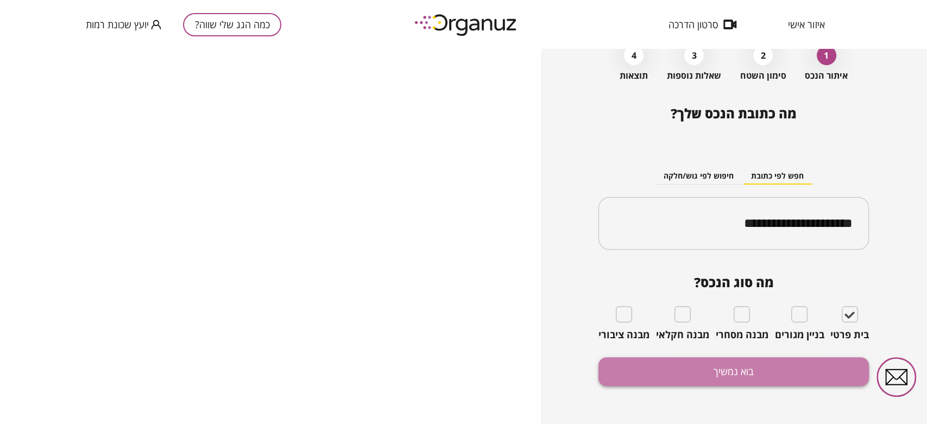
click at [809, 363] on button "בוא נמשיך" at bounding box center [734, 371] width 270 height 29
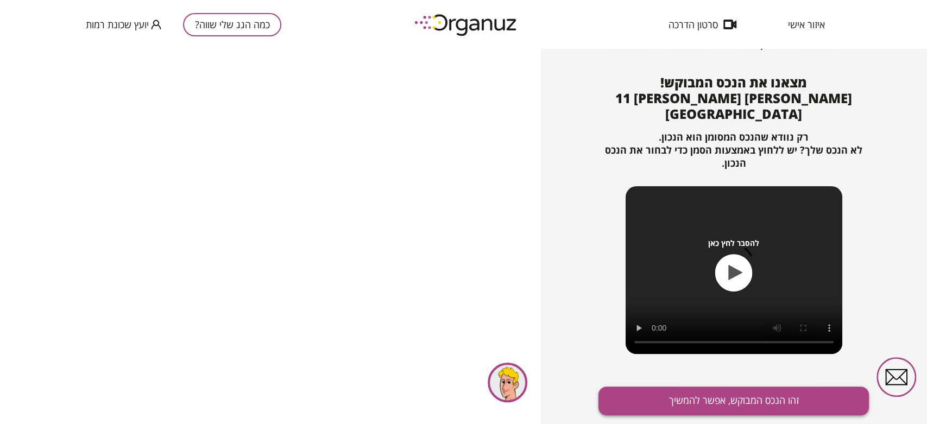
scroll to position [108, 0]
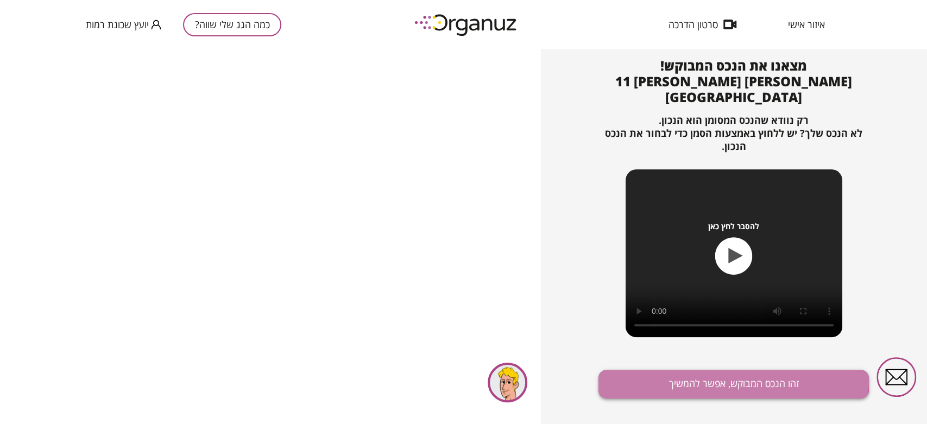
click at [688, 370] on button "זהו הנכס המבוקש, אפשר להמשיך" at bounding box center [734, 384] width 270 height 29
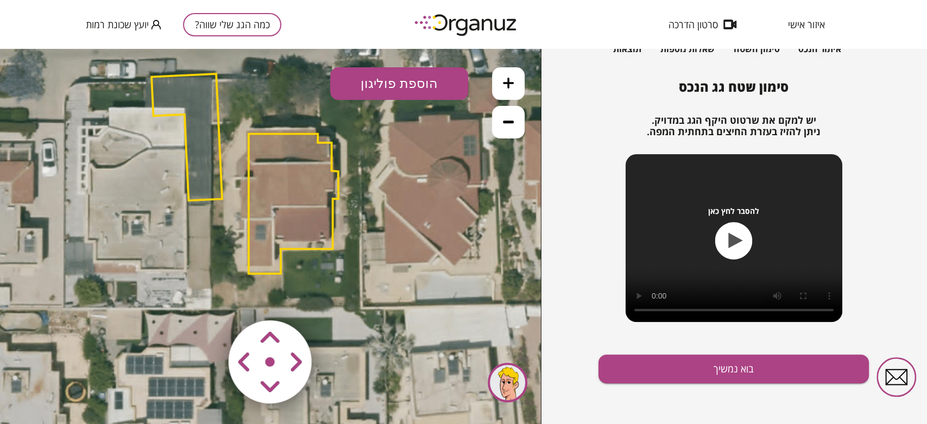
drag, startPoint x: 414, startPoint y: 306, endPoint x: 389, endPoint y: 243, distance: 68.0
click at [389, 243] on icon at bounding box center [245, 173] width 635 height 635
click at [209, 142] on polygon at bounding box center [187, 137] width 71 height 127
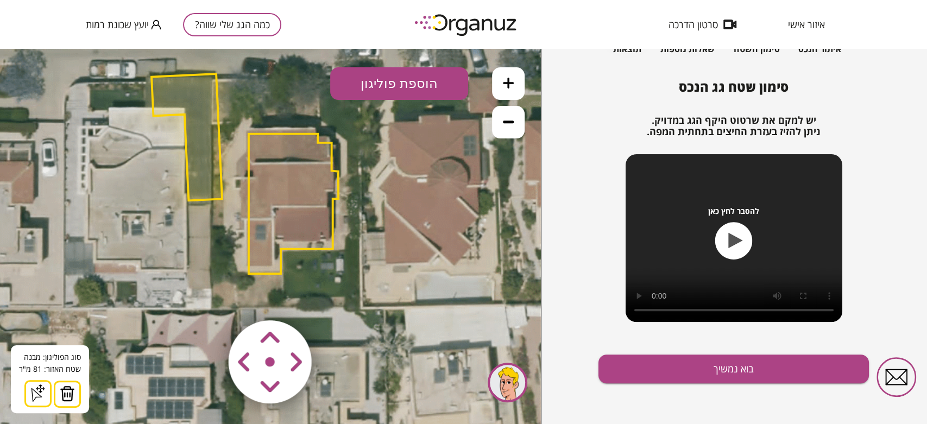
click at [66, 393] on img at bounding box center [67, 394] width 15 height 16
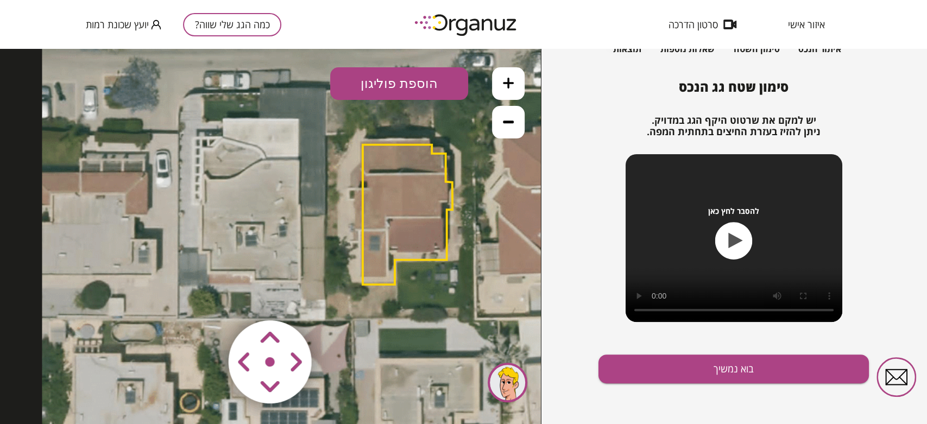
drag, startPoint x: 152, startPoint y: 261, endPoint x: 265, endPoint y: 272, distance: 113.0
click at [265, 272] on icon at bounding box center [359, 184] width 635 height 635
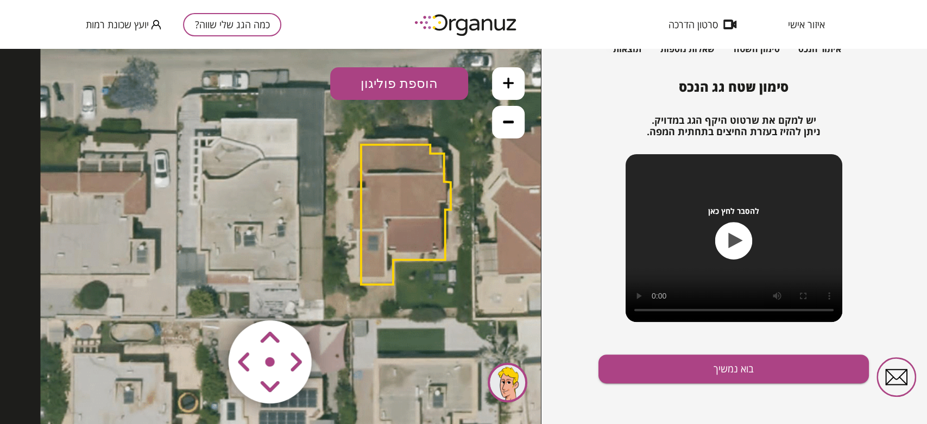
click at [420, 209] on polygon at bounding box center [406, 215] width 90 height 140
click at [400, 231] on polygon at bounding box center [406, 215] width 90 height 140
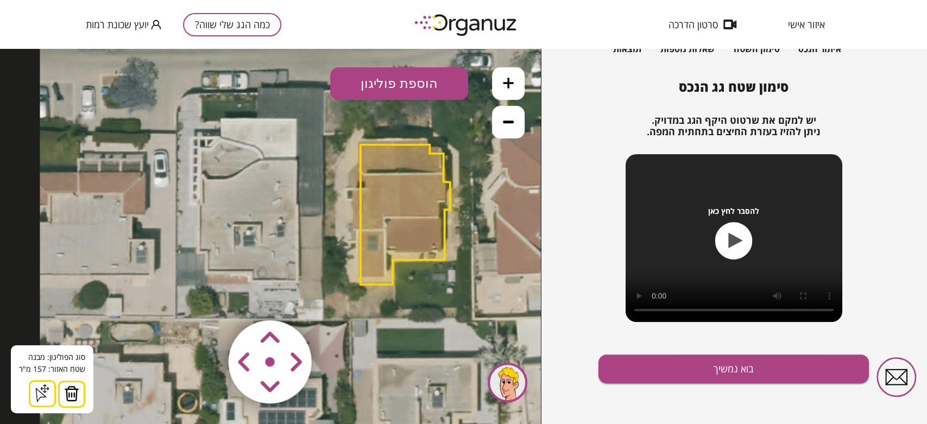
click at [71, 399] on img at bounding box center [71, 394] width 15 height 16
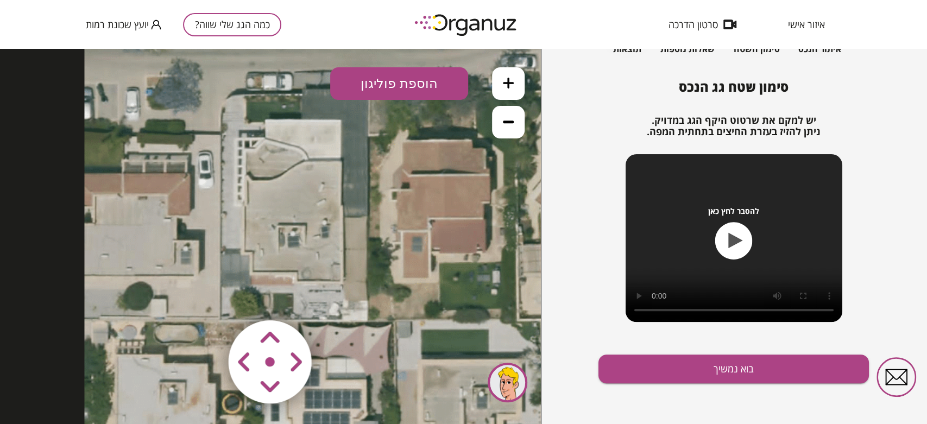
drag, startPoint x: 264, startPoint y: 181, endPoint x: 308, endPoint y: 182, distance: 44.5
click at [308, 182] on icon at bounding box center [401, 185] width 635 height 635
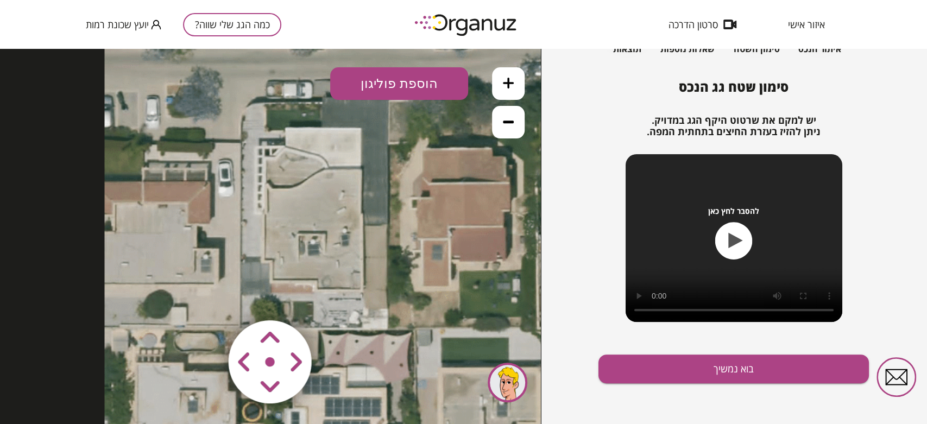
drag, startPoint x: 307, startPoint y: 177, endPoint x: 441, endPoint y: 73, distance: 169.9
click at [330, 160] on icon at bounding box center [421, 193] width 635 height 635
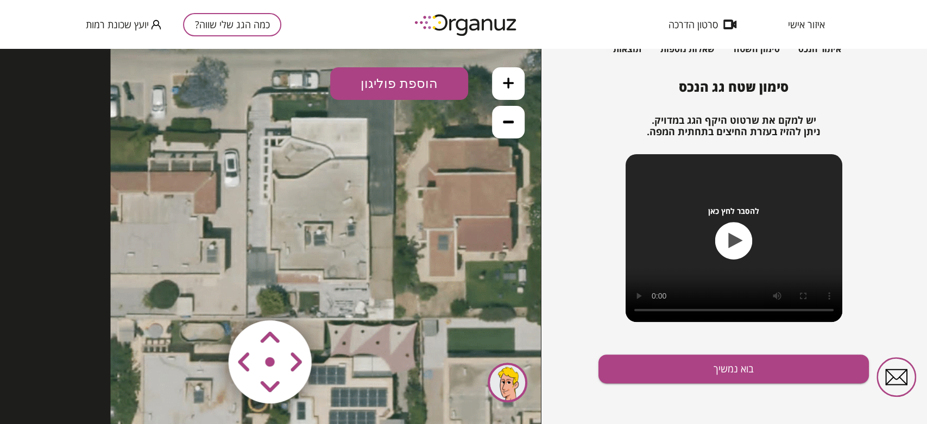
click at [401, 81] on button "הוספת פוליגון" at bounding box center [399, 83] width 138 height 33
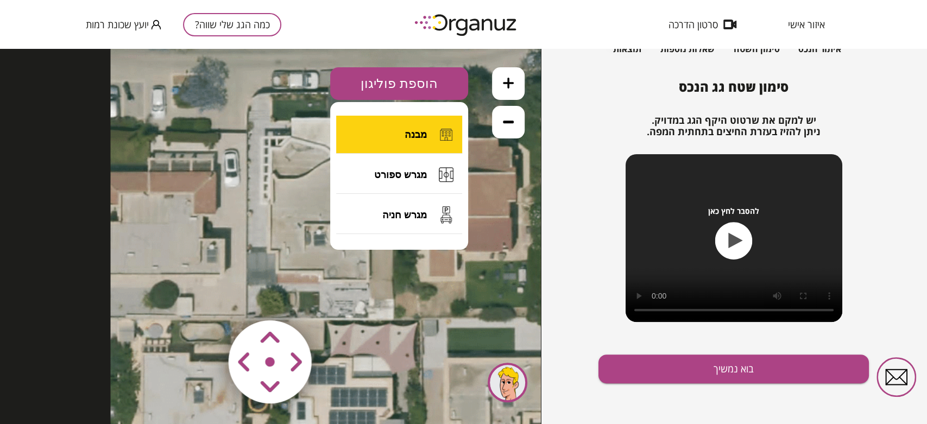
click at [392, 130] on button "מבנה" at bounding box center [399, 135] width 126 height 38
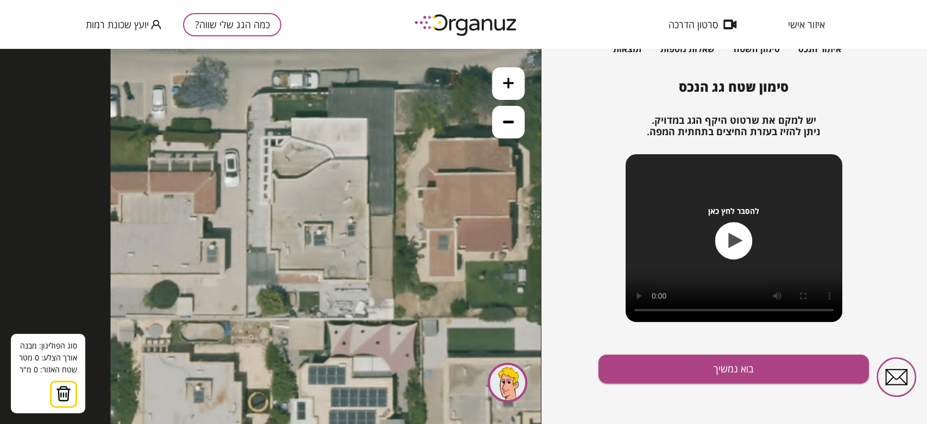
click at [519, 86] on button at bounding box center [508, 83] width 33 height 33
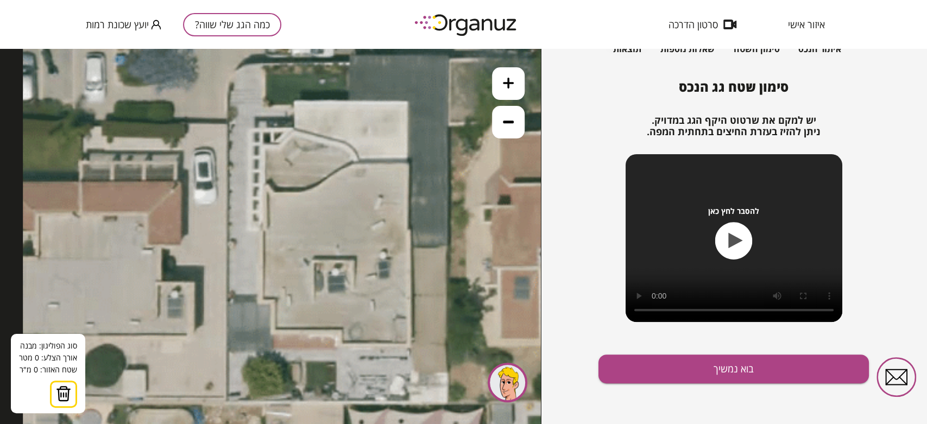
drag, startPoint x: 333, startPoint y: 77, endPoint x: 325, endPoint y: 119, distance: 43.1
click at [325, 119] on icon at bounding box center [499, 200] width 953 height 953
click at [293, 100] on icon at bounding box center [499, 200] width 953 height 953
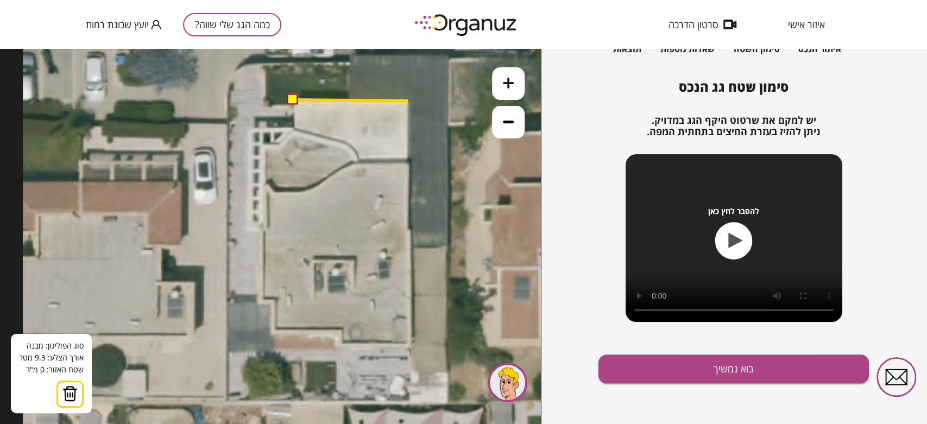
click at [408, 101] on icon at bounding box center [499, 200] width 953 height 953
click at [407, 162] on polygon at bounding box center [350, 131] width 115 height 62
click at [409, 163] on icon at bounding box center [499, 200] width 953 height 953
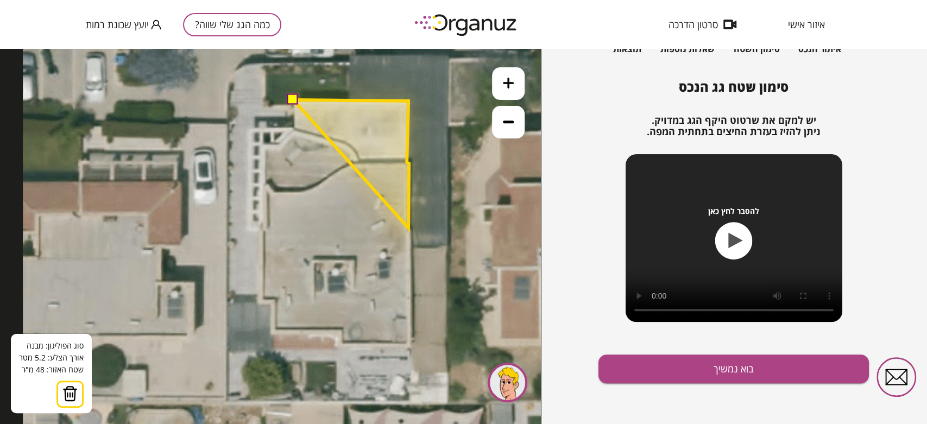
click at [408, 228] on polygon at bounding box center [351, 164] width 116 height 128
click at [413, 228] on polygon at bounding box center [352, 164] width 119 height 128
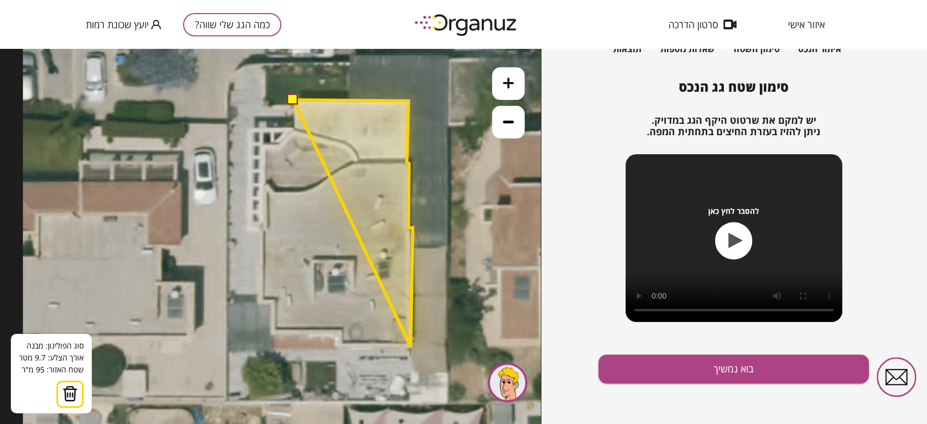
click at [410, 347] on icon at bounding box center [499, 200] width 953 height 953
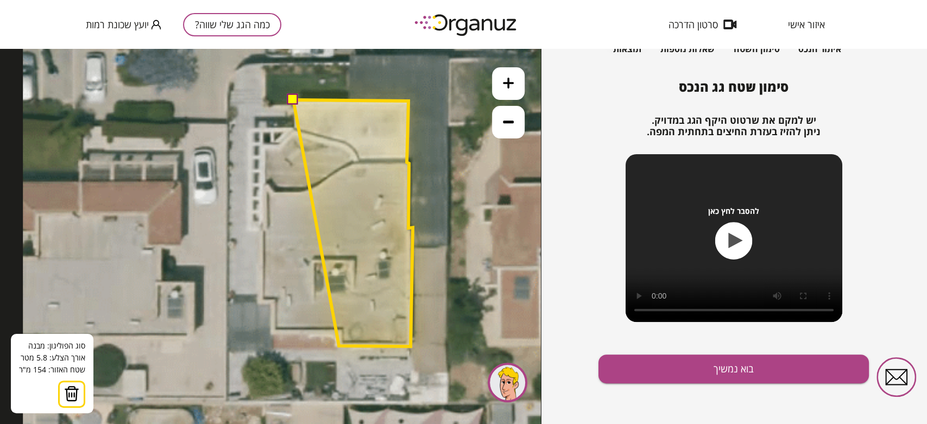
click at [339, 346] on polygon at bounding box center [352, 223] width 119 height 247
click at [339, 334] on polygon at bounding box center [352, 223] width 119 height 247
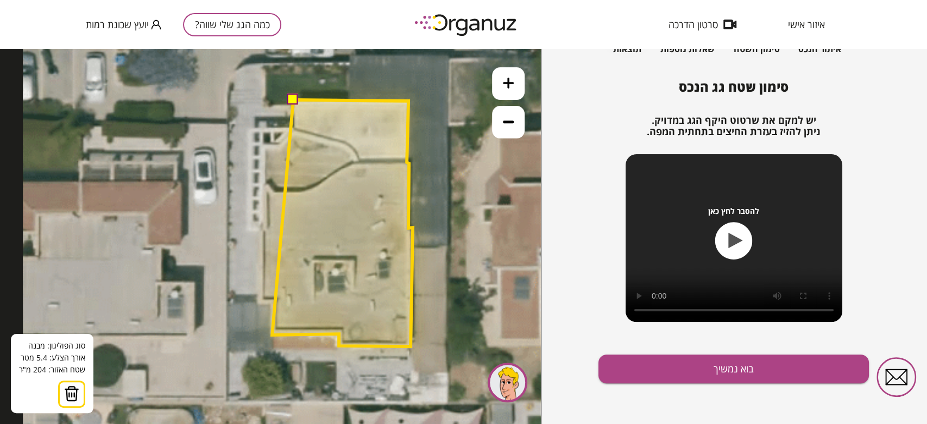
click at [272, 335] on polygon at bounding box center [342, 223] width 141 height 247
click at [272, 303] on polygon at bounding box center [342, 223] width 141 height 247
click at [259, 303] on polygon at bounding box center [336, 223] width 154 height 247
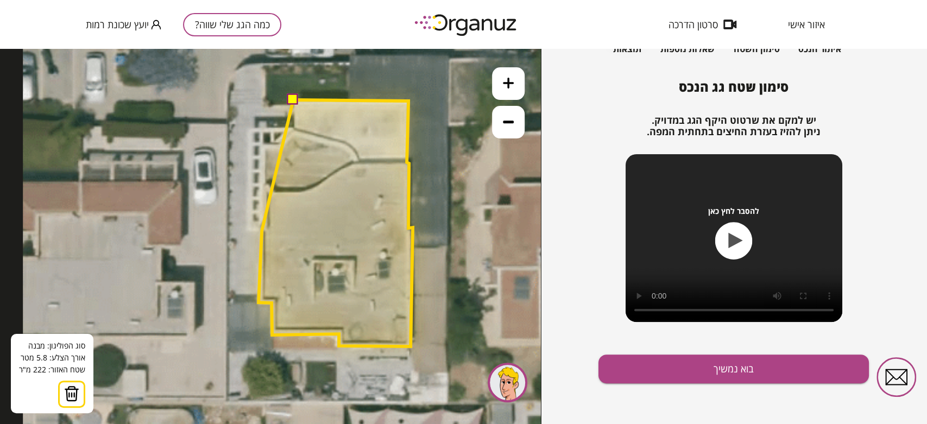
click at [262, 231] on polygon at bounding box center [336, 223] width 154 height 247
click at [268, 230] on polygon at bounding box center [336, 223] width 154 height 247
click at [265, 144] on polygon at bounding box center [336, 223] width 154 height 247
click at [281, 143] on polygon at bounding box center [336, 223] width 154 height 247
click at [294, 131] on polygon at bounding box center [336, 223] width 154 height 247
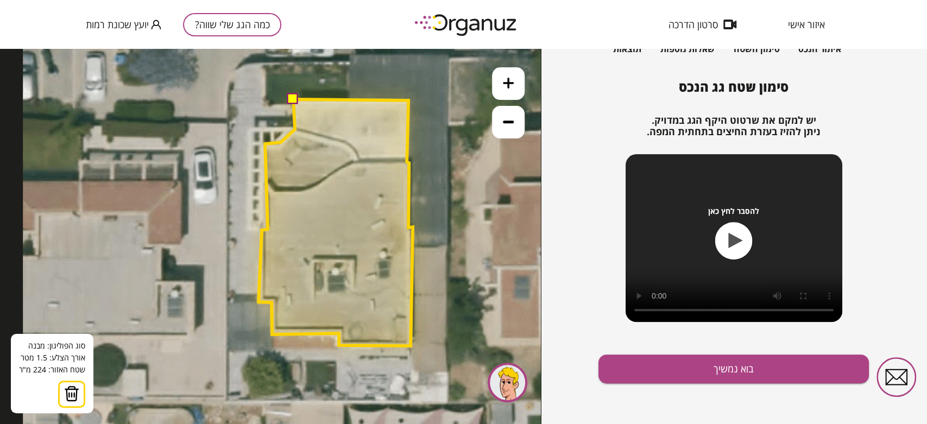
click at [294, 129] on polygon at bounding box center [336, 222] width 154 height 247
click at [291, 96] on button at bounding box center [292, 98] width 11 height 11
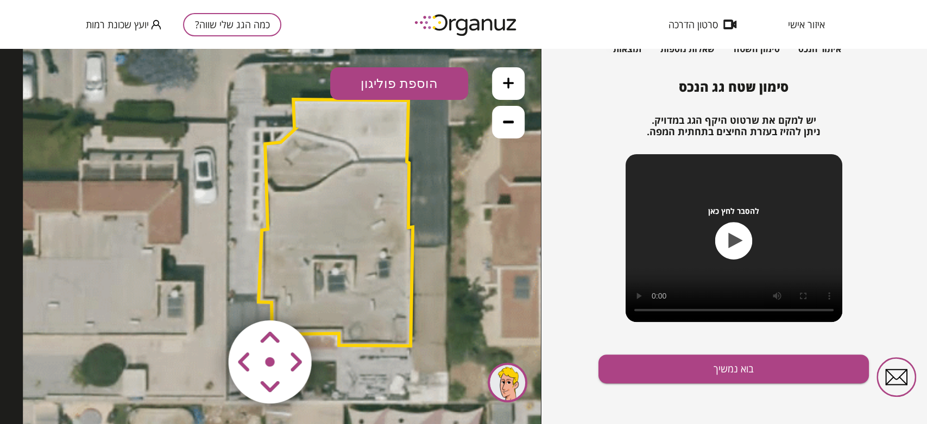
click at [382, 235] on polygon at bounding box center [336, 222] width 154 height 247
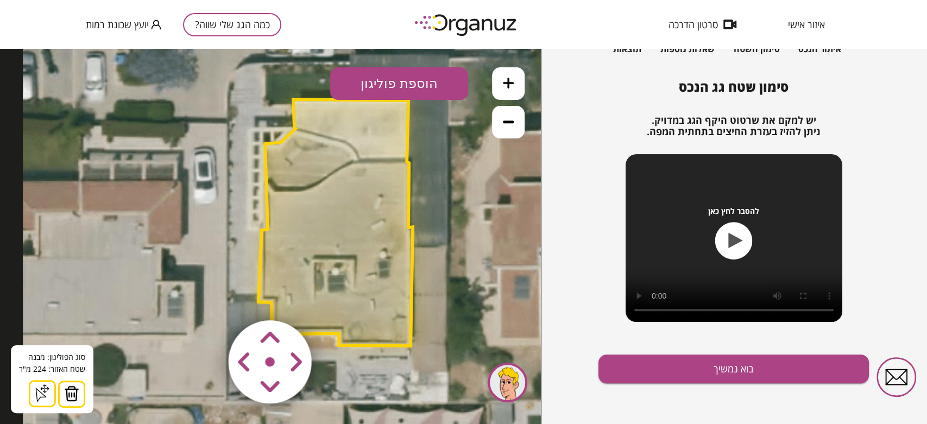
click at [643, 387] on div "סימון שטח גג הנכס יש למקם את שרטוט היקף הגג במדויק. ניתן להזיז בעזרת החיצים בתח…" at bounding box center [734, 251] width 270 height 345
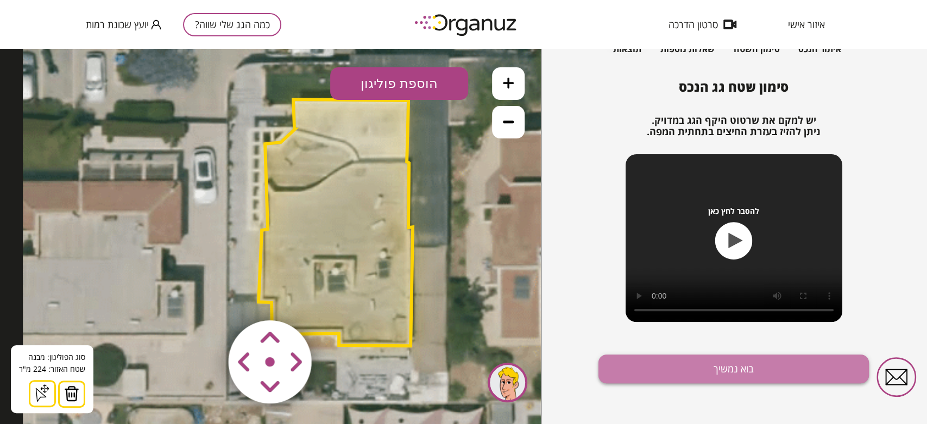
click at [635, 360] on button "בוא נמשיך" at bounding box center [734, 369] width 270 height 29
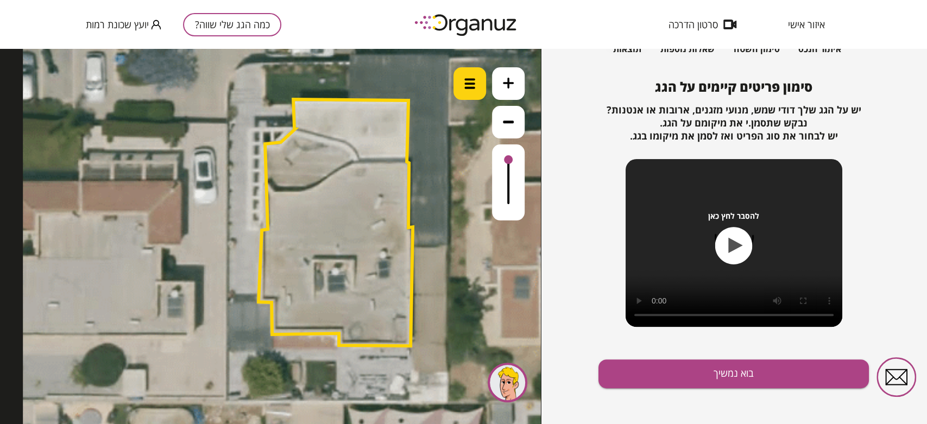
click at [470, 80] on img at bounding box center [469, 83] width 11 height 11
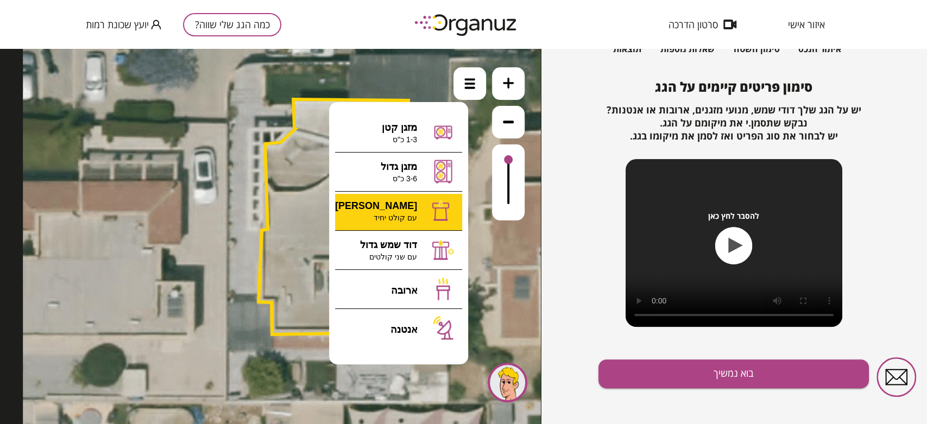
click at [404, 217] on div ".st0 { fill: #FFFFFF; } 0" at bounding box center [270, 236] width 541 height 375
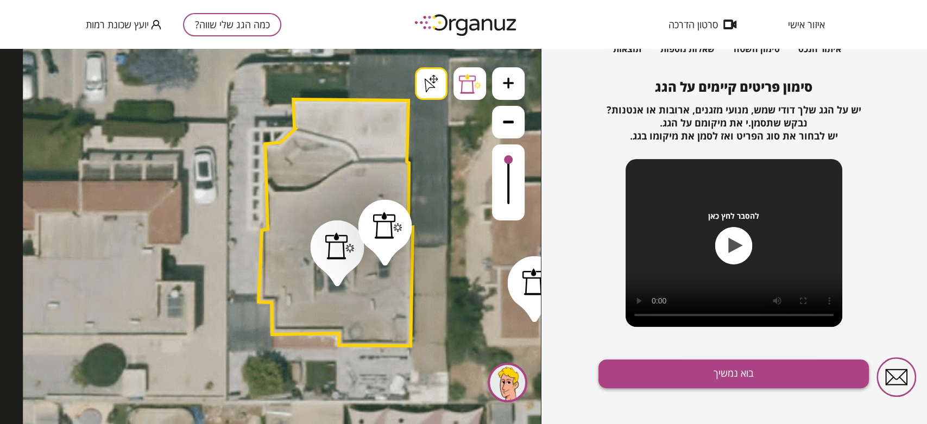
click at [647, 373] on button "בוא נמשיך" at bounding box center [734, 374] width 270 height 29
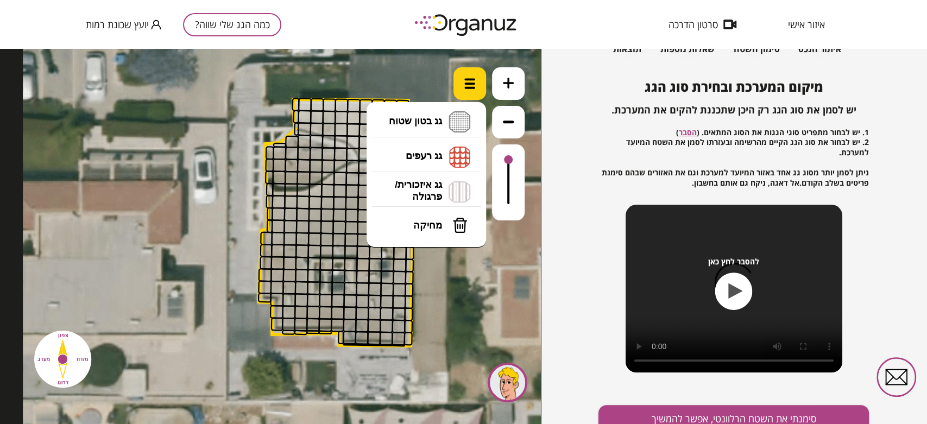
click at [462, 80] on div at bounding box center [470, 83] width 33 height 33
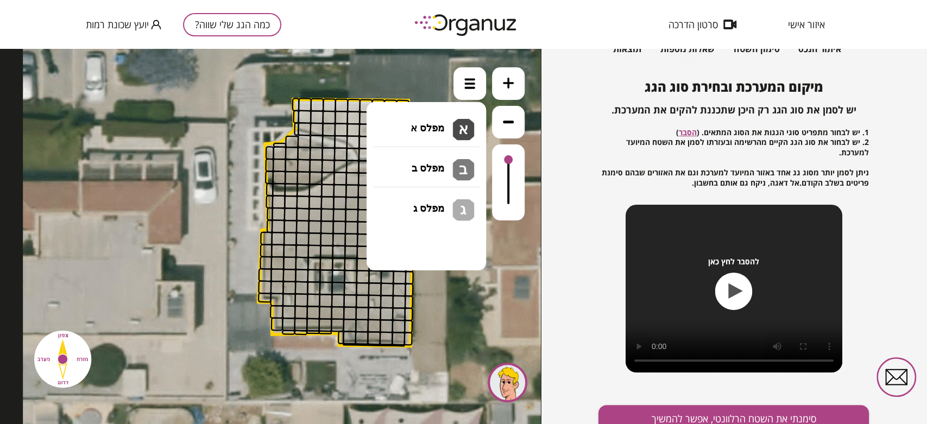
click at [451, 119] on li "גג בטון שטוח מפלס א א מפלס ב ב מפלס ג ג" at bounding box center [426, 122] width 114 height 35
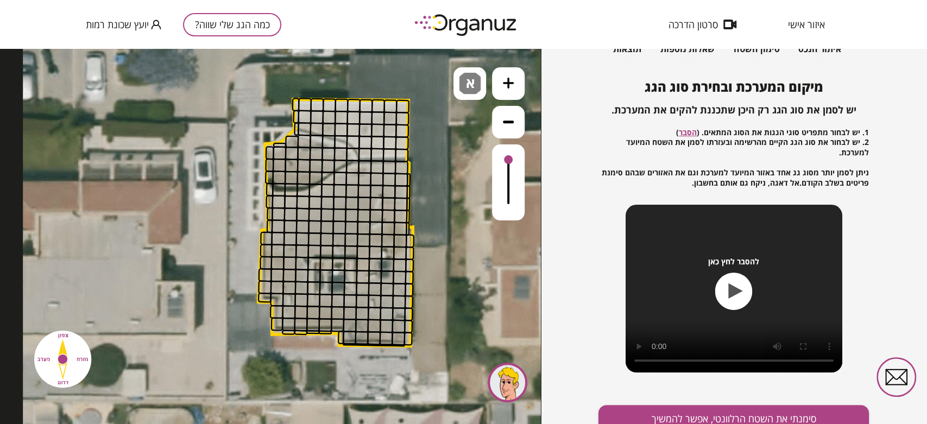
click at [445, 130] on div ".st0 { fill: #FFFFFF; } .st0 { fill: #FFFFFF; }" at bounding box center [270, 236] width 541 height 375
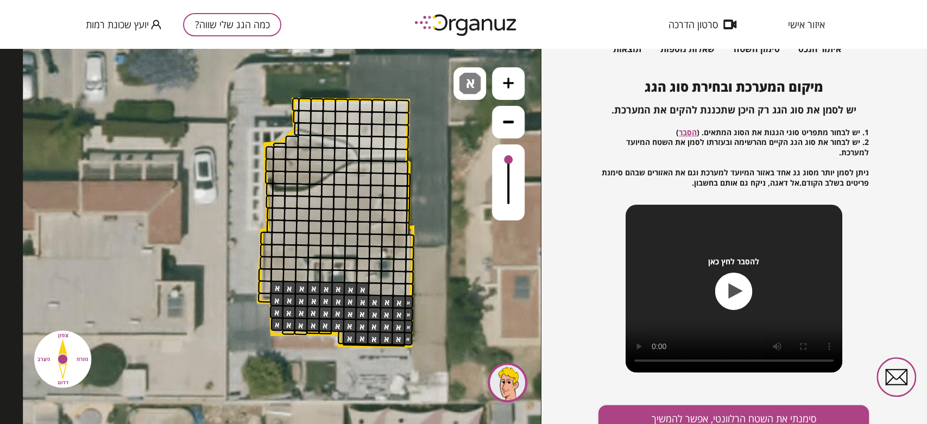
drag, startPoint x: 349, startPoint y: 338, endPoint x: 479, endPoint y: 158, distance: 222.5
click at [469, 100] on icon at bounding box center [499, 199] width 953 height 953
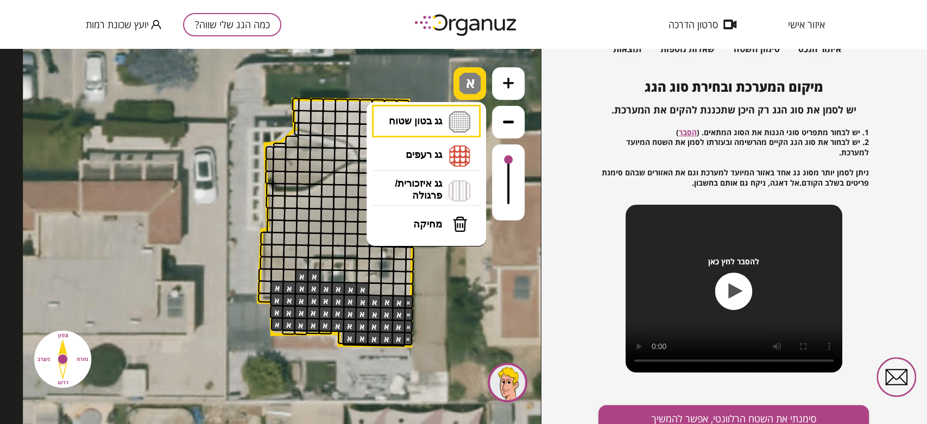
click at [468, 86] on span "א" at bounding box center [471, 79] width 11 height 13
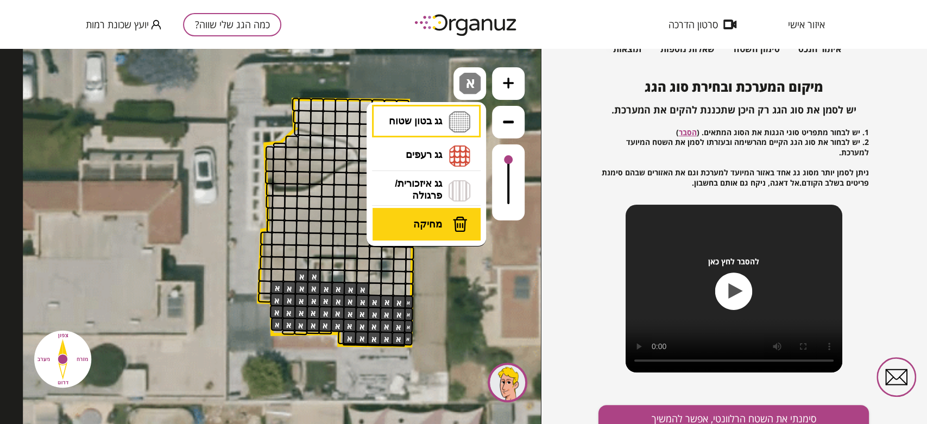
click at [436, 228] on span "מחיקה" at bounding box center [427, 224] width 29 height 12
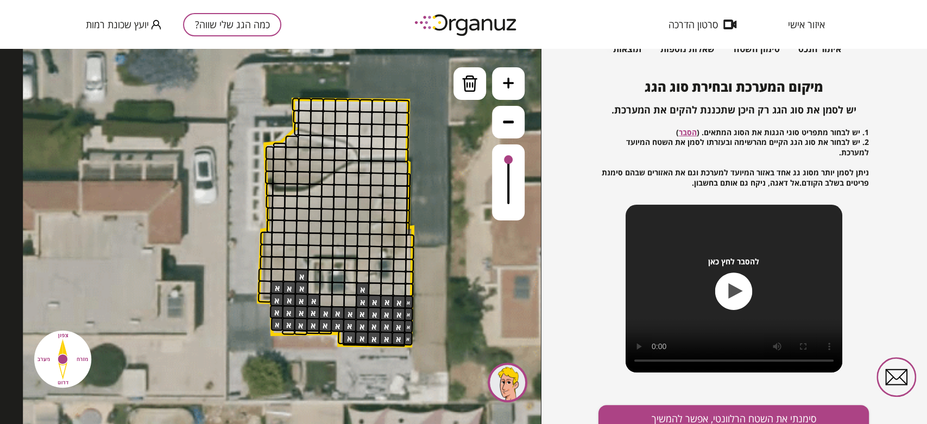
drag, startPoint x: 317, startPoint y: 276, endPoint x: 331, endPoint y: 290, distance: 20.0
click at [462, 84] on img at bounding box center [470, 83] width 16 height 16
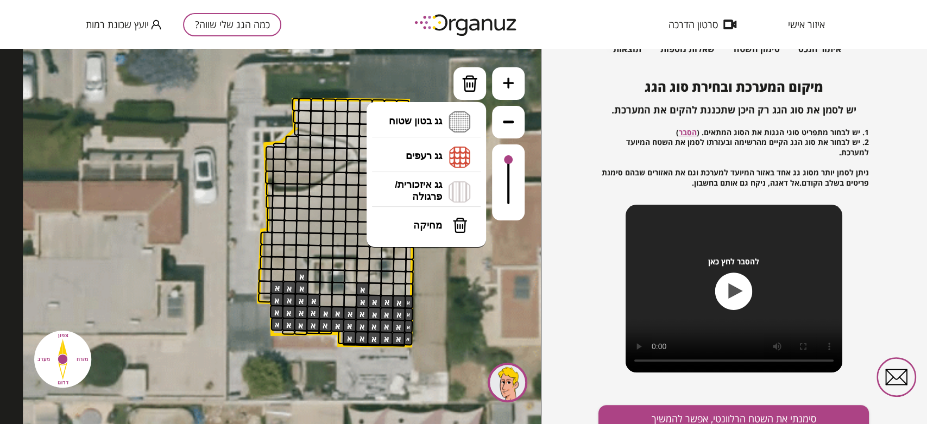
click at [442, 122] on li "גג בטון שטוח מפלס א א מפלס ב ב מפלס ג ג" at bounding box center [426, 122] width 114 height 35
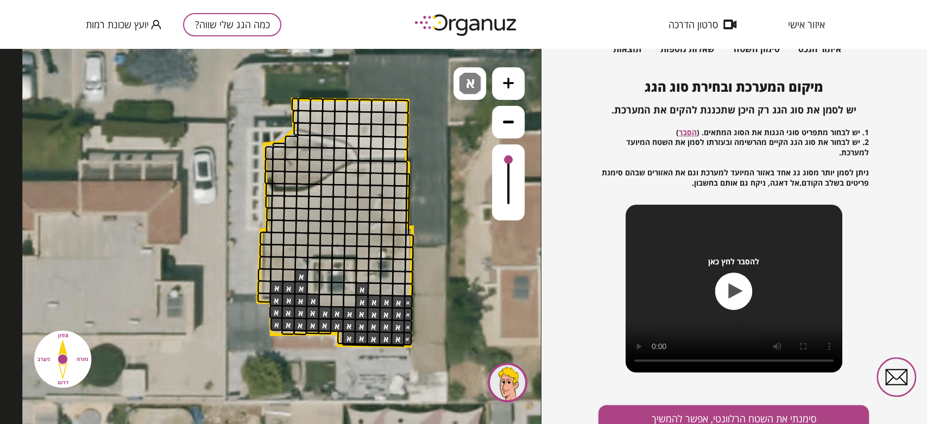
click at [433, 125] on div ".st0 { fill: #FFFFFF; } .st0 { fill: #FFFFFF; }" at bounding box center [270, 236] width 541 height 375
drag, startPoint x: 320, startPoint y: 301, endPoint x: 349, endPoint y: 301, distance: 29.3
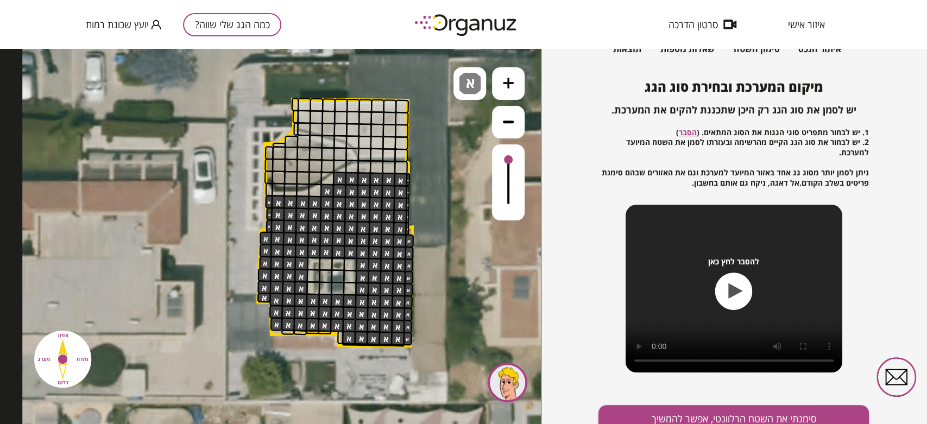
drag, startPoint x: 372, startPoint y: 287, endPoint x: 407, endPoint y: 200, distance: 93.3
drag, startPoint x: 399, startPoint y: 168, endPoint x: 367, endPoint y: 170, distance: 32.1
click at [461, 95] on div "א" at bounding box center [470, 83] width 33 height 33
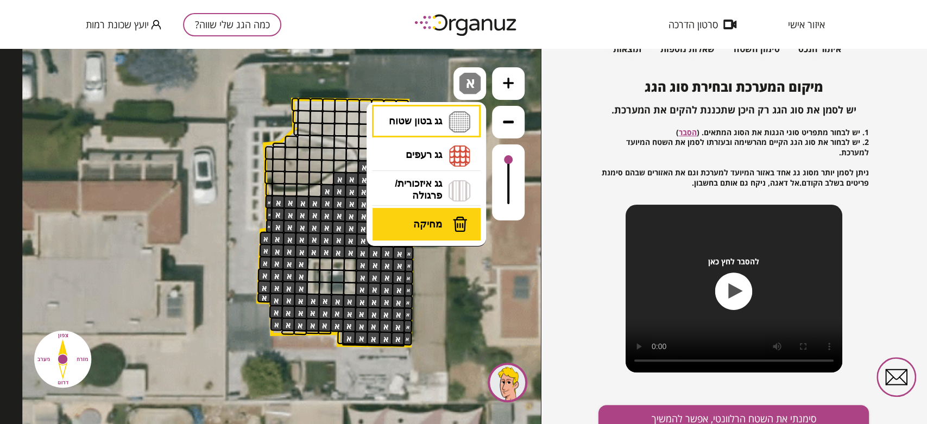
click at [430, 220] on span "מחיקה" at bounding box center [427, 224] width 29 height 12
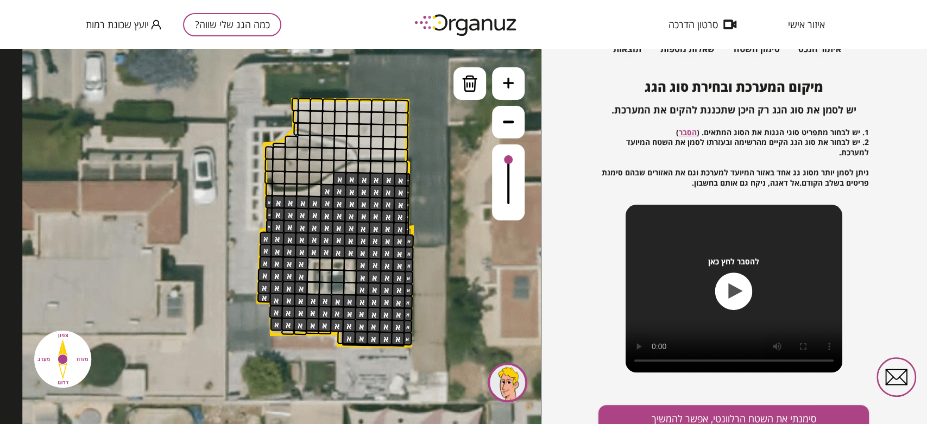
drag, startPoint x: 364, startPoint y: 164, endPoint x: 378, endPoint y: 168, distance: 14.6
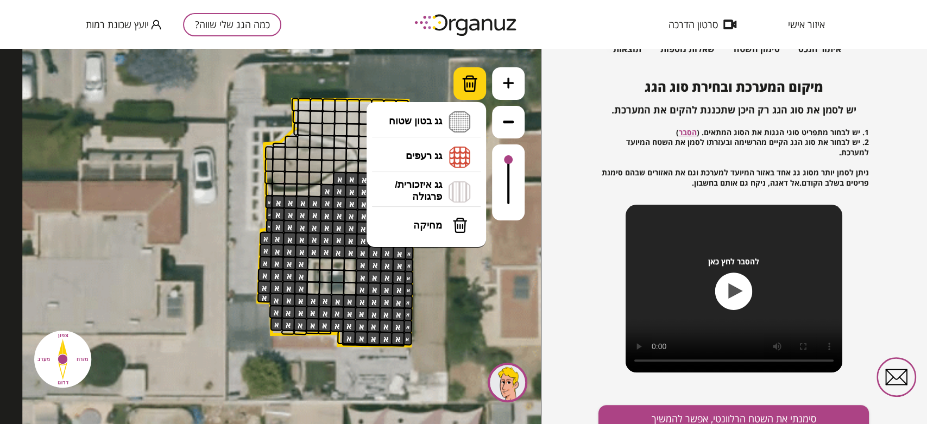
click at [465, 84] on img at bounding box center [470, 83] width 16 height 16
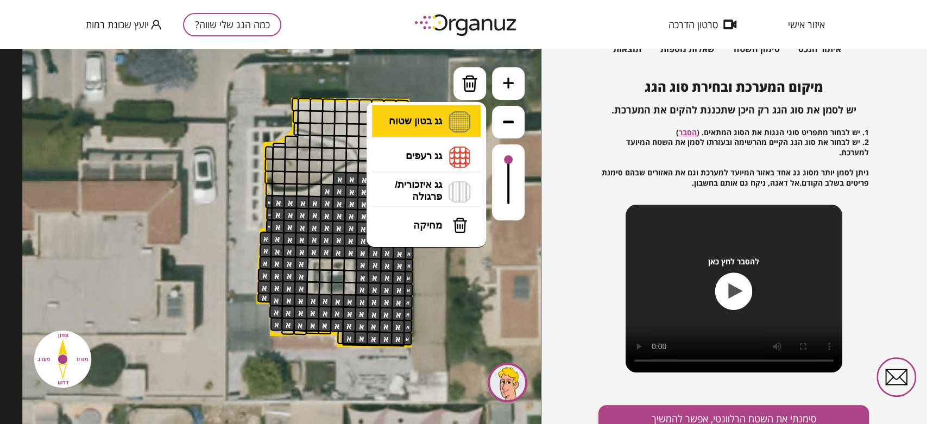
click at [418, 121] on li "גג בטון שטוח מפלס א א מפלס ב ב מפלס ג ג" at bounding box center [426, 122] width 114 height 35
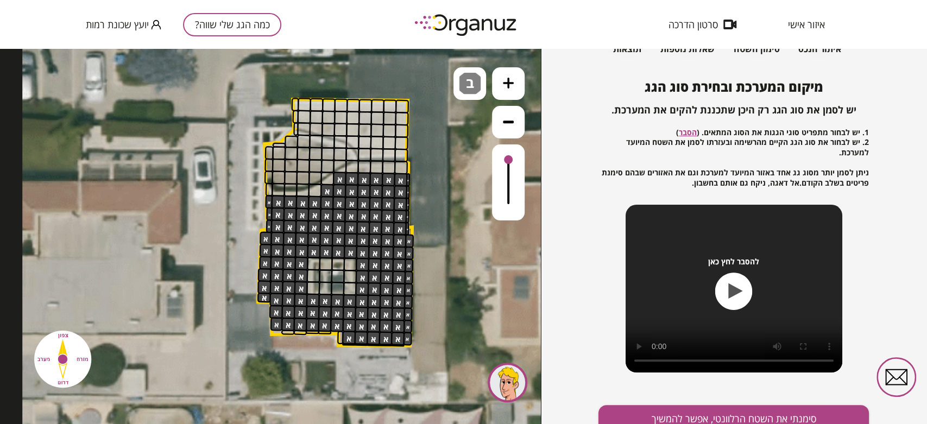
click at [431, 165] on div ".st0 { fill: #FFFFFF; } .st0 { fill: #FFFFFF; }" at bounding box center [270, 236] width 541 height 375
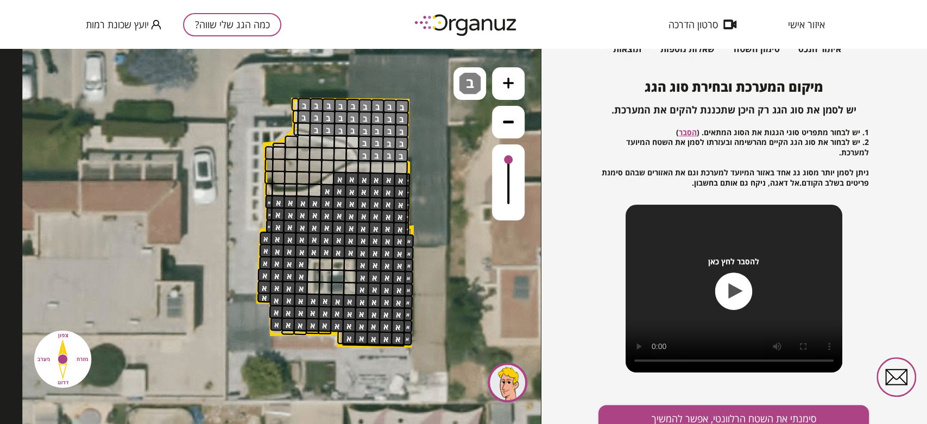
drag, startPoint x: 304, startPoint y: 102, endPoint x: 351, endPoint y: 135, distance: 57.0
click at [357, 137] on div at bounding box center [353, 142] width 14 height 14
drag, startPoint x: 294, startPoint y: 113, endPoint x: 305, endPoint y: 116, distance: 11.7
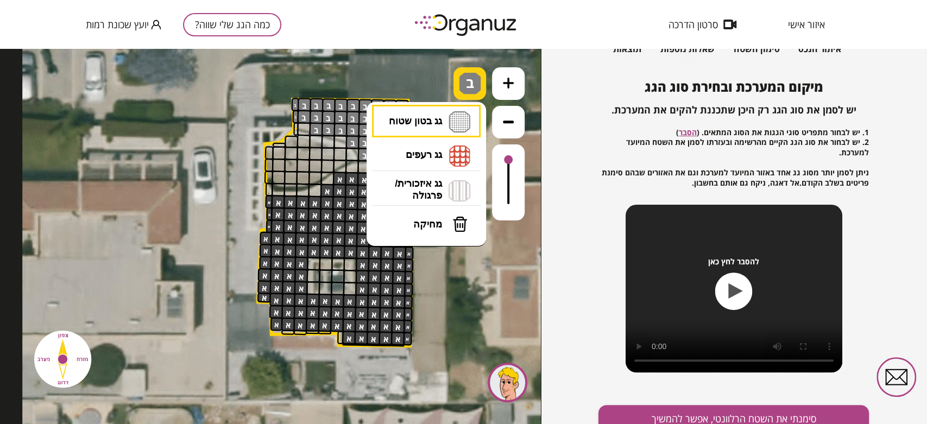
click at [474, 86] on img at bounding box center [470, 84] width 22 height 22
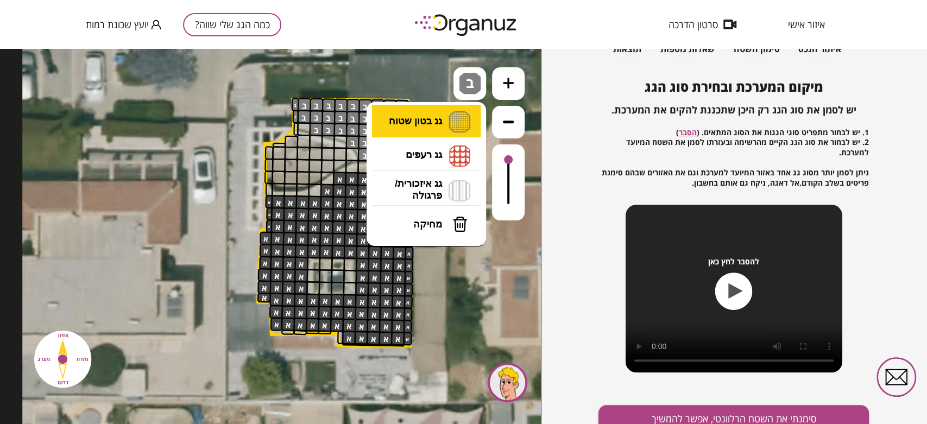
click at [429, 130] on li "גג בטון שטוח מפלס א א מפלס ב ב מפלס ג ג" at bounding box center [426, 122] width 114 height 34
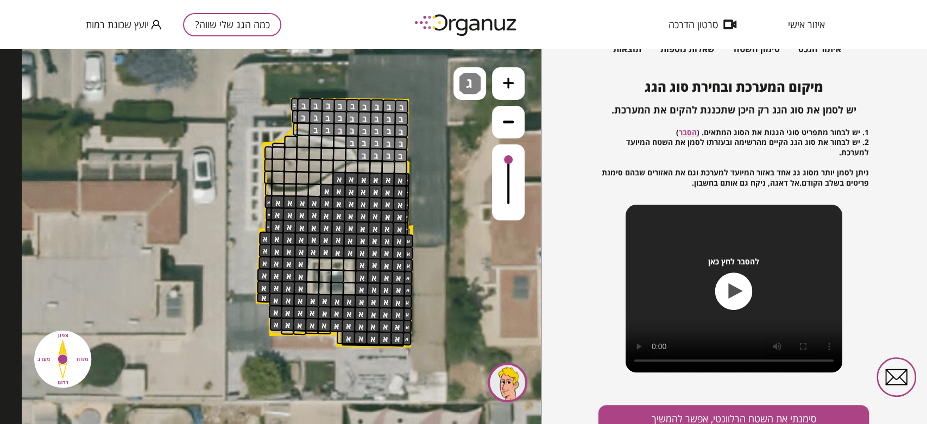
click at [443, 198] on div ".st0 { fill: #FFFFFF; } .st0 { fill: #FFFFFF; }" at bounding box center [270, 236] width 541 height 375
drag, startPoint x: 269, startPoint y: 177, endPoint x: 337, endPoint y: 152, distance: 71.8
click at [323, 161] on div at bounding box center [327, 167] width 14 height 14
drag, startPoint x: 508, startPoint y: 161, endPoint x: 534, endPoint y: 147, distance: 30.1
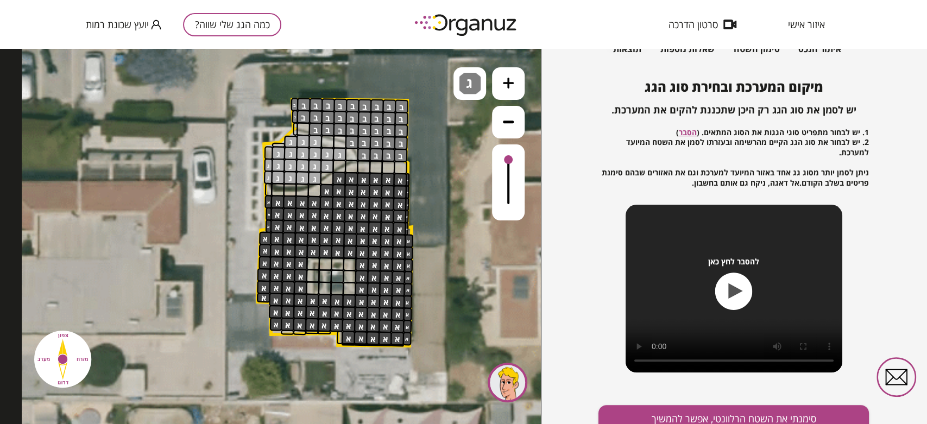
click at [520, 146] on div at bounding box center [508, 182] width 33 height 76
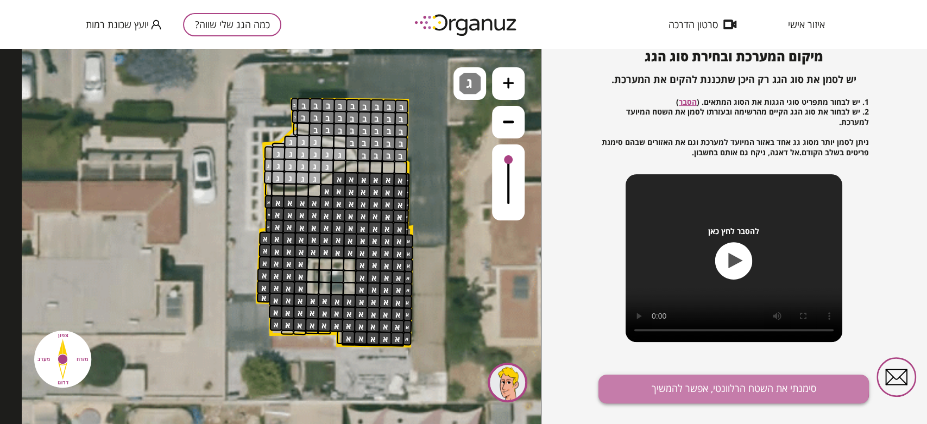
click at [731, 387] on button "סימנתי את השטח הרלוונטי, אפשר להמשיך" at bounding box center [734, 389] width 270 height 29
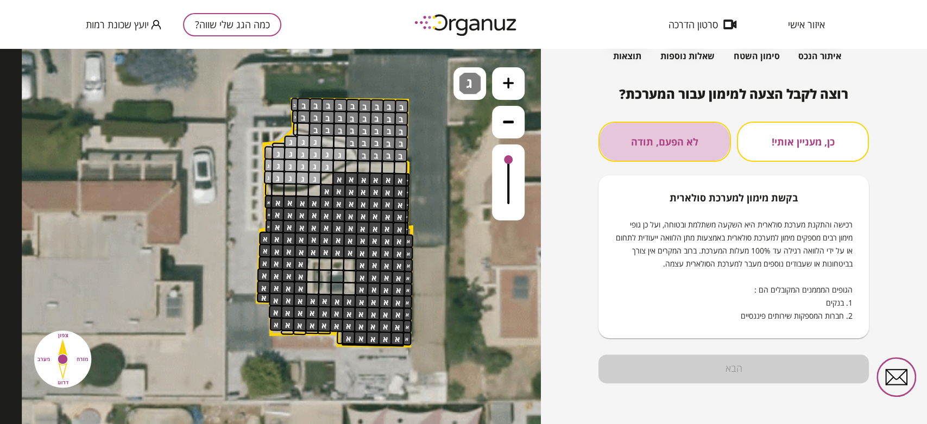
click at [697, 137] on button "לא הפעם, תודה" at bounding box center [665, 142] width 132 height 40
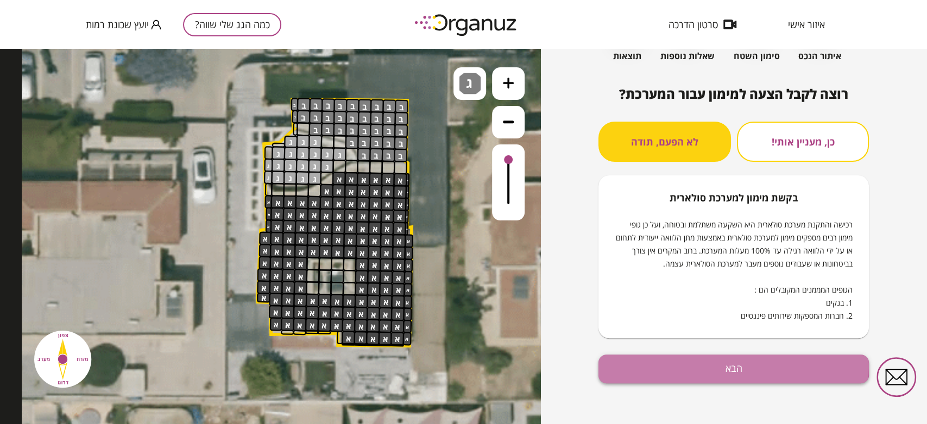
click at [728, 367] on button "הבא" at bounding box center [734, 369] width 270 height 29
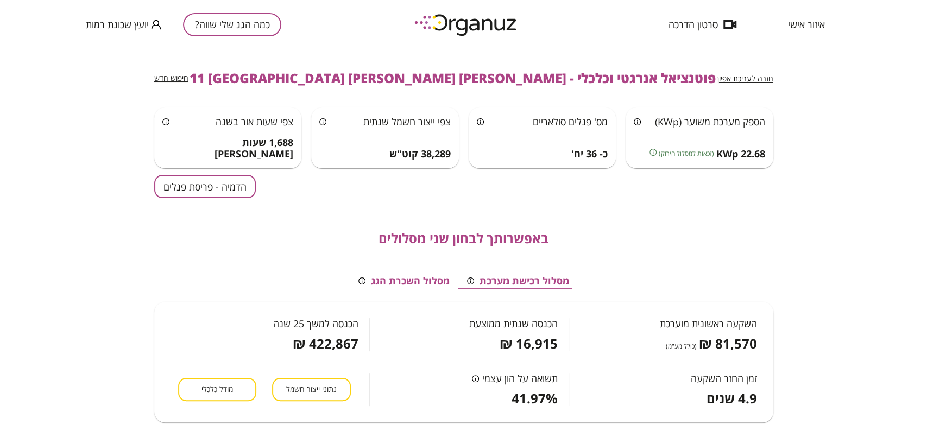
click at [219, 187] on button "הדמיה - פריסת פנלים" at bounding box center [205, 186] width 102 height 23
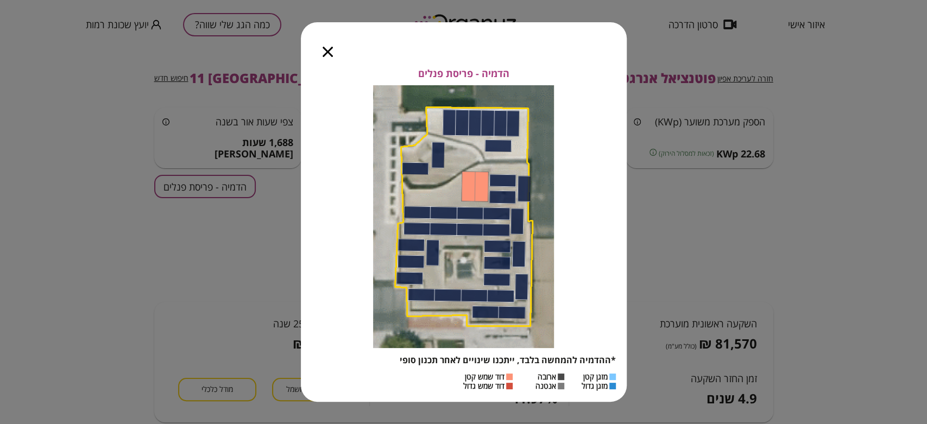
click at [325, 51] on icon "button" at bounding box center [328, 52] width 10 height 10
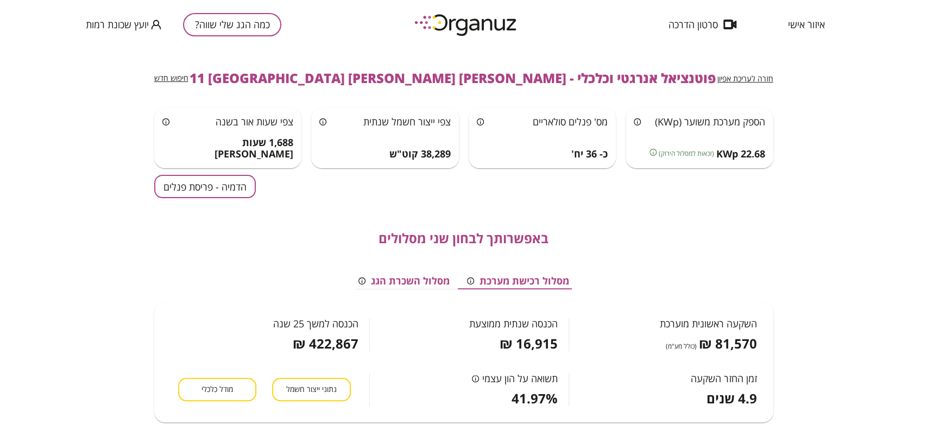
click at [188, 191] on button "הדמיה - פריסת פנלים" at bounding box center [205, 186] width 102 height 23
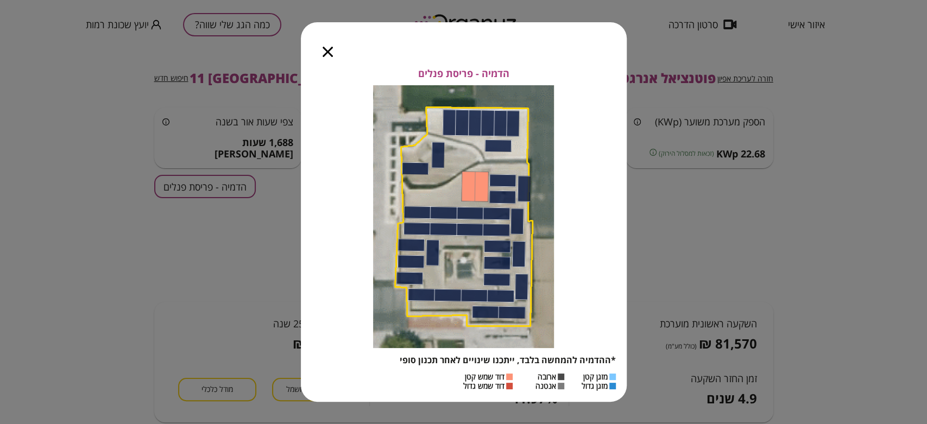
click at [326, 47] on icon "button" at bounding box center [328, 52] width 10 height 10
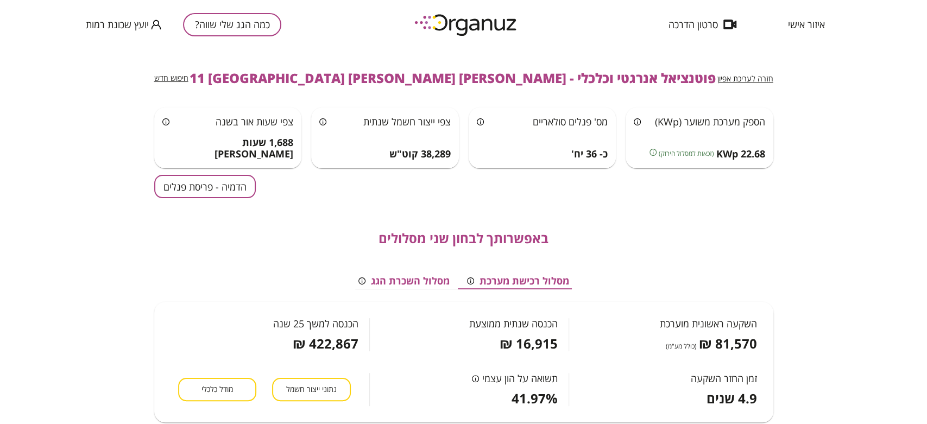
click at [217, 29] on button "כמה הגג שלי שווה?" at bounding box center [232, 24] width 98 height 23
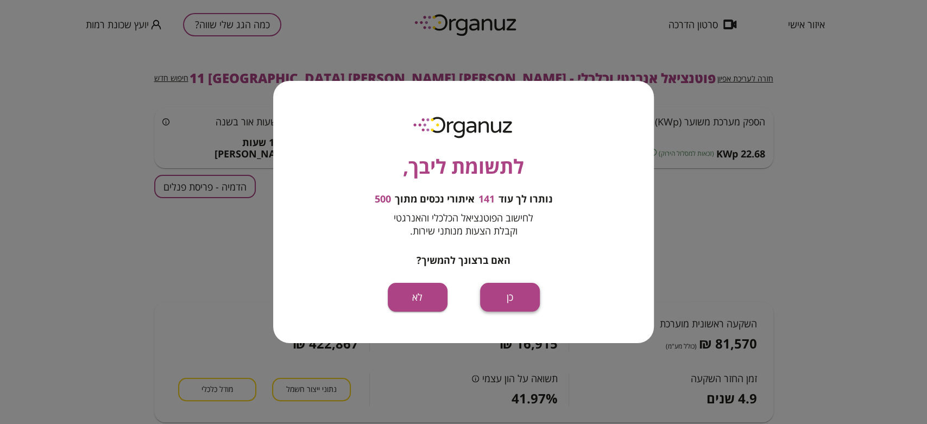
click at [514, 294] on button "כן" at bounding box center [510, 297] width 60 height 29
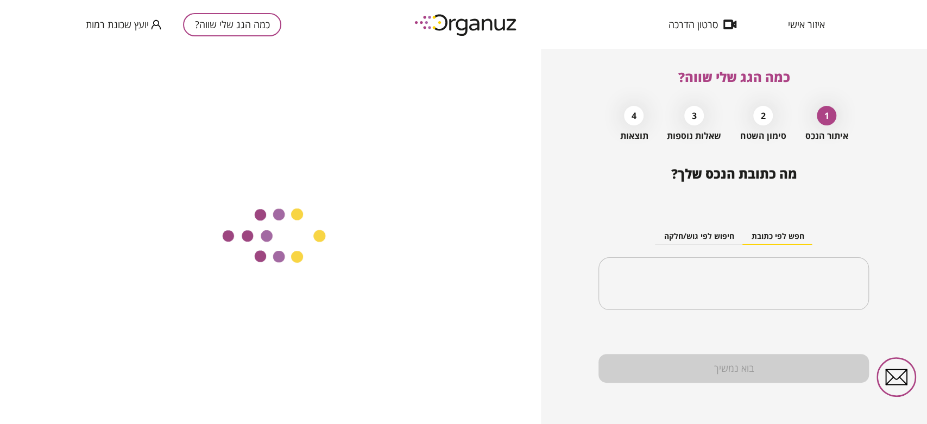
click at [739, 290] on input "text" at bounding box center [734, 283] width 244 height 27
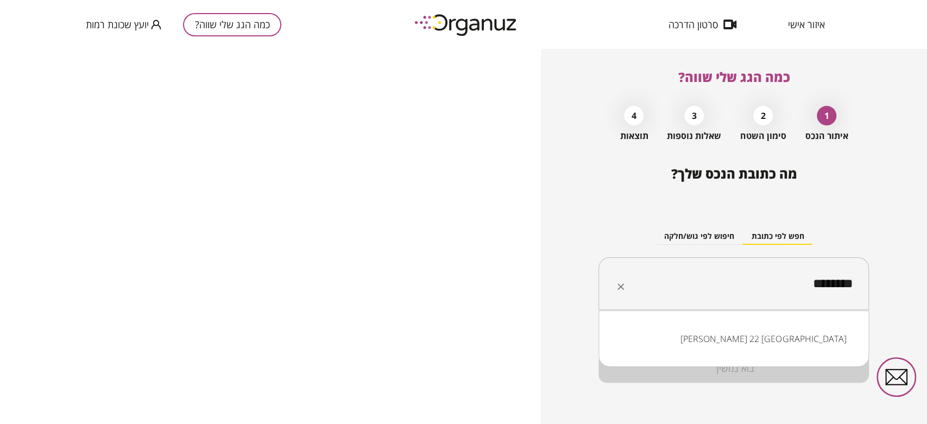
click at [757, 335] on li "אלישר 22 באר שבע" at bounding box center [734, 339] width 242 height 20
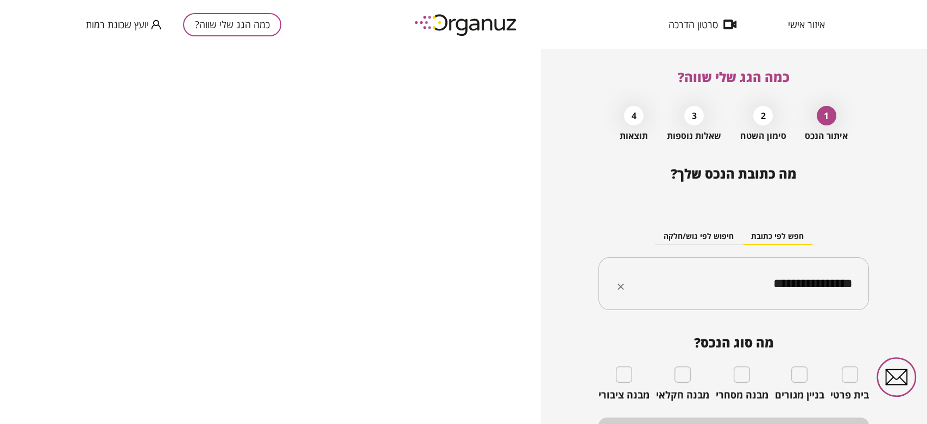
type input "**********"
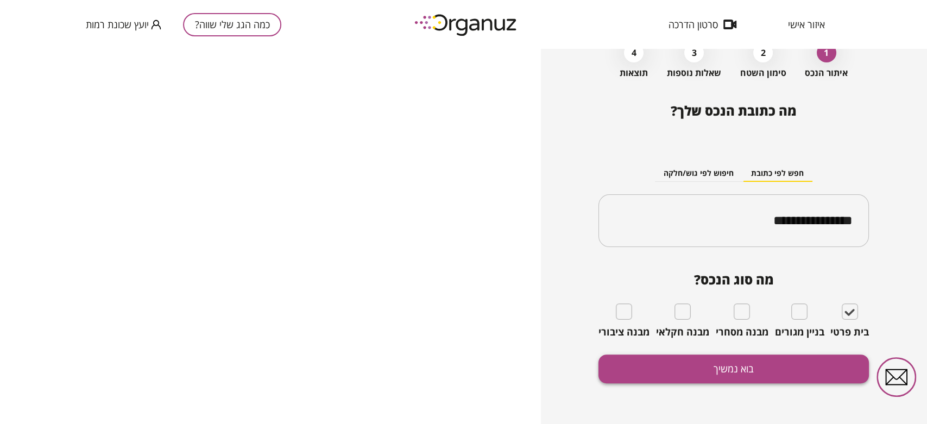
click at [734, 362] on button "בוא נמשיך" at bounding box center [734, 369] width 270 height 29
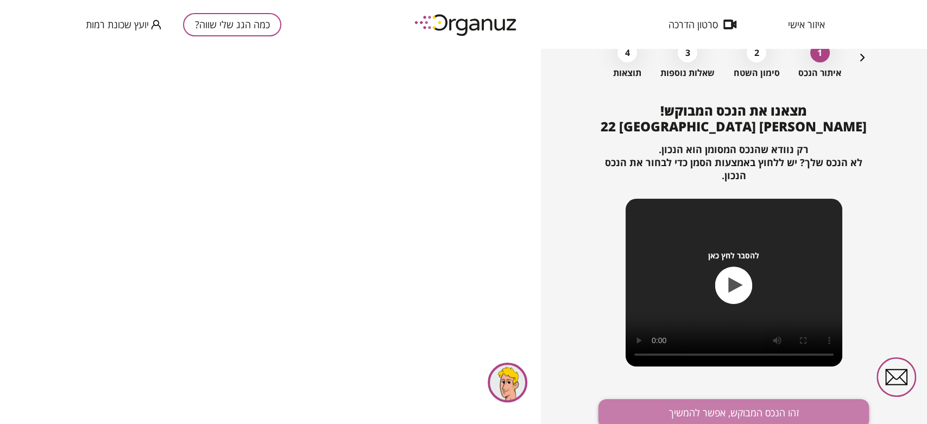
click at [738, 412] on button "זהו הנכס המבוקש, אפשר להמשיך" at bounding box center [734, 413] width 270 height 29
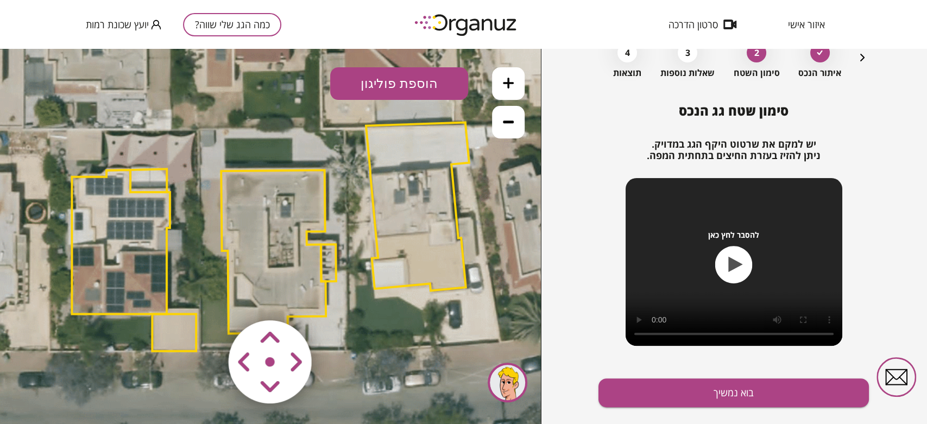
click at [127, 267] on polygon at bounding box center [121, 242] width 98 height 144
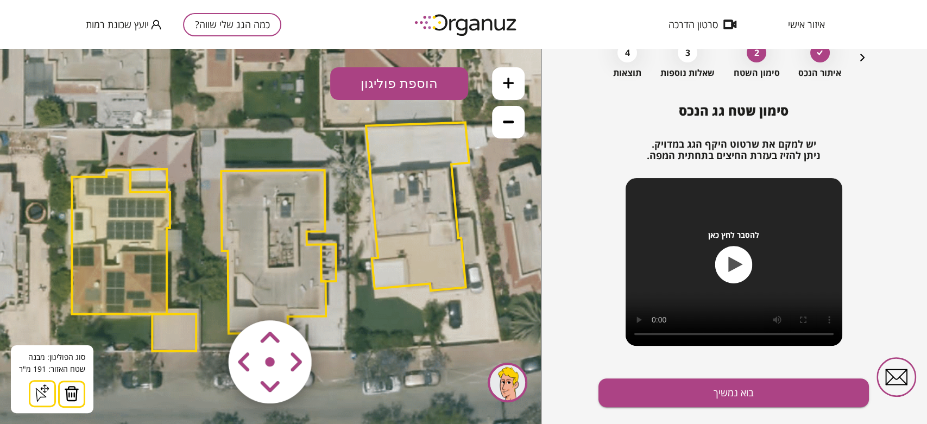
click at [78, 396] on button at bounding box center [71, 394] width 27 height 27
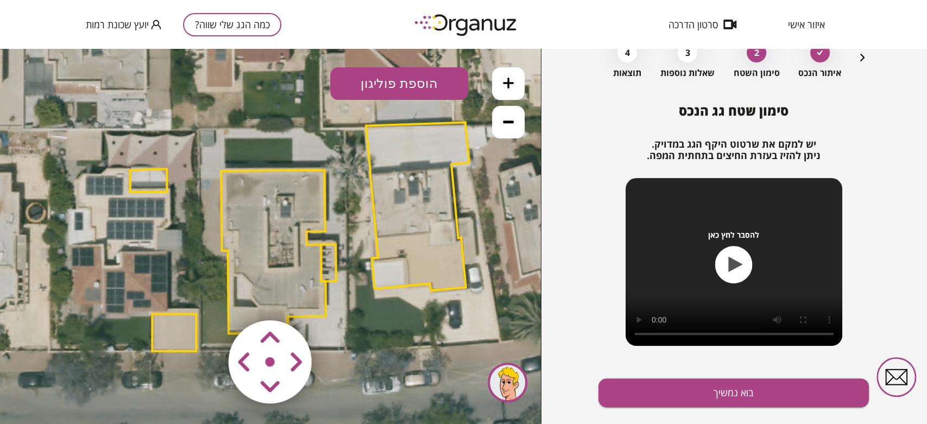
click at [149, 337] on icon at bounding box center [271, 235] width 1222 height 1222
click at [159, 335] on polygon at bounding box center [174, 332] width 44 height 37
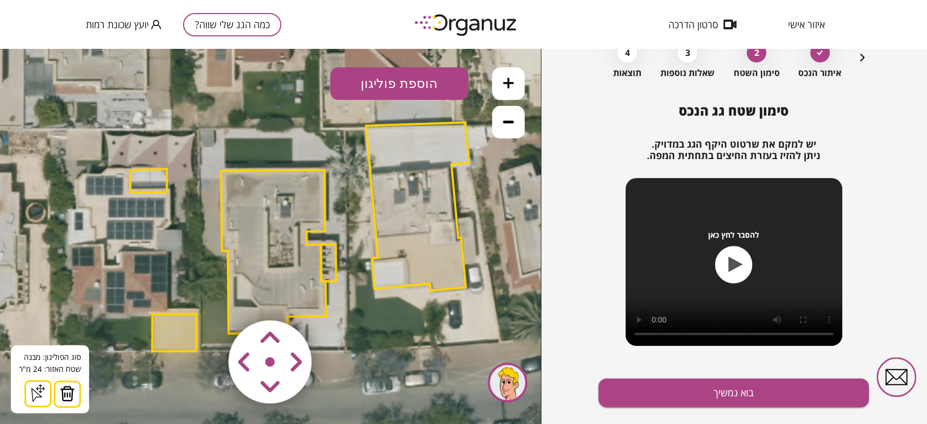
click at [67, 392] on img at bounding box center [67, 394] width 15 height 16
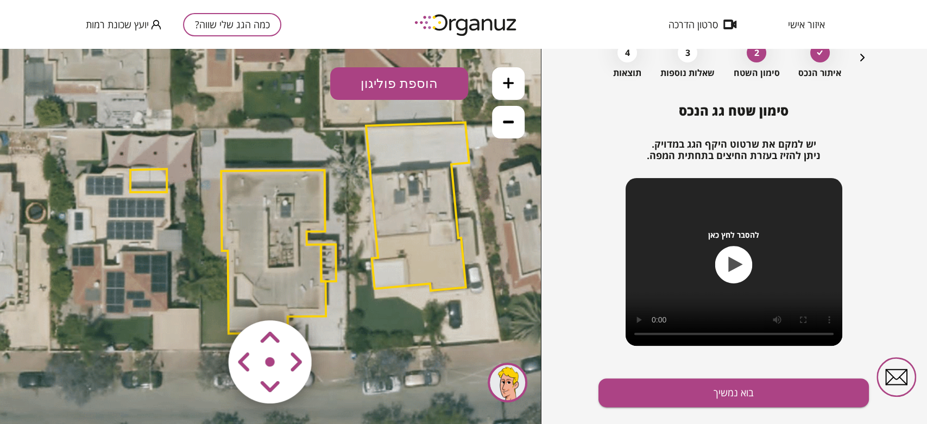
click at [156, 173] on polygon at bounding box center [148, 180] width 36 height 23
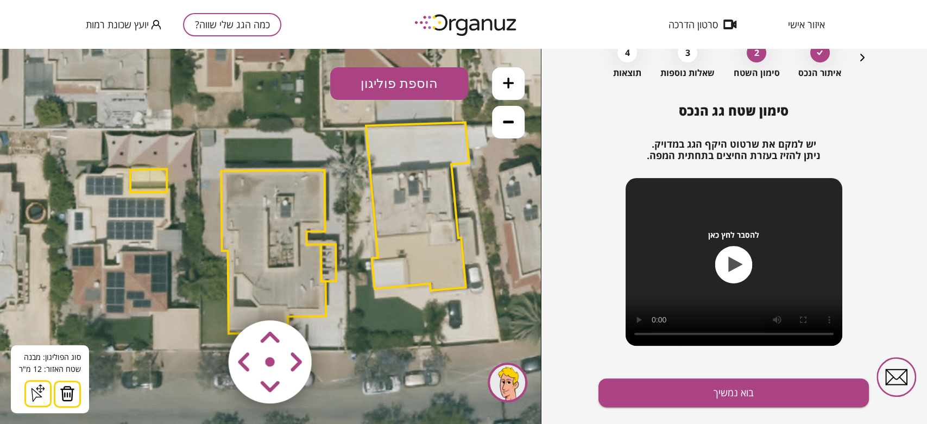
click at [167, 183] on polygon at bounding box center [148, 180] width 36 height 23
click at [77, 393] on button at bounding box center [67, 394] width 27 height 27
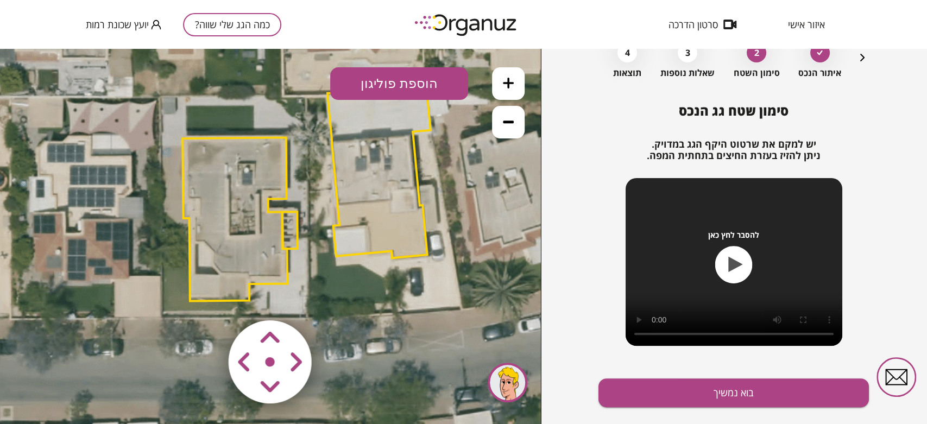
drag, startPoint x: 159, startPoint y: 318, endPoint x: 119, endPoint y: 282, distance: 53.5
click at [119, 282] on icon at bounding box center [232, 202] width 1222 height 1222
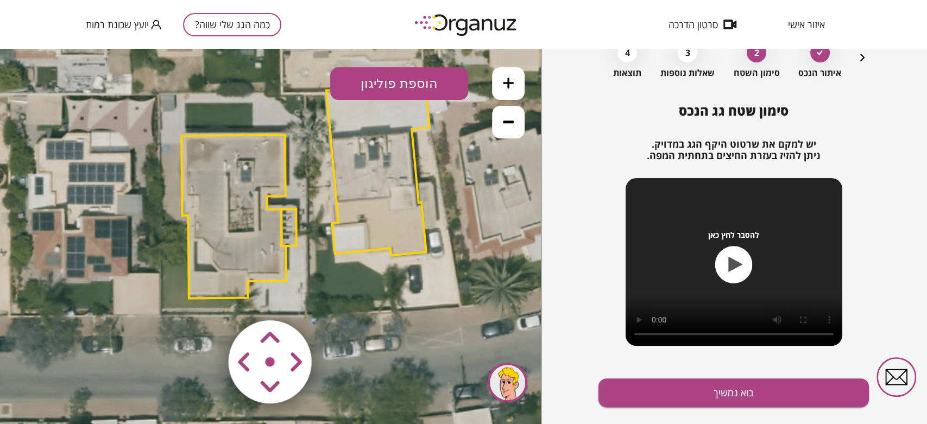
click at [220, 249] on polygon at bounding box center [233, 216] width 105 height 163
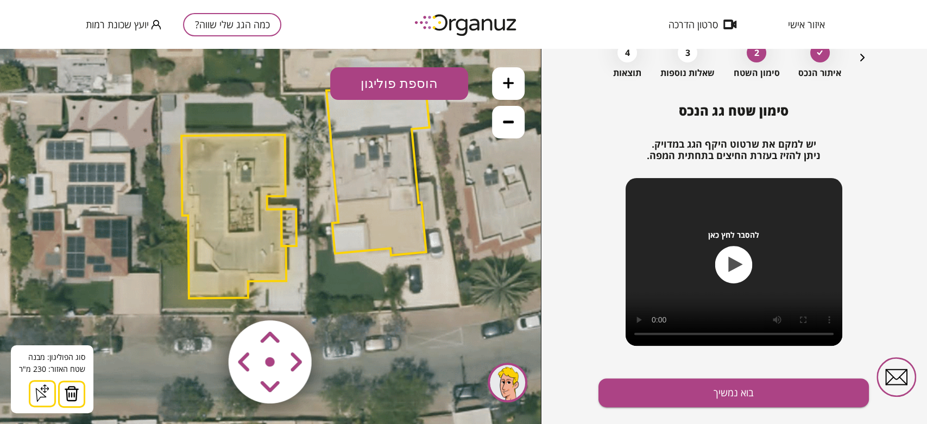
click at [509, 78] on icon at bounding box center [508, 83] width 11 height 11
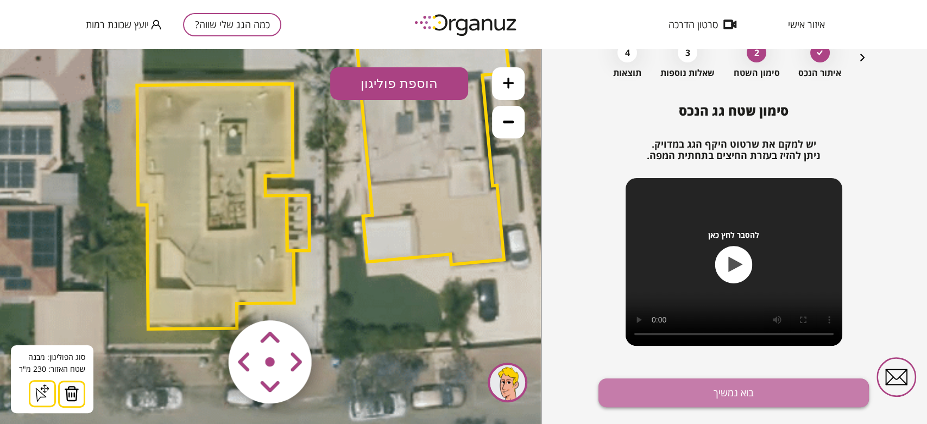
click at [685, 394] on button "בוא נמשיך" at bounding box center [734, 393] width 270 height 29
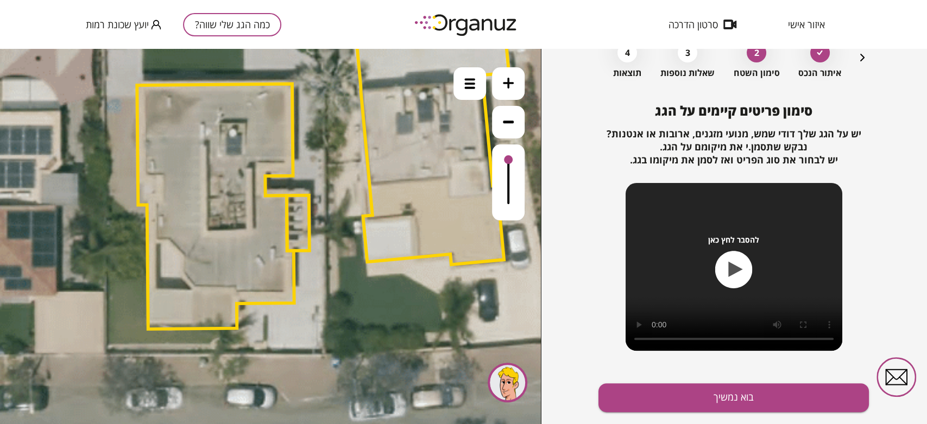
click at [685, 394] on button "בוא נמשיך" at bounding box center [734, 397] width 270 height 29
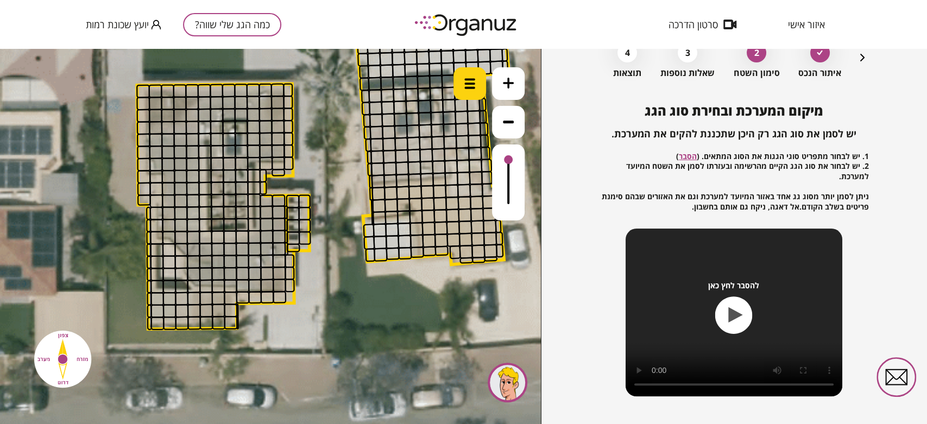
click at [483, 77] on div at bounding box center [470, 83] width 33 height 33
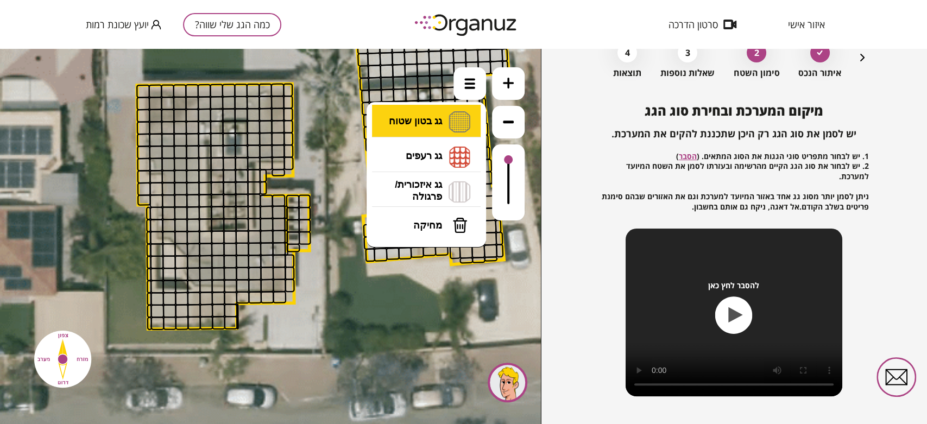
click at [462, 115] on li "גג בטון שטוח מפלס א א מפלס ב ב מפלס ג ג" at bounding box center [426, 122] width 114 height 35
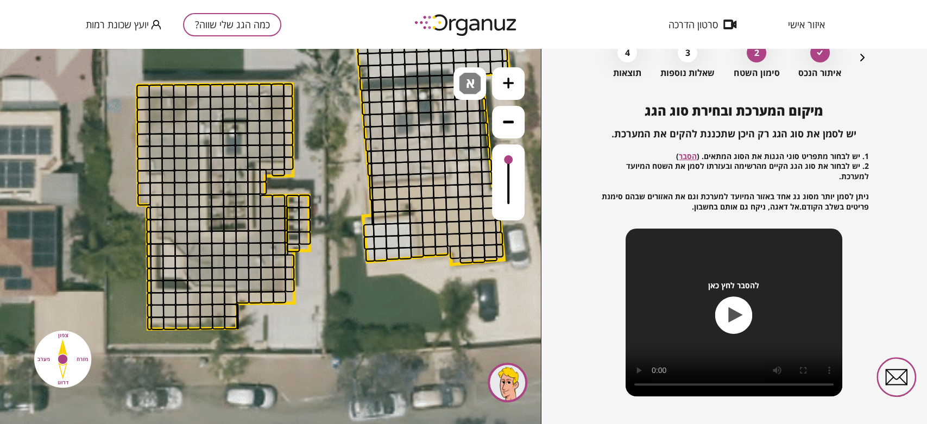
click at [450, 136] on div ".st0 { fill: #FFFFFF; } 0" at bounding box center [270, 236] width 541 height 375
click at [506, 129] on button at bounding box center [508, 122] width 33 height 33
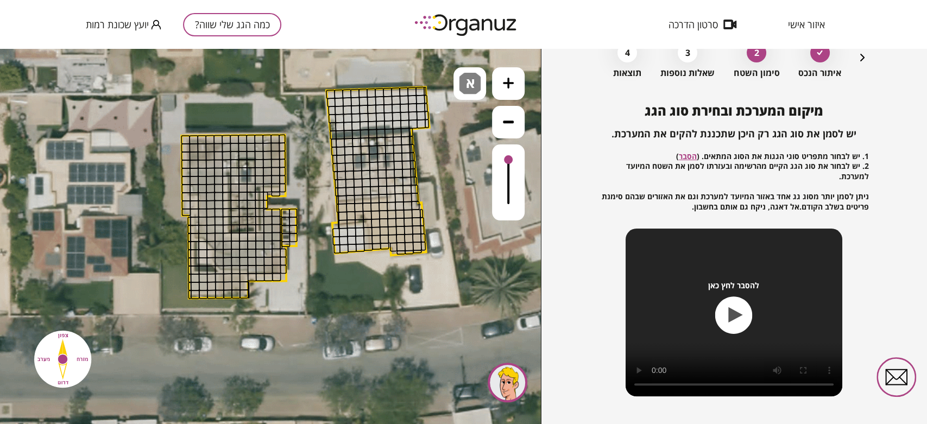
click at [513, 92] on button at bounding box center [508, 83] width 33 height 33
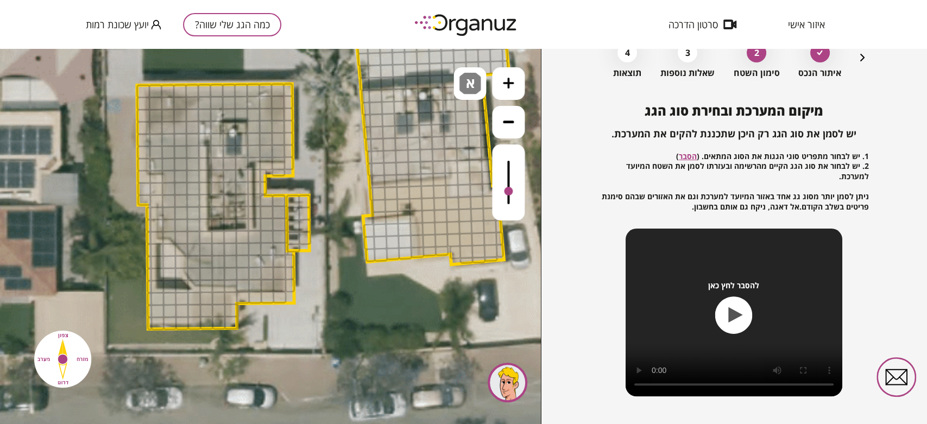
drag, startPoint x: 508, startPoint y: 161, endPoint x: 497, endPoint y: 192, distance: 33.0
click at [497, 192] on div at bounding box center [508, 182] width 33 height 76
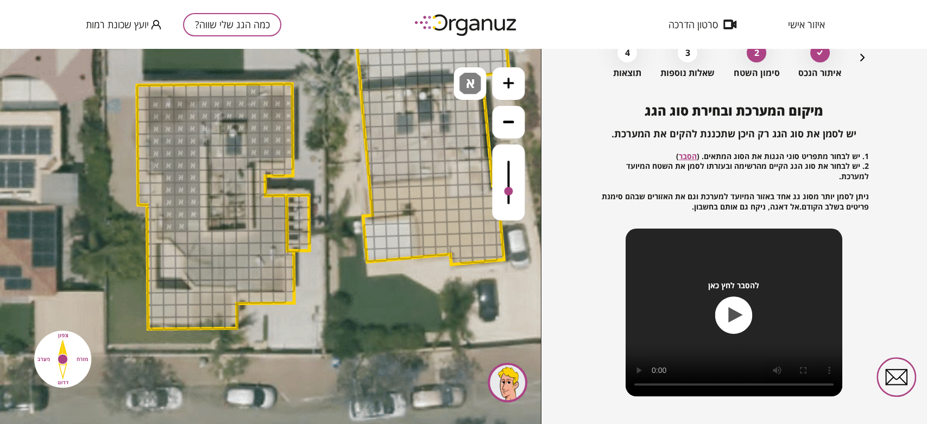
drag, startPoint x: 152, startPoint y: 105, endPoint x: 185, endPoint y: 203, distance: 103.2
click at [463, 79] on img at bounding box center [470, 84] width 22 height 22
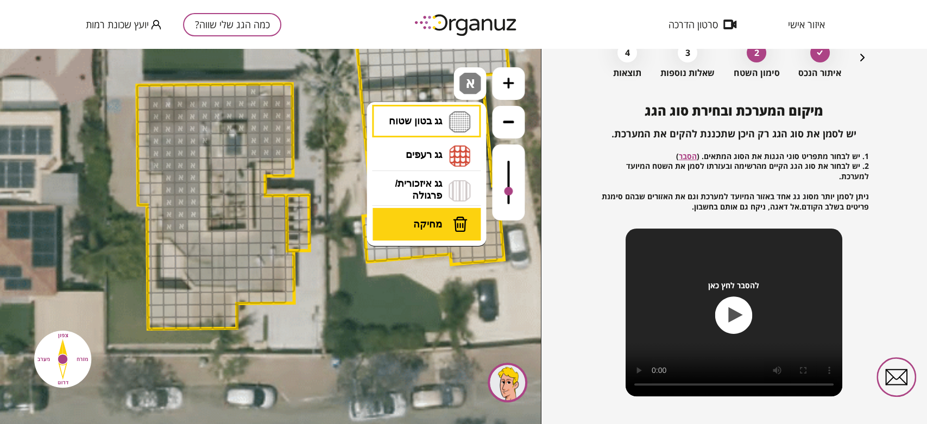
click at [417, 232] on button "מחיקה" at bounding box center [427, 224] width 109 height 33
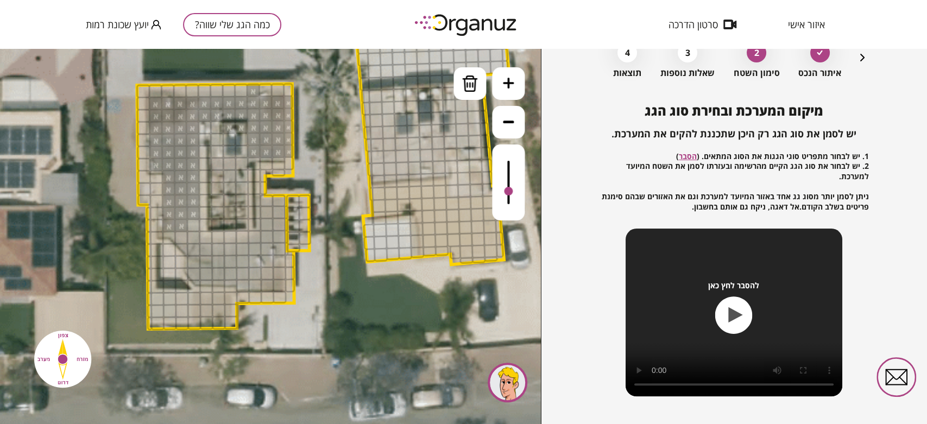
drag, startPoint x: 203, startPoint y: 138, endPoint x: 203, endPoint y: 131, distance: 7.1
drag, startPoint x: 230, startPoint y: 124, endPoint x: 239, endPoint y: 125, distance: 8.7
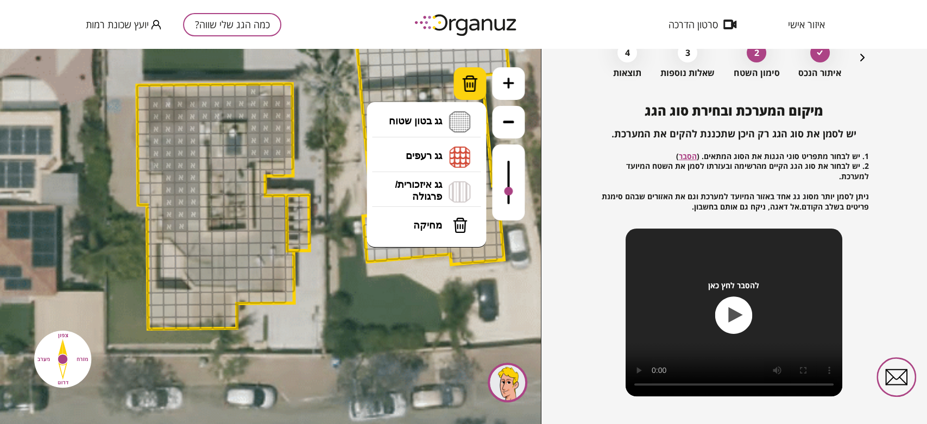
click at [470, 78] on img at bounding box center [470, 83] width 16 height 16
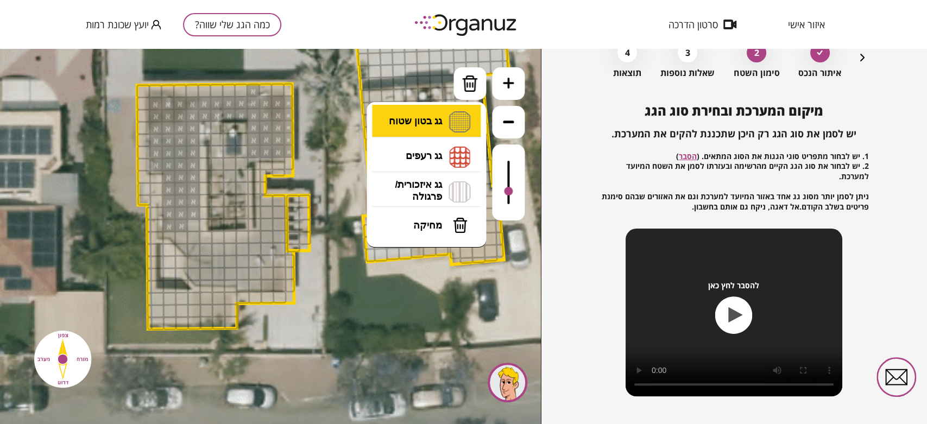
click at [417, 122] on li "גג בטון שטוח מפלס א א מפלס ב ב מפלס ג ג" at bounding box center [426, 122] width 114 height 35
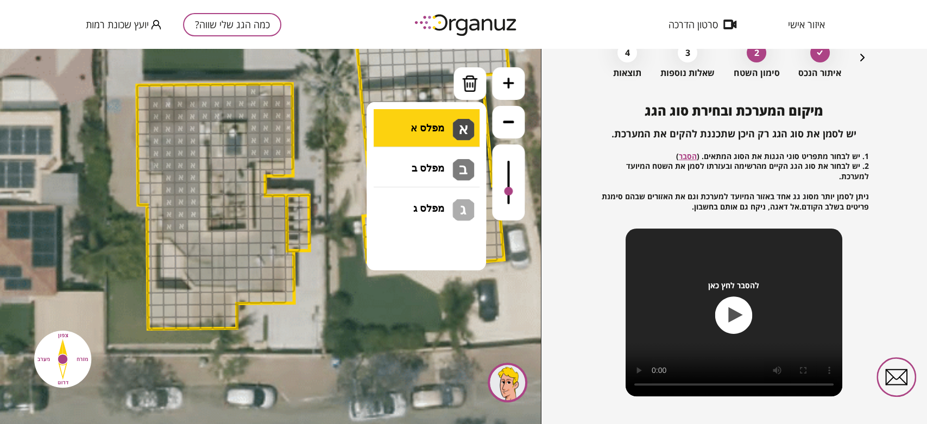
click at [415, 131] on div ".st0 { fill: #FFFFFF; } 0" at bounding box center [270, 236] width 541 height 375
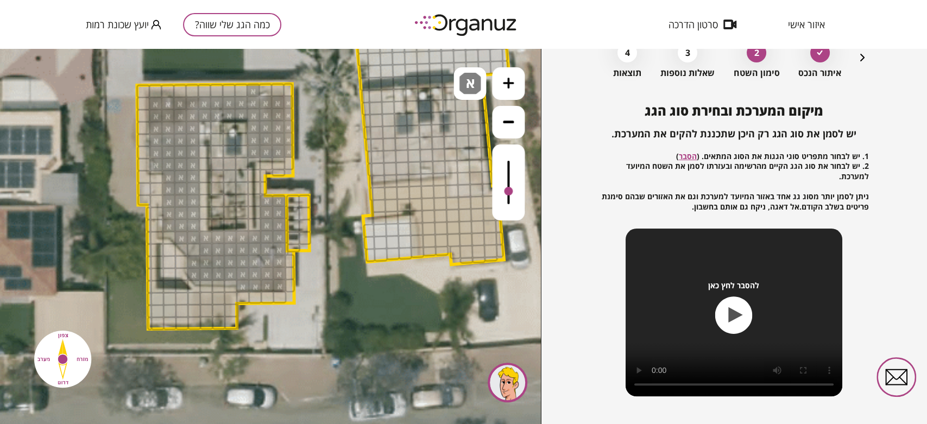
drag, startPoint x: 179, startPoint y: 233, endPoint x: 266, endPoint y: 272, distance: 95.8
click at [462, 76] on img at bounding box center [470, 84] width 22 height 22
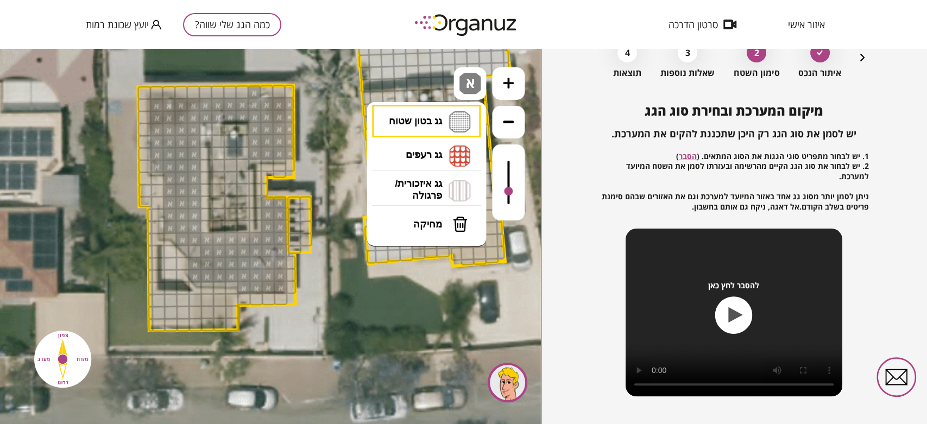
click at [445, 125] on li "גג בטון שטוח מפלס א א מפלס ב ב מפלס ג ג" at bounding box center [426, 122] width 114 height 34
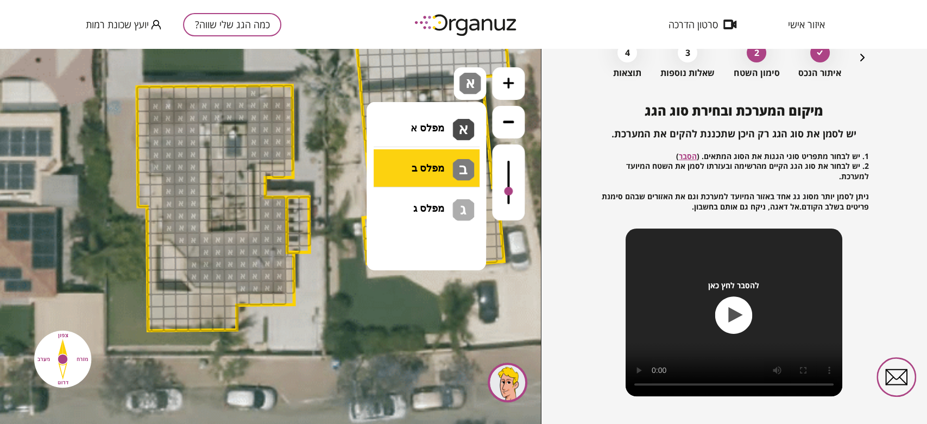
click at [411, 168] on div ".st0 { fill: #FFFFFF; } 0" at bounding box center [270, 236] width 541 height 375
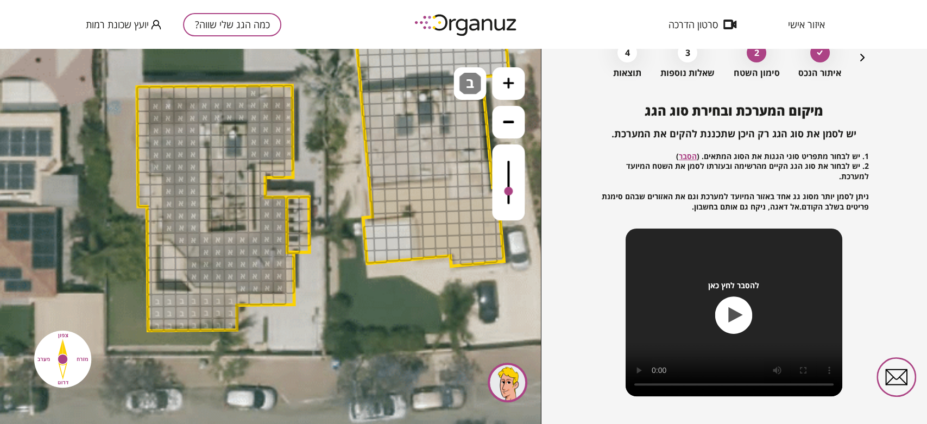
drag, startPoint x: 159, startPoint y: 301, endPoint x: 231, endPoint y: 298, distance: 71.8
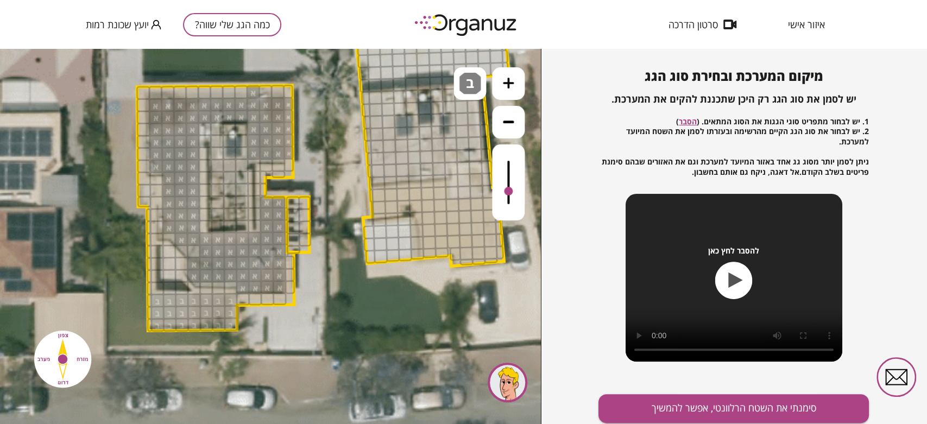
scroll to position [117, 0]
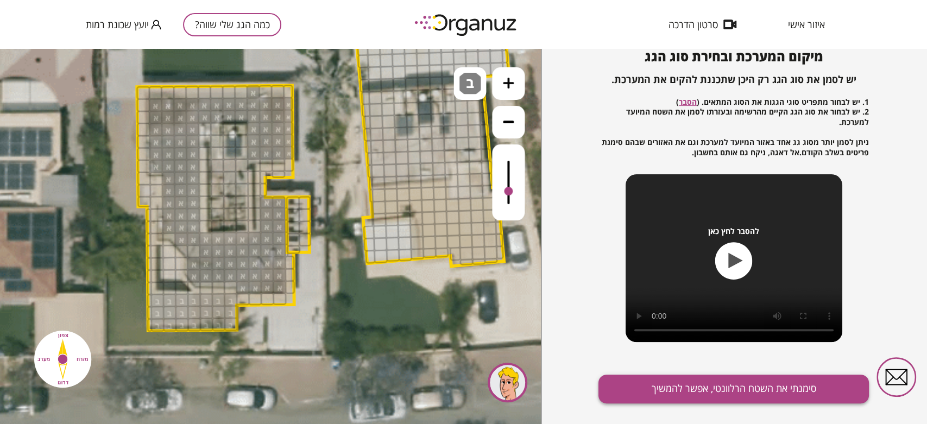
click at [710, 391] on button "סימנתי את השטח הרלוונטי, אפשר להמשיך" at bounding box center [734, 389] width 270 height 29
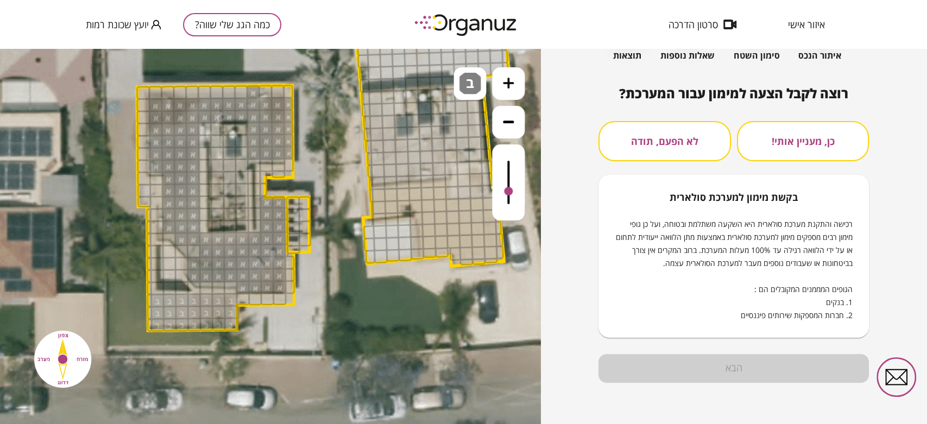
scroll to position [80, 0]
click at [676, 136] on button "לא הפעם, תודה" at bounding box center [665, 142] width 132 height 40
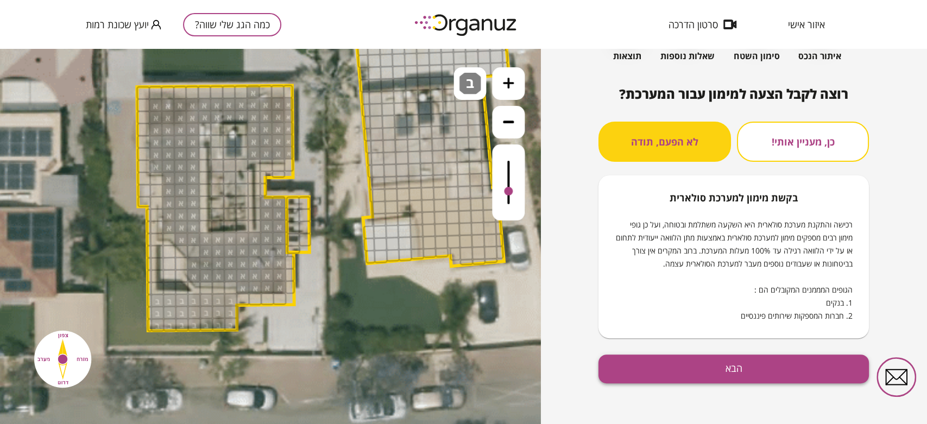
click at [689, 369] on button "הבא" at bounding box center [734, 369] width 270 height 29
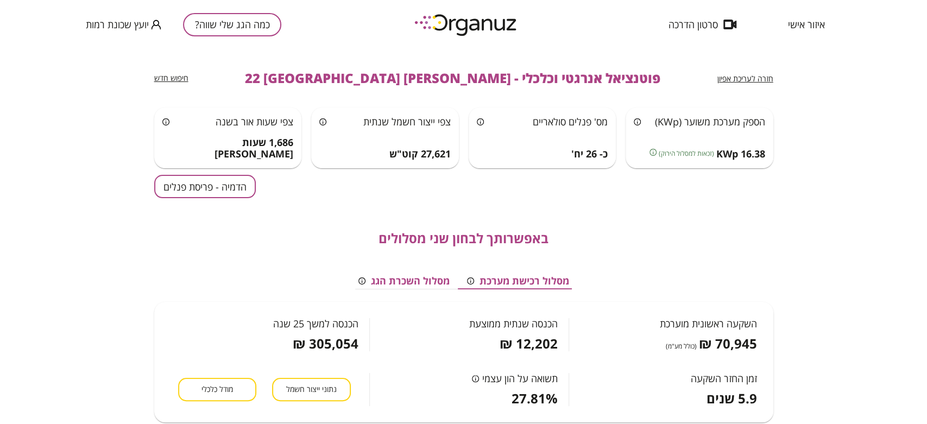
click at [219, 184] on button "הדמיה - פריסת פנלים" at bounding box center [205, 186] width 102 height 23
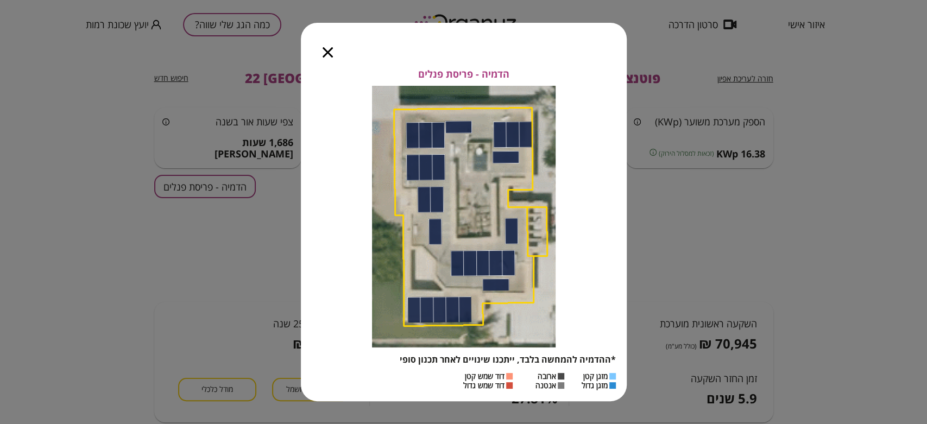
click at [323, 51] on icon "button" at bounding box center [328, 52] width 10 height 10
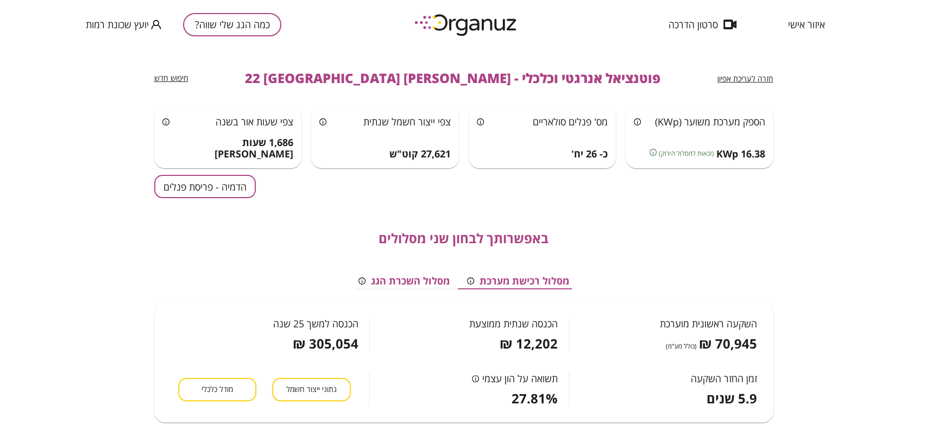
click at [196, 199] on div "באפשרותך לבחון שני מסלולים מסלול רכישת מערכת מסלול השכרת הגג השקעה ראשונית מוער…" at bounding box center [463, 319] width 619 height 242
click at [192, 194] on button "הדמיה - פריסת פנלים" at bounding box center [205, 186] width 102 height 23
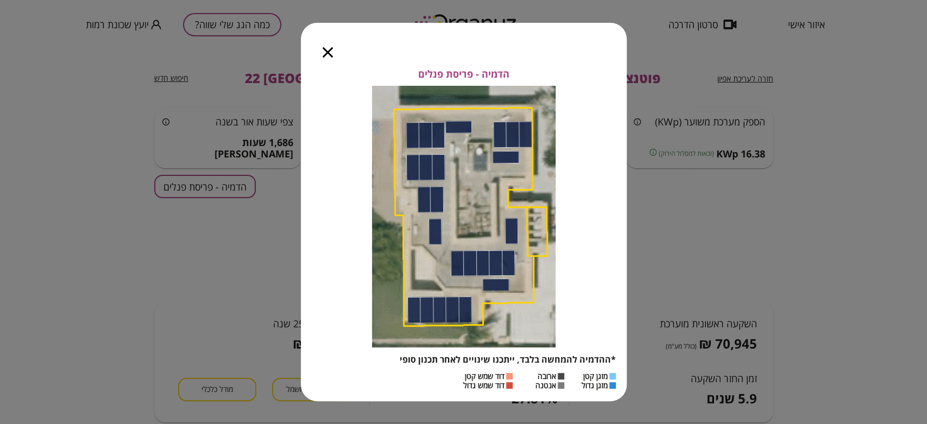
click at [321, 52] on div at bounding box center [328, 46] width 54 height 46
click at [330, 55] on icon "button" at bounding box center [328, 52] width 10 height 10
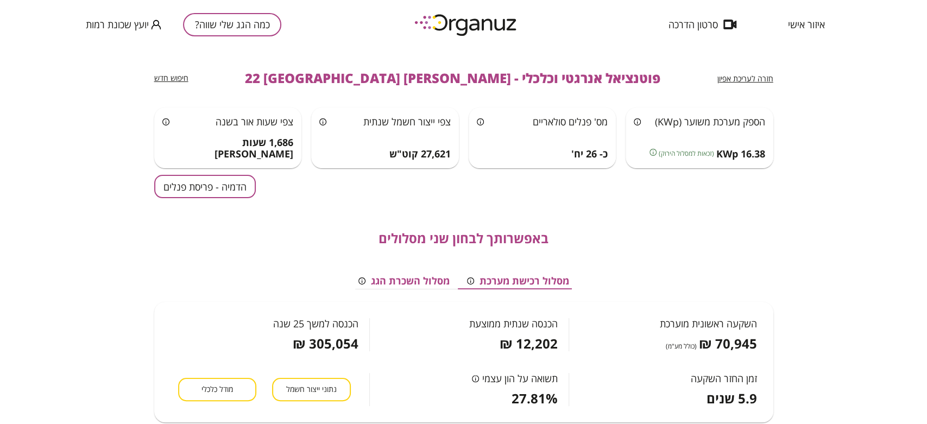
click at [216, 24] on button "כמה הגג שלי שווה?" at bounding box center [232, 24] width 98 height 23
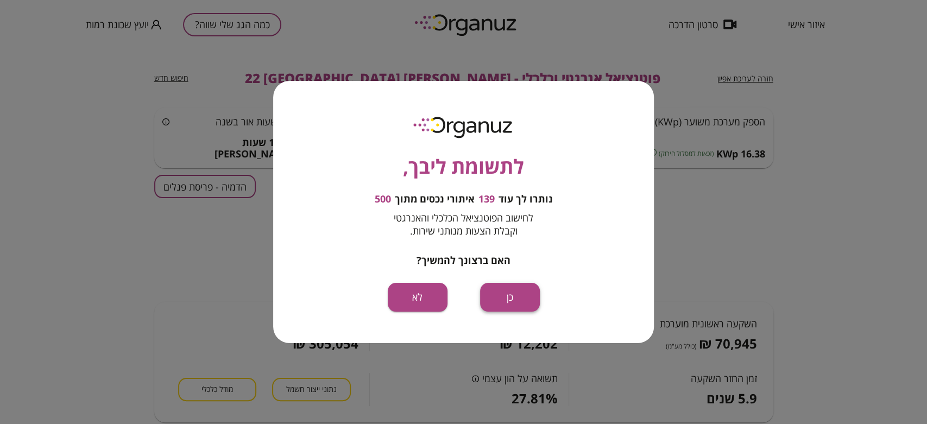
click at [506, 298] on button "כן" at bounding box center [510, 297] width 60 height 29
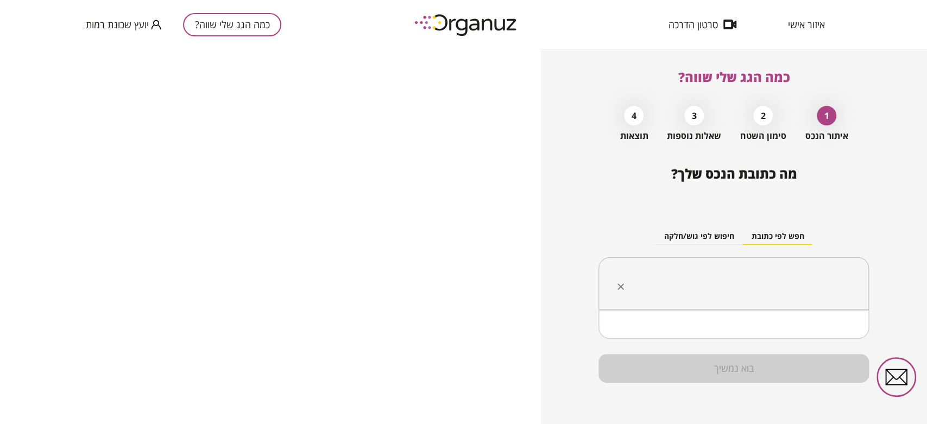
click at [674, 274] on input "text" at bounding box center [738, 283] width 236 height 27
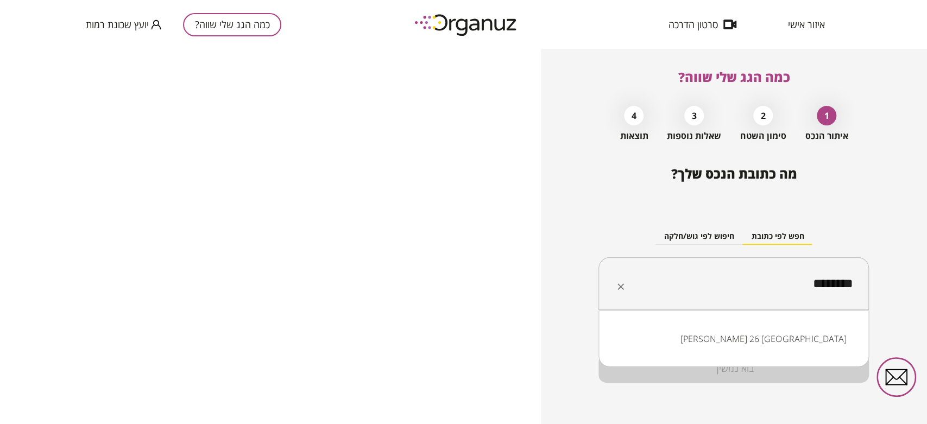
click at [719, 328] on ul "אלישר 26 באר שבע" at bounding box center [734, 339] width 242 height 28
click at [721, 337] on li "אלישר 26 באר שבע" at bounding box center [734, 339] width 242 height 20
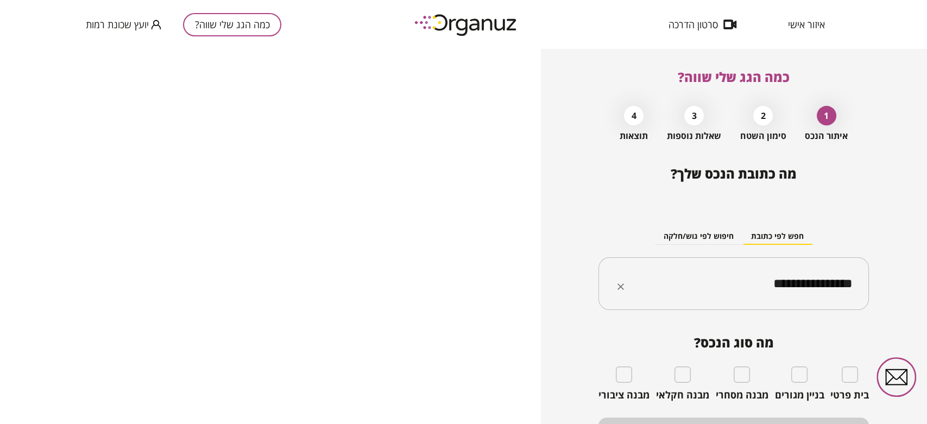
type input "**********"
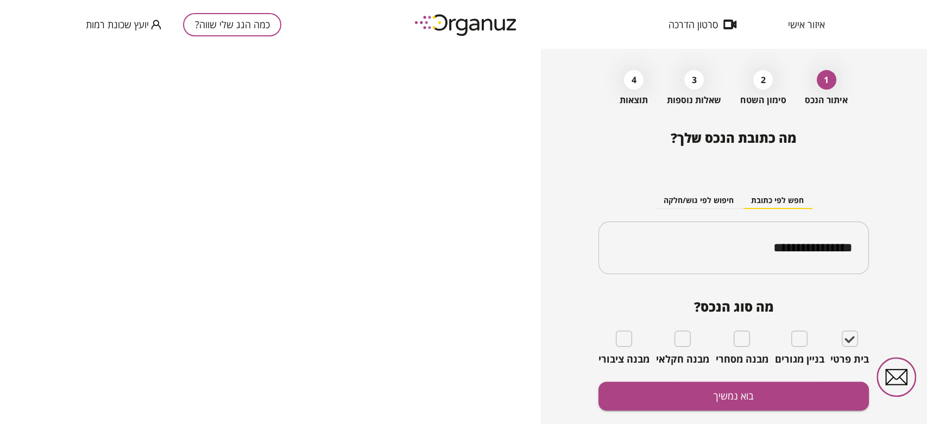
scroll to position [63, 0]
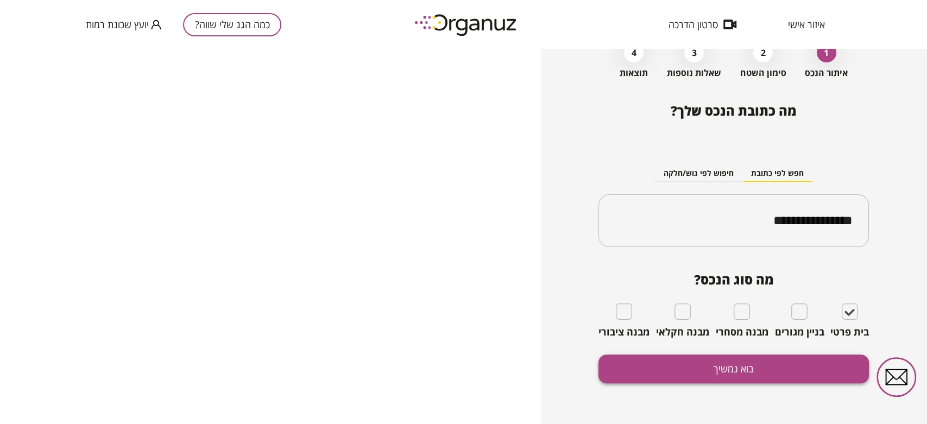
click at [766, 369] on button "בוא נמשיך" at bounding box center [734, 369] width 270 height 29
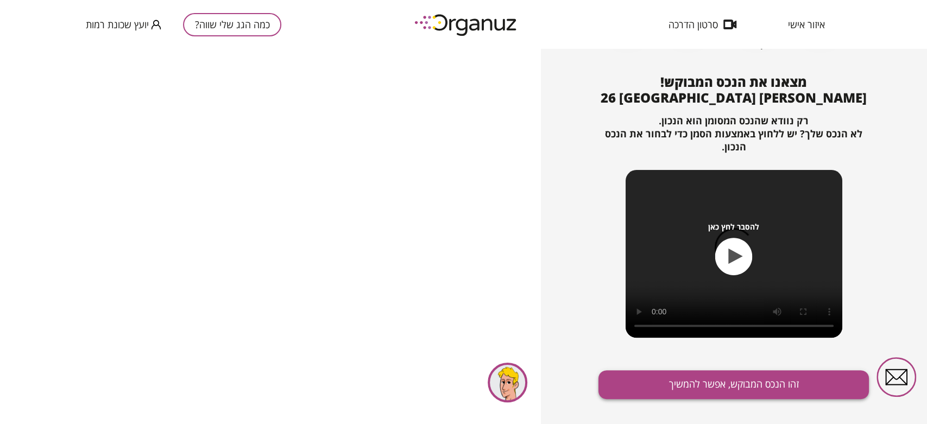
scroll to position [108, 0]
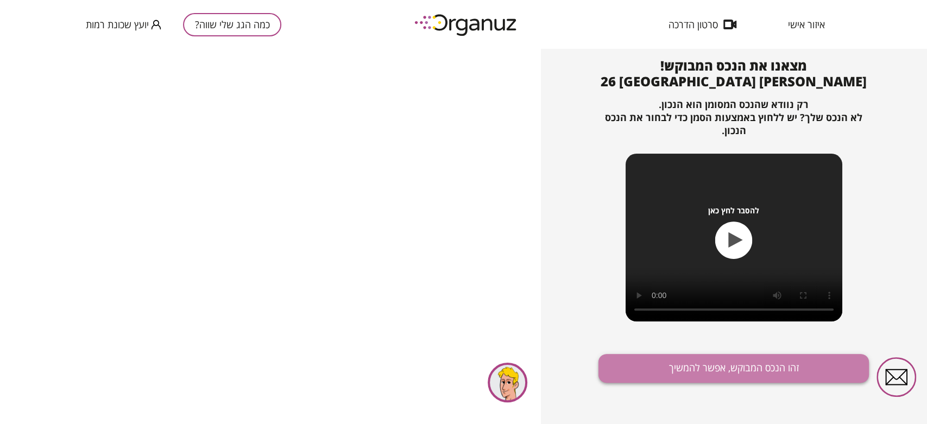
click at [750, 362] on button "זהו הנכס המבוקש, אפשר להמשיך" at bounding box center [734, 368] width 270 height 29
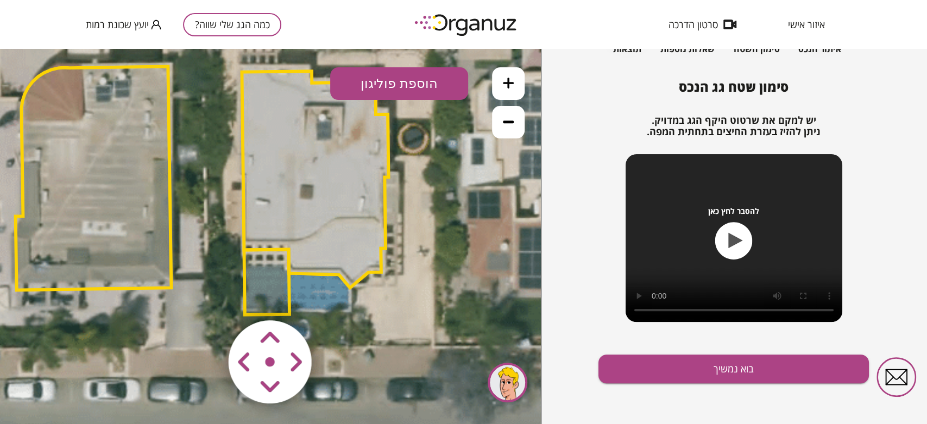
drag, startPoint x: 387, startPoint y: 216, endPoint x: 313, endPoint y: 167, distance: 87.8
click at [313, 167] on polygon at bounding box center [315, 179] width 147 height 217
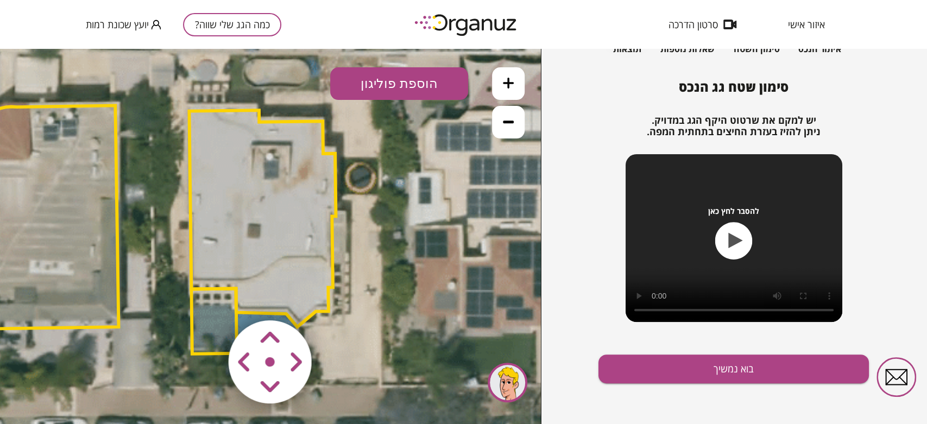
drag, startPoint x: 308, startPoint y: 176, endPoint x: 264, endPoint y: 223, distance: 64.5
click at [264, 223] on polygon at bounding box center [262, 218] width 147 height 217
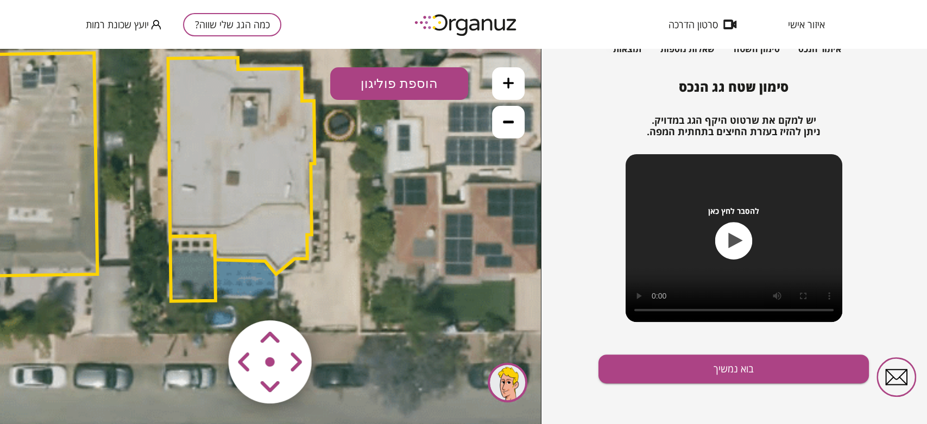
drag, startPoint x: 433, startPoint y: 265, endPoint x: 412, endPoint y: 212, distance: 57.0
click at [412, 212] on icon at bounding box center [129, 176] width 1173 height 1173
drag, startPoint x: 434, startPoint y: 230, endPoint x: 436, endPoint y: 246, distance: 16.4
click at [436, 246] on icon at bounding box center [129, 176] width 1173 height 1173
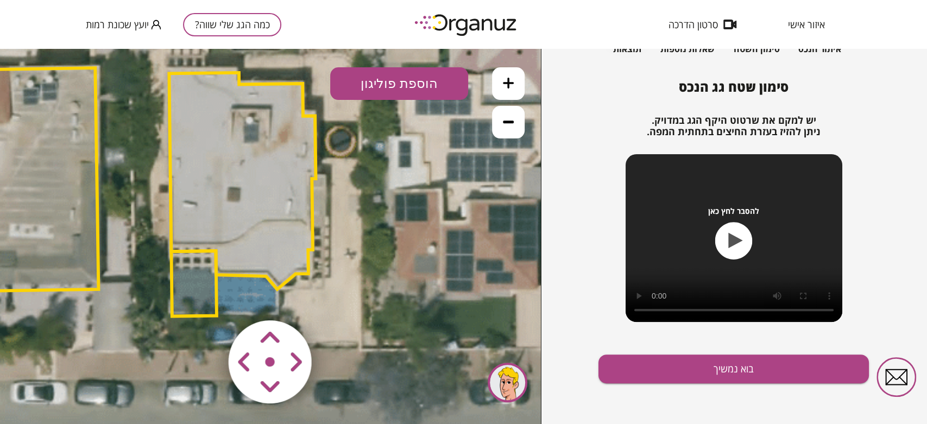
click at [206, 298] on area at bounding box center [206, 298] width 0 height 0
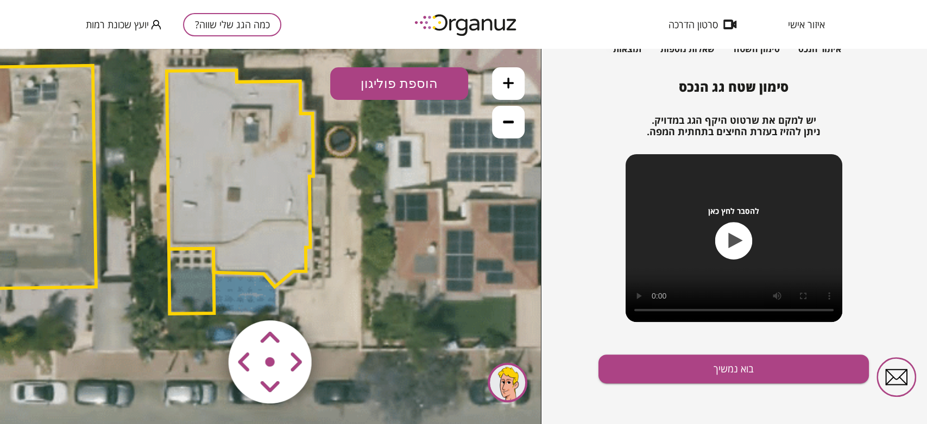
click at [206, 298] on area at bounding box center [206, 298] width 0 height 0
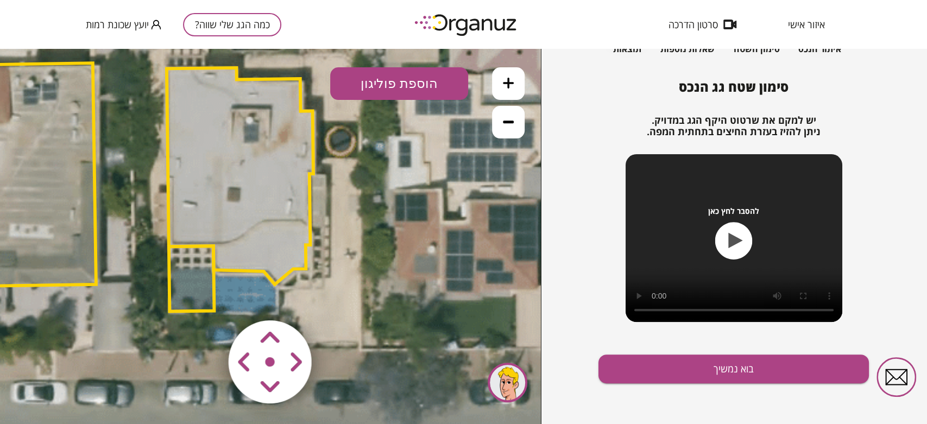
click at [206, 298] on area at bounding box center [206, 298] width 0 height 0
click at [819, 368] on button "בוא נמשיך" at bounding box center [734, 369] width 270 height 29
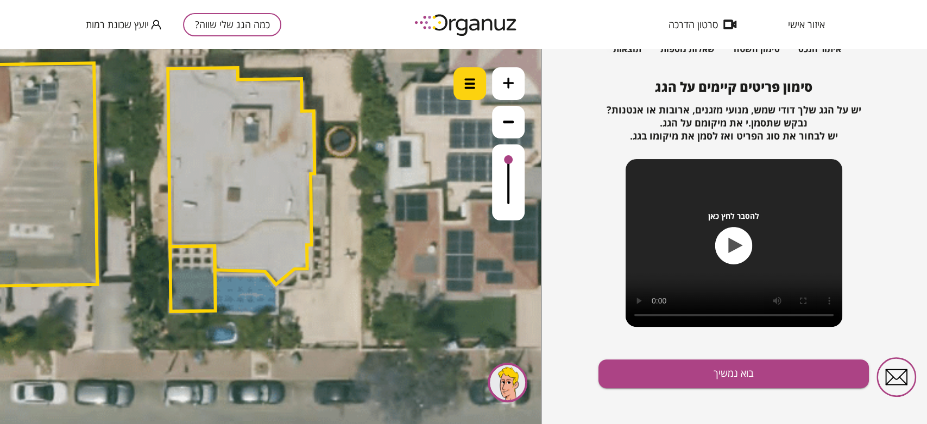
click at [473, 85] on img at bounding box center [469, 83] width 11 height 11
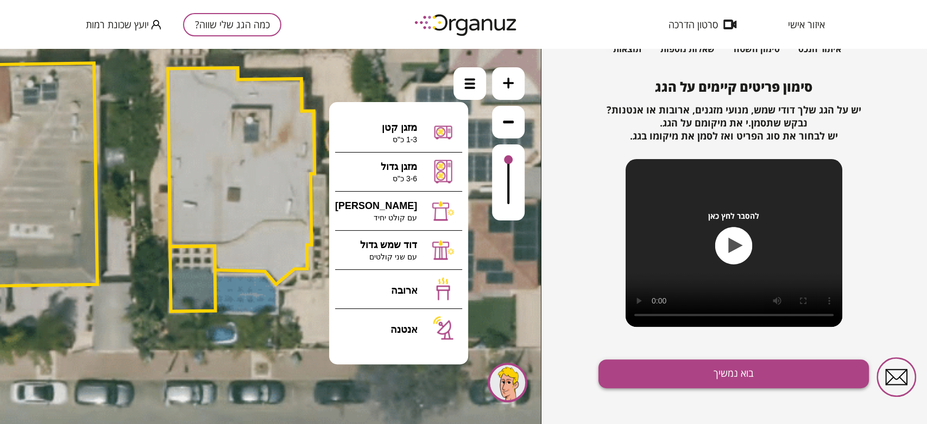
click at [673, 381] on button "בוא נמשיך" at bounding box center [734, 374] width 270 height 29
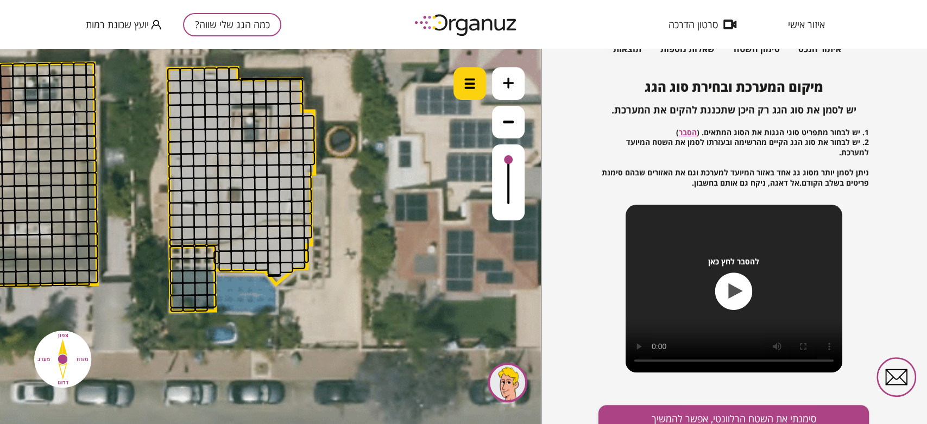
click at [476, 86] on div at bounding box center [470, 83] width 33 height 33
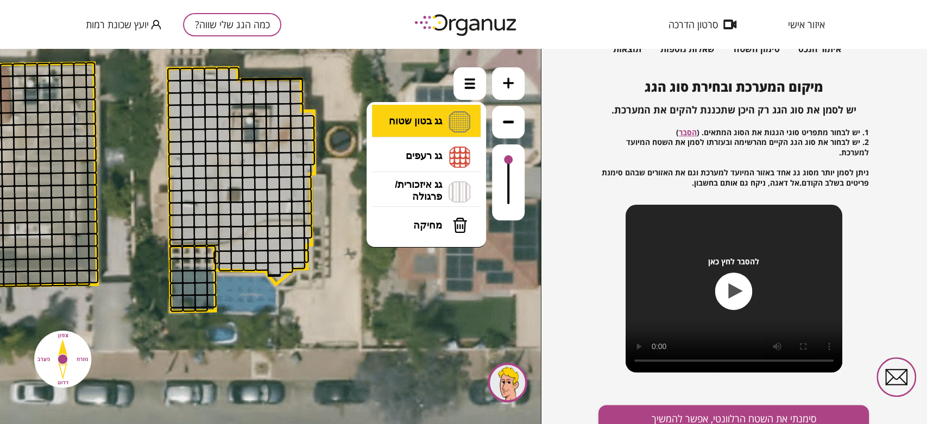
click at [448, 116] on li "גג בטון שטוח מפלס א א מפלס ב ב מפלס ג ג" at bounding box center [426, 122] width 114 height 35
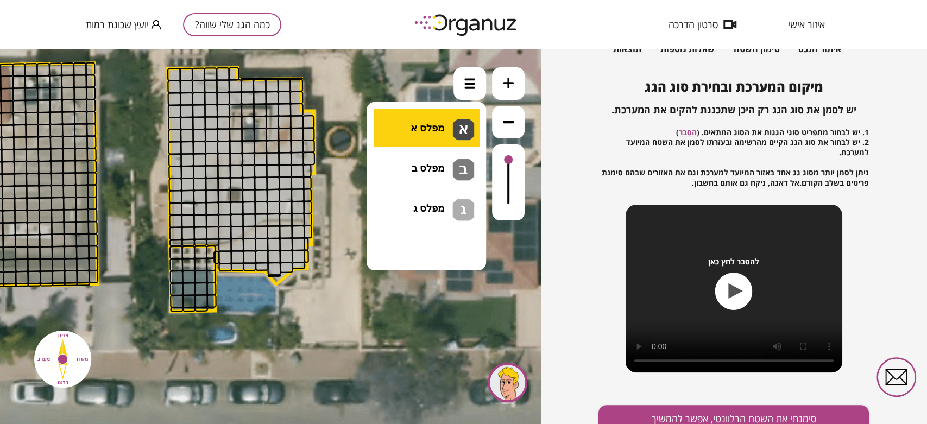
click at [436, 131] on div ".st0 { fill: #FFFFFF; } 0" at bounding box center [270, 236] width 541 height 375
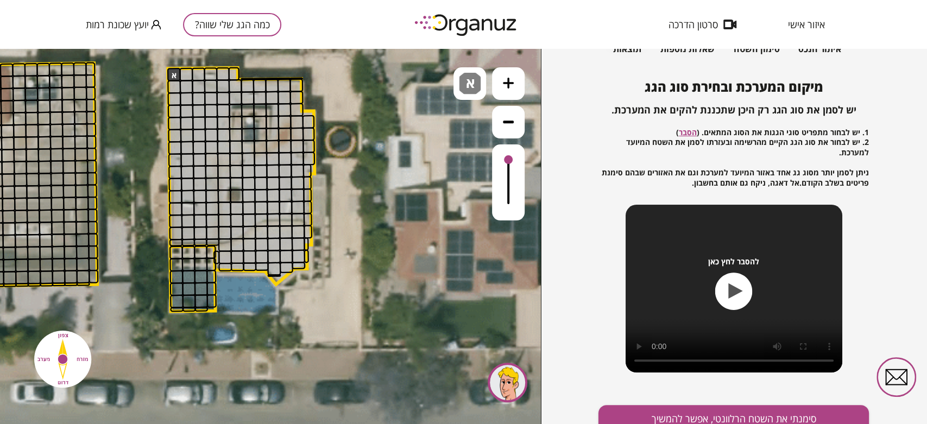
drag, startPoint x: 167, startPoint y: 71, endPoint x: 174, endPoint y: 73, distance: 7.4
click at [174, 72] on div at bounding box center [174, 75] width 14 height 14
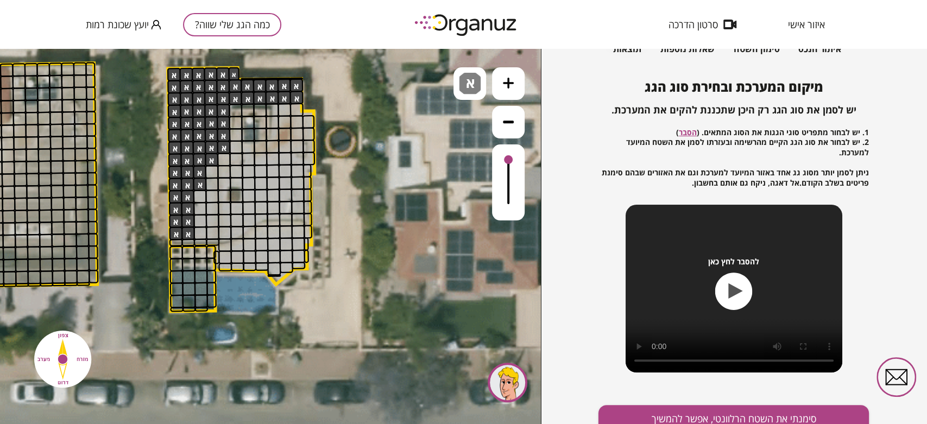
drag, startPoint x: 175, startPoint y: 73, endPoint x: 202, endPoint y: 186, distance: 115.9
drag, startPoint x: 204, startPoint y: 230, endPoint x: 240, endPoint y: 195, distance: 49.9
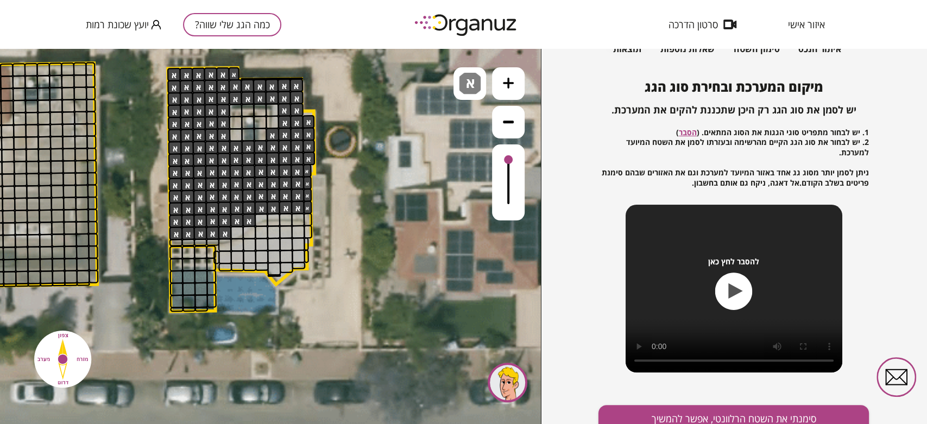
drag, startPoint x: 256, startPoint y: 150, endPoint x: 280, endPoint y: 164, distance: 27.3
click at [457, 85] on div "א" at bounding box center [470, 83] width 33 height 33
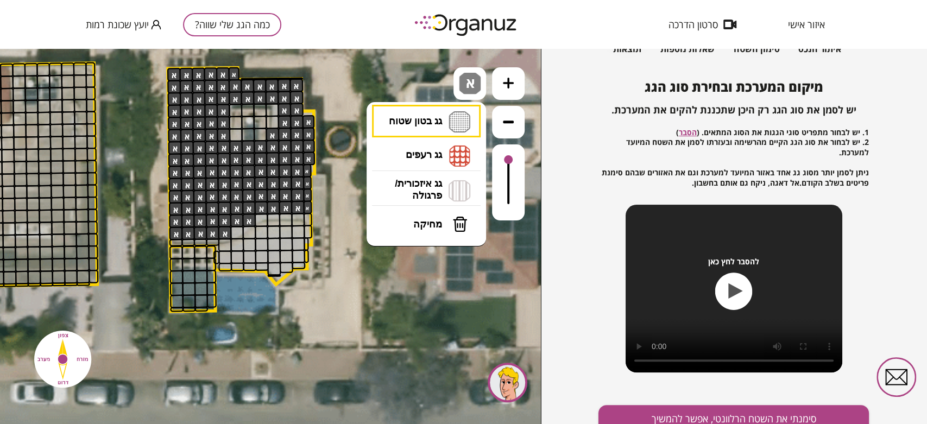
drag, startPoint x: 434, startPoint y: 235, endPoint x: 402, endPoint y: 203, distance: 45.3
click at [434, 234] on button "מחיקה" at bounding box center [427, 224] width 109 height 33
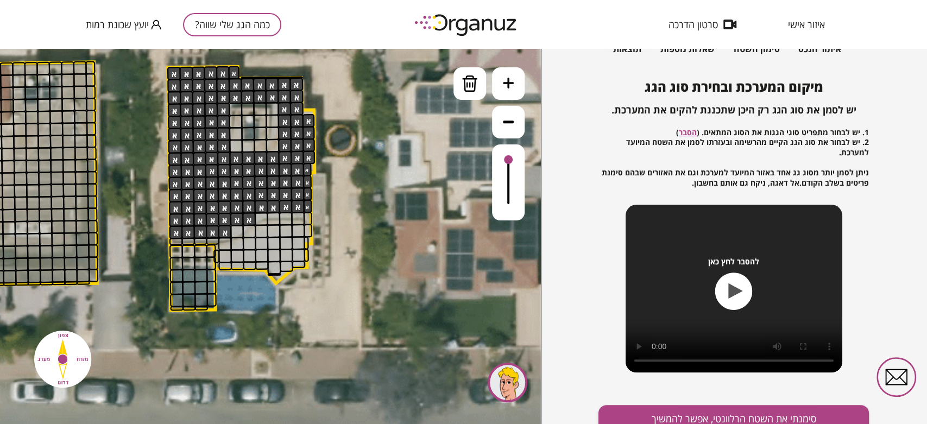
drag, startPoint x: 274, startPoint y: 133, endPoint x: 238, endPoint y: 143, distance: 37.3
click at [454, 83] on div at bounding box center [470, 83] width 33 height 33
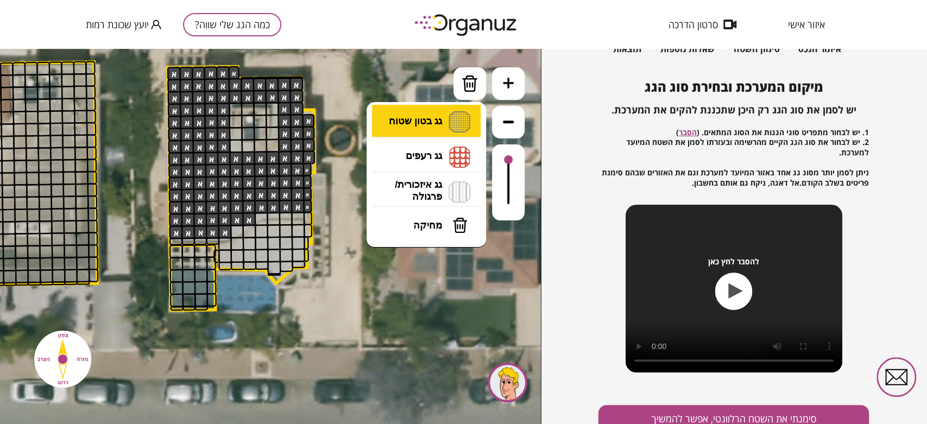
click at [431, 125] on li "גג בטון שטוח מפלס א א מפלס ב ב מפלס ג ג" at bounding box center [426, 122] width 114 height 35
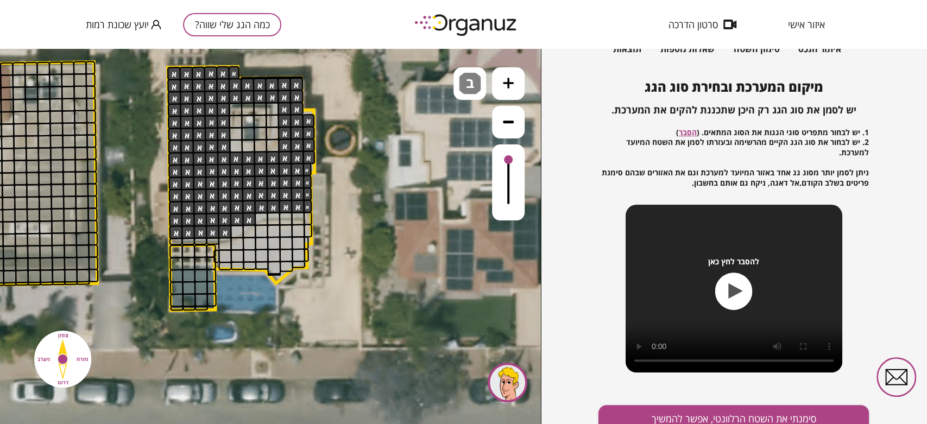
click at [437, 159] on div ".st0 { fill: #FFFFFF; } 0" at bounding box center [270, 236] width 541 height 375
drag, startPoint x: 228, startPoint y: 259, endPoint x: 269, endPoint y: 269, distance: 43.1
drag, startPoint x: 294, startPoint y: 243, endPoint x: 269, endPoint y: 255, distance: 27.9
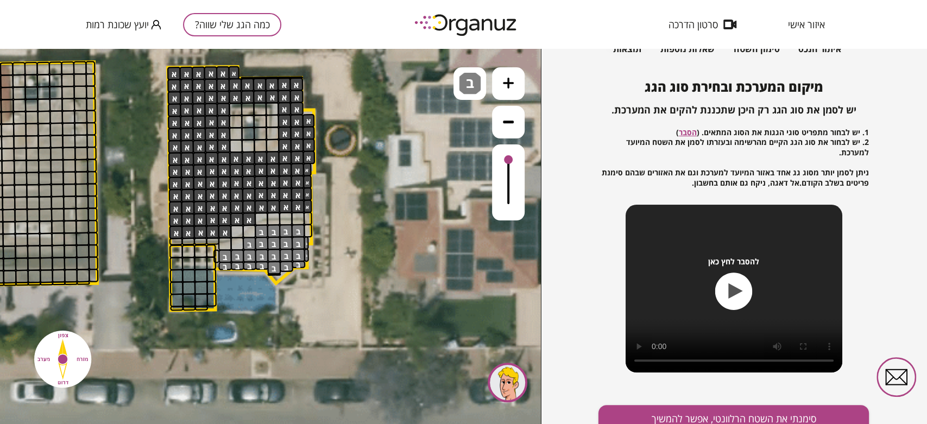
drag, startPoint x: 300, startPoint y: 252, endPoint x: 305, endPoint y: 244, distance: 9.8
click at [649, 415] on button "סימנתי את השטח הרלוונטי, אפשר להמשיך" at bounding box center [734, 419] width 270 height 29
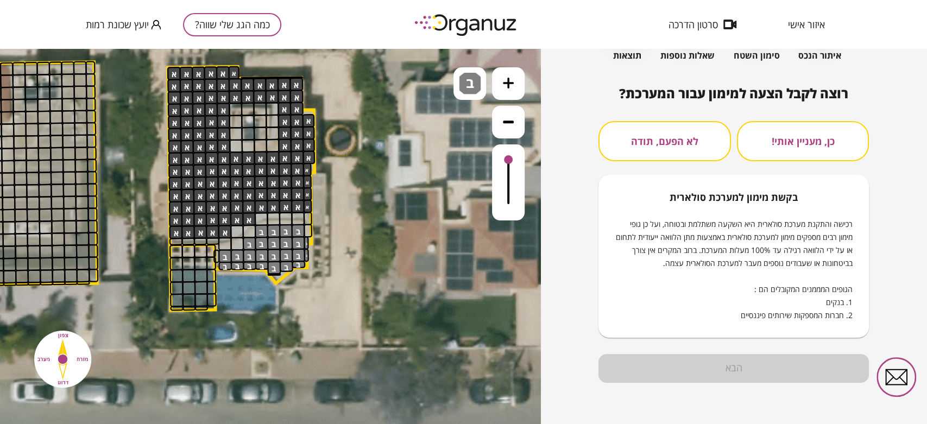
scroll to position [80, 0]
click at [665, 167] on div "כן, מעניין אותי! לא הפעם, תודה בקשת מימון למערכת סולארית רכישה והתקנת מערכת סול…" at bounding box center [734, 230] width 270 height 217
click at [626, 156] on button "לא הפעם, תודה" at bounding box center [665, 142] width 132 height 40
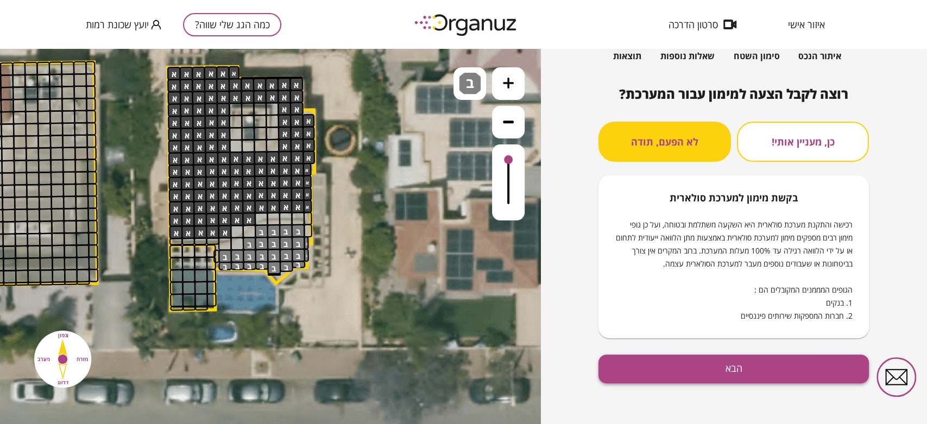
click at [734, 363] on button "הבא" at bounding box center [734, 369] width 270 height 29
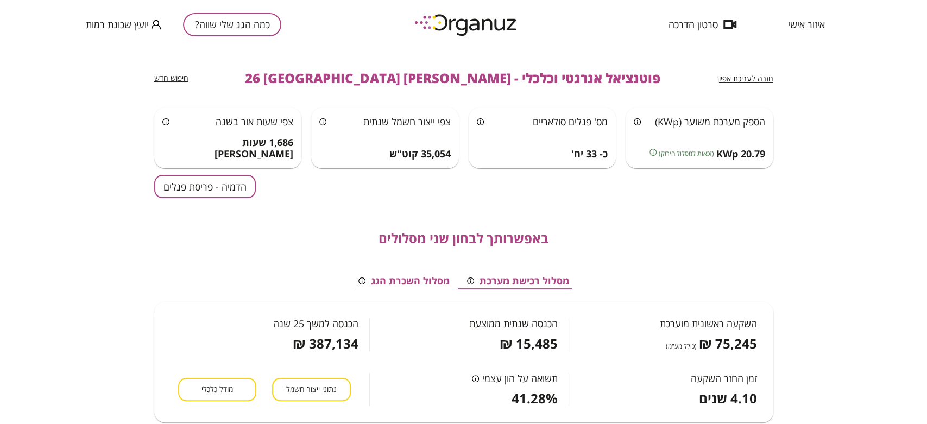
click at [209, 197] on button "הדמיה - פריסת פנלים" at bounding box center [205, 186] width 102 height 23
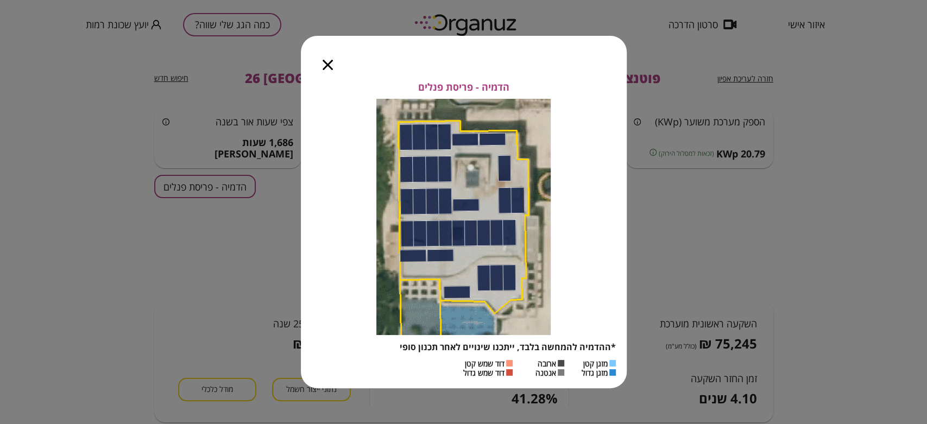
click at [326, 59] on div at bounding box center [328, 59] width 54 height 46
click at [329, 61] on icon "button" at bounding box center [328, 65] width 10 height 10
